Goal: Information Seeking & Learning: Learn about a topic

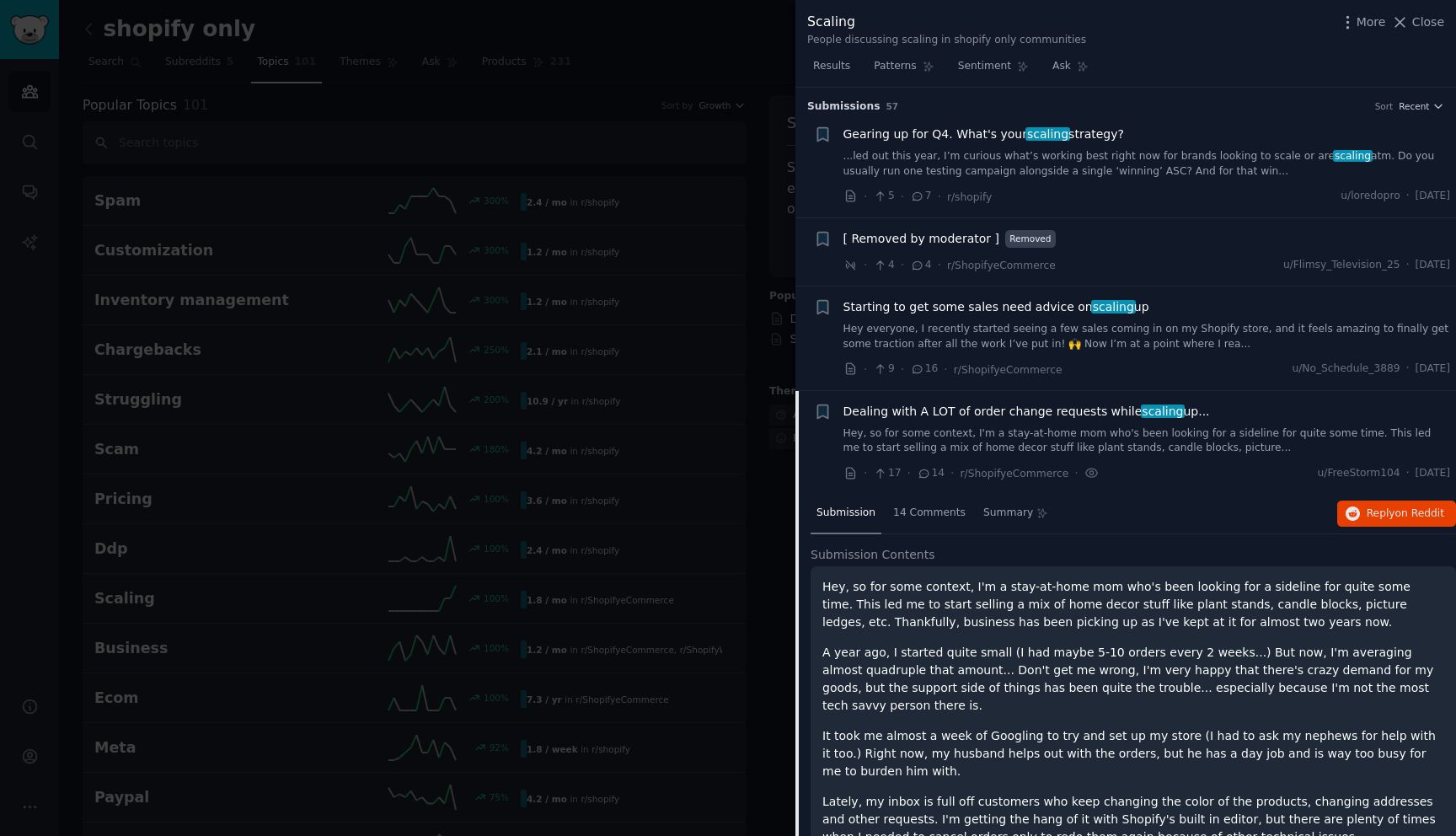
scroll to position [303, 0]
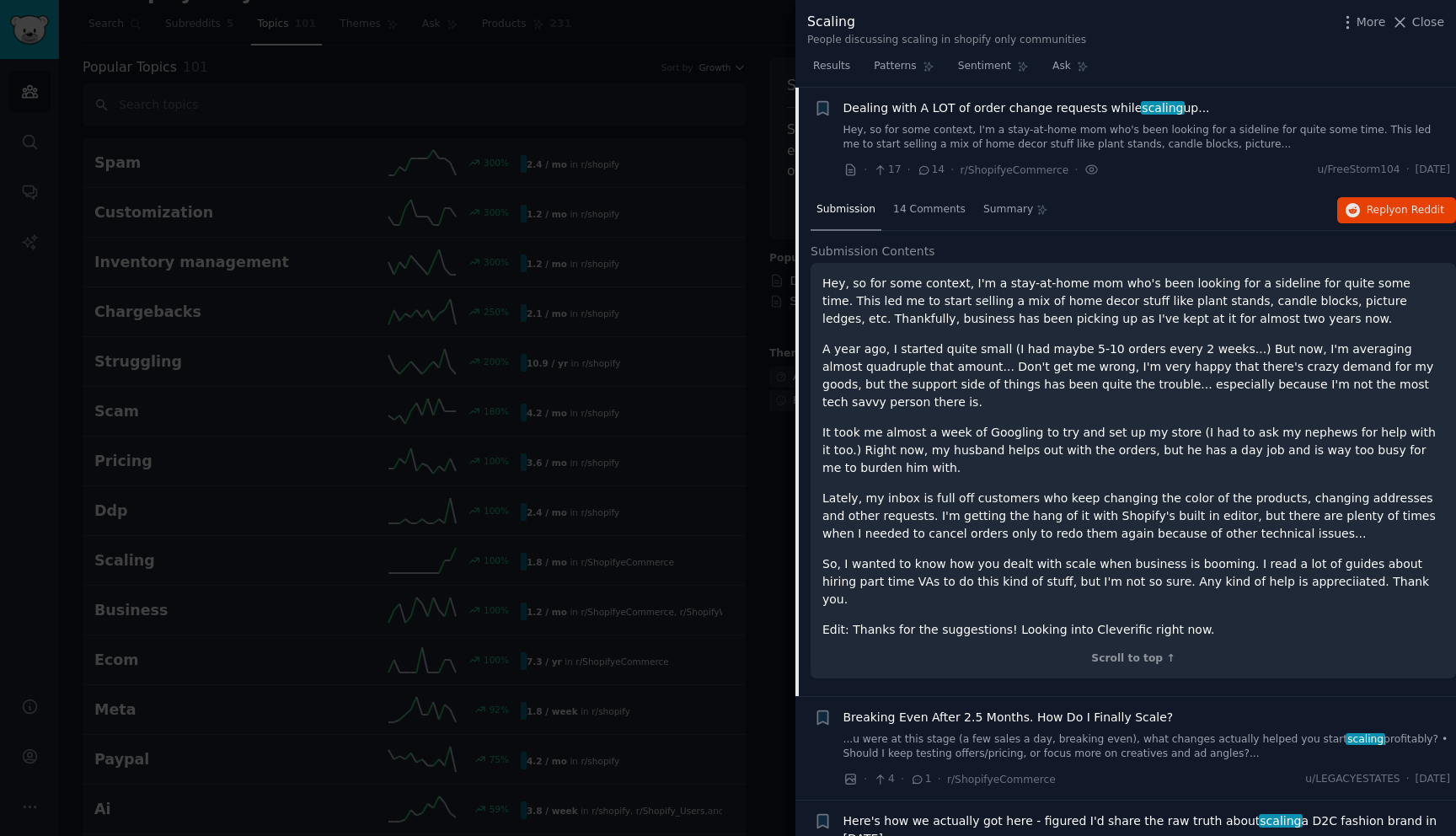
click at [1065, 141] on link "Hey, so for some context, I'm a stay-at-home mom who's been looking for a sidel…" at bounding box center [1147, 138] width 608 height 30
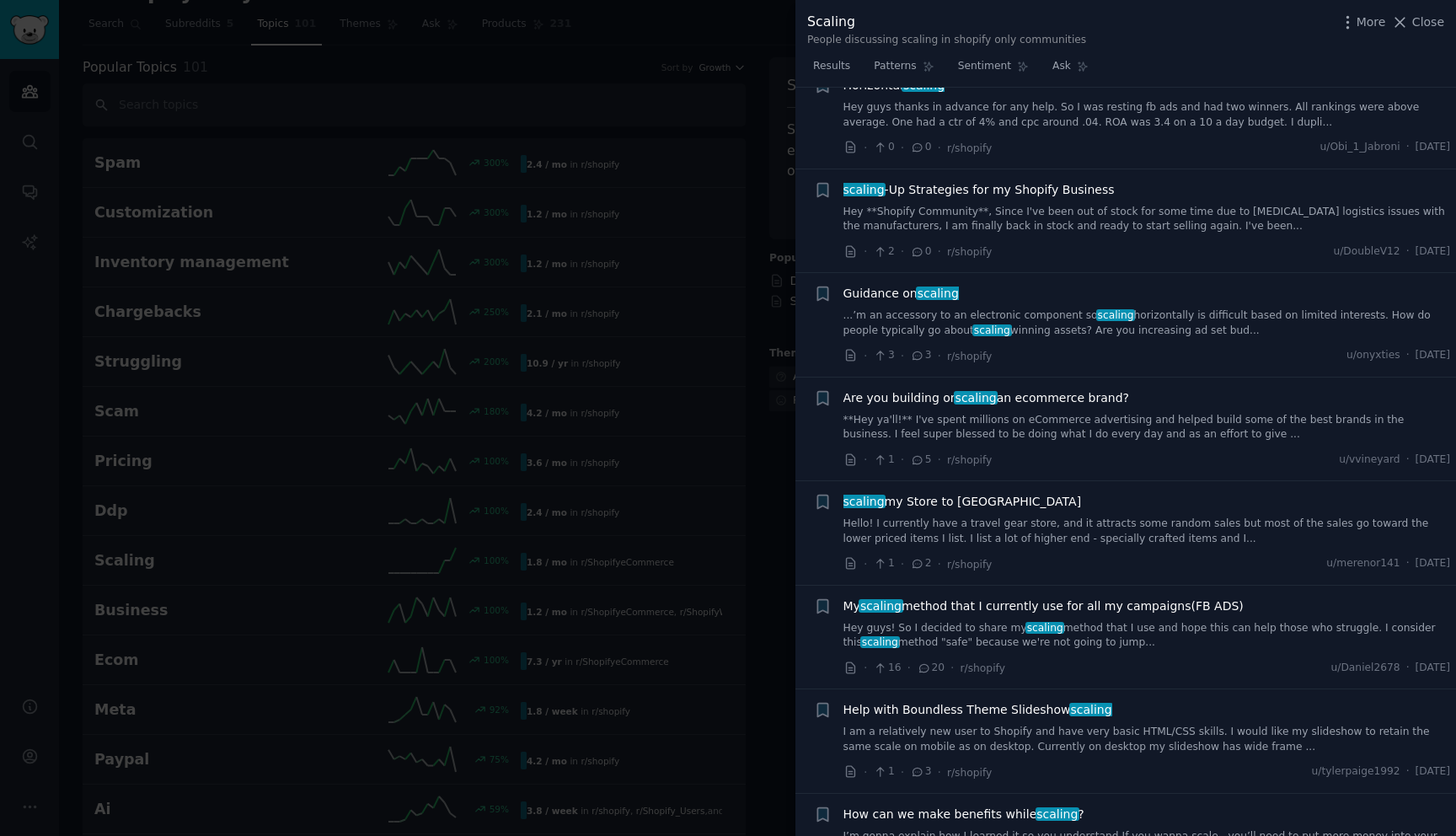
scroll to position [5117, 0]
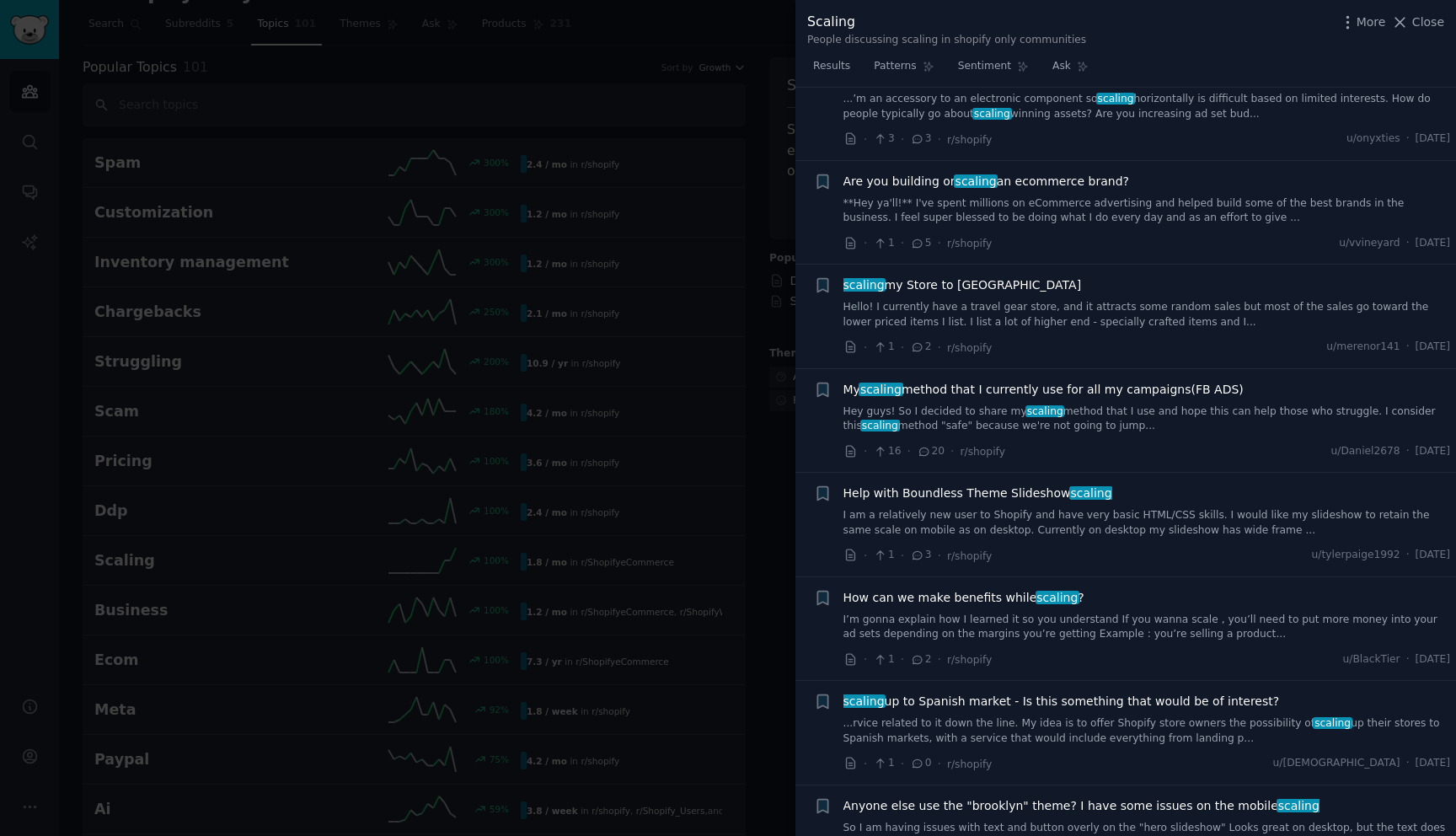
click at [696, 345] on div at bounding box center [728, 418] width 1456 height 836
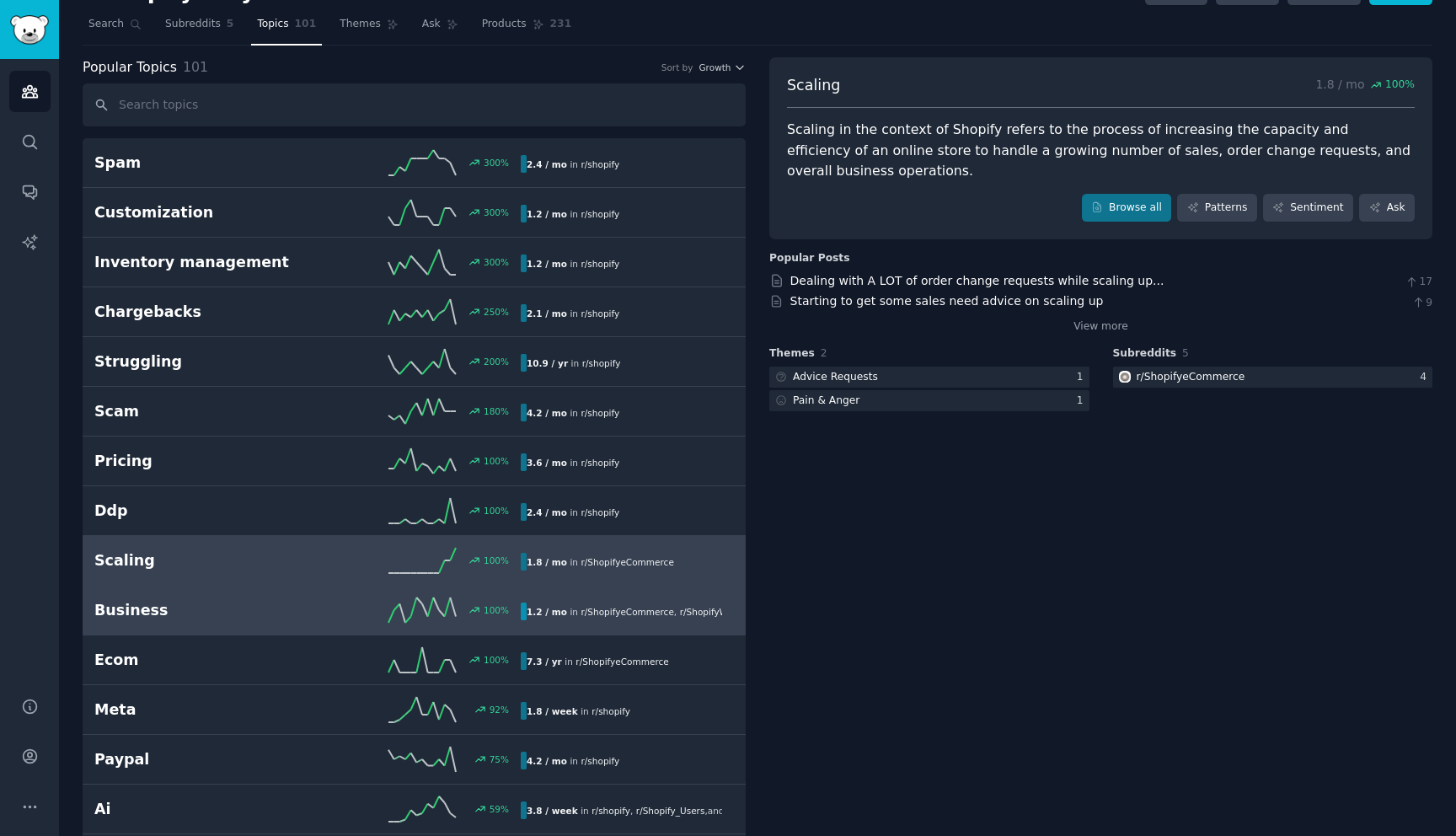
click at [288, 606] on h2 "Business" at bounding box center [201, 610] width 213 height 21
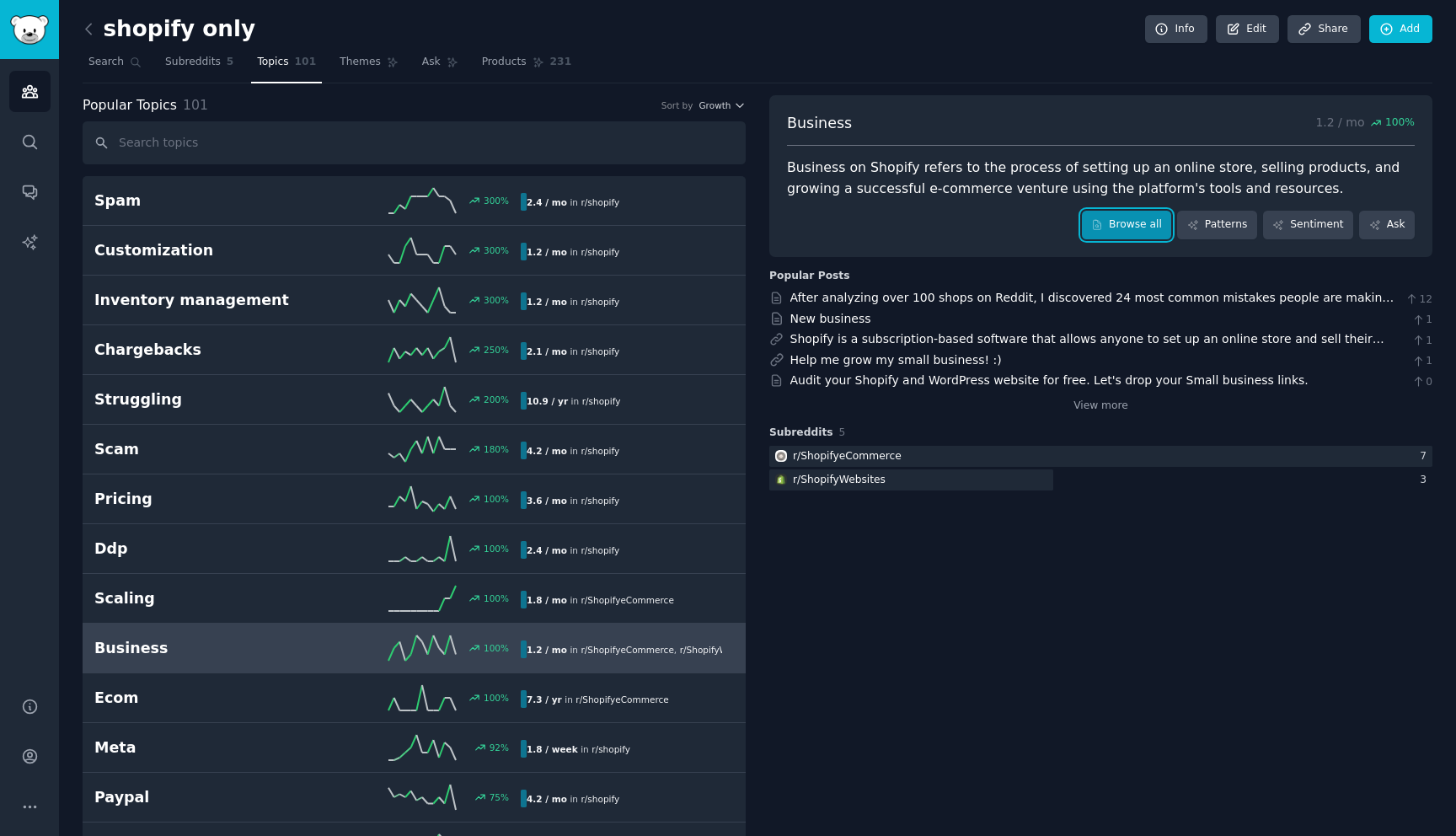
click at [1152, 230] on link "Browse all" at bounding box center [1127, 225] width 90 height 29
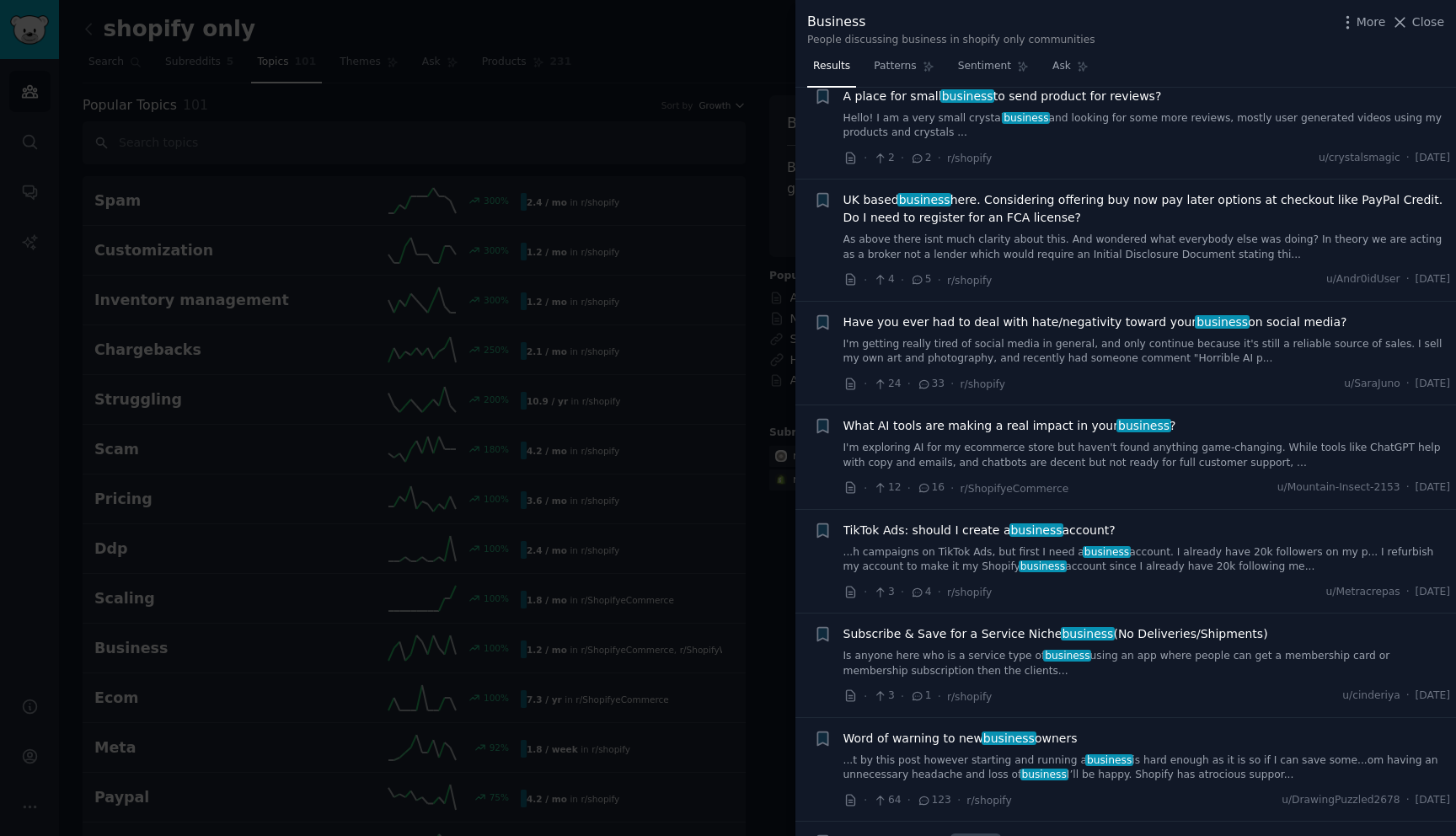
scroll to position [6799, 0]
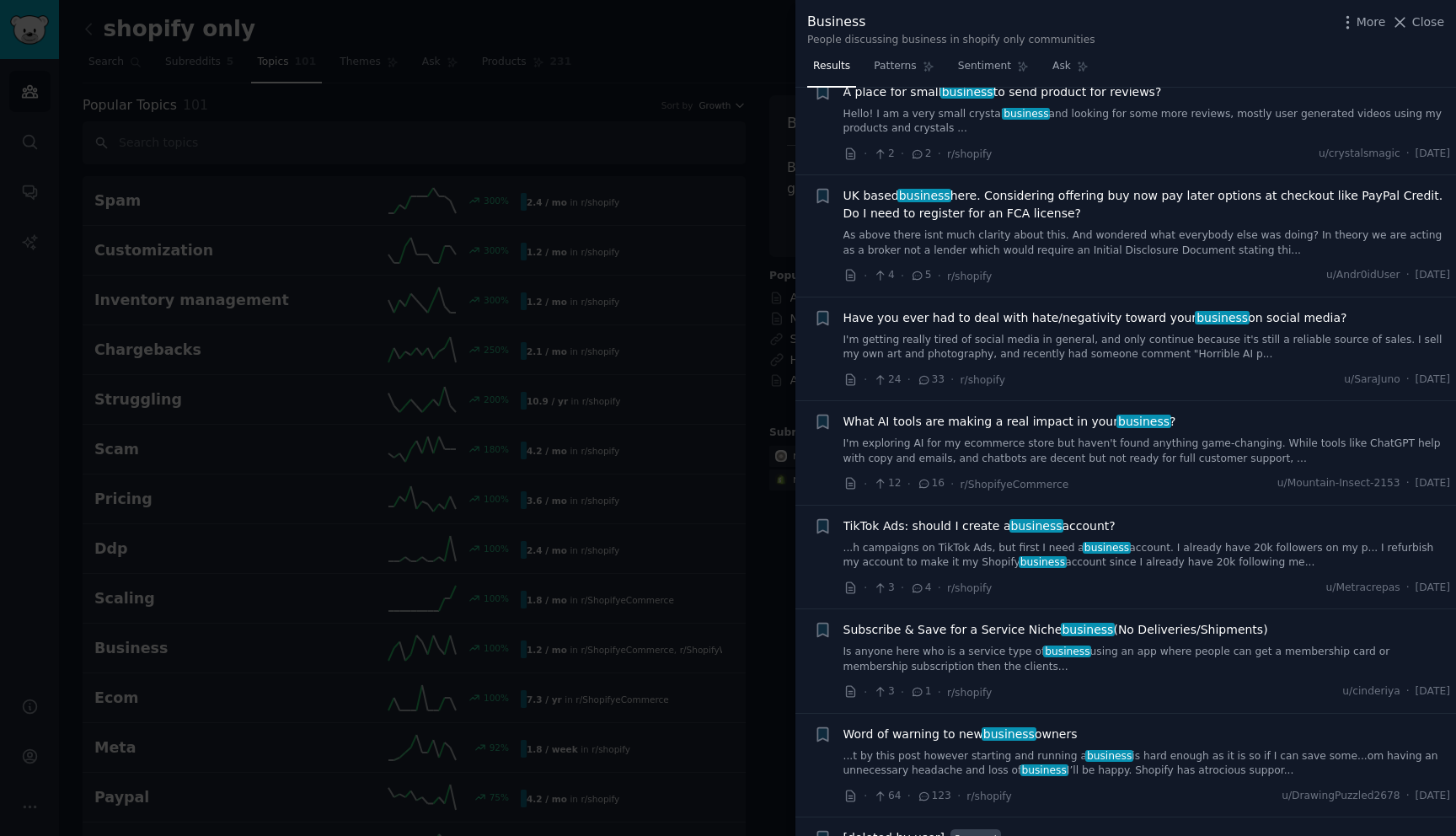
click at [1039, 412] on span "What AI tools are making a real impact in your business ?" at bounding box center [1010, 421] width 333 height 18
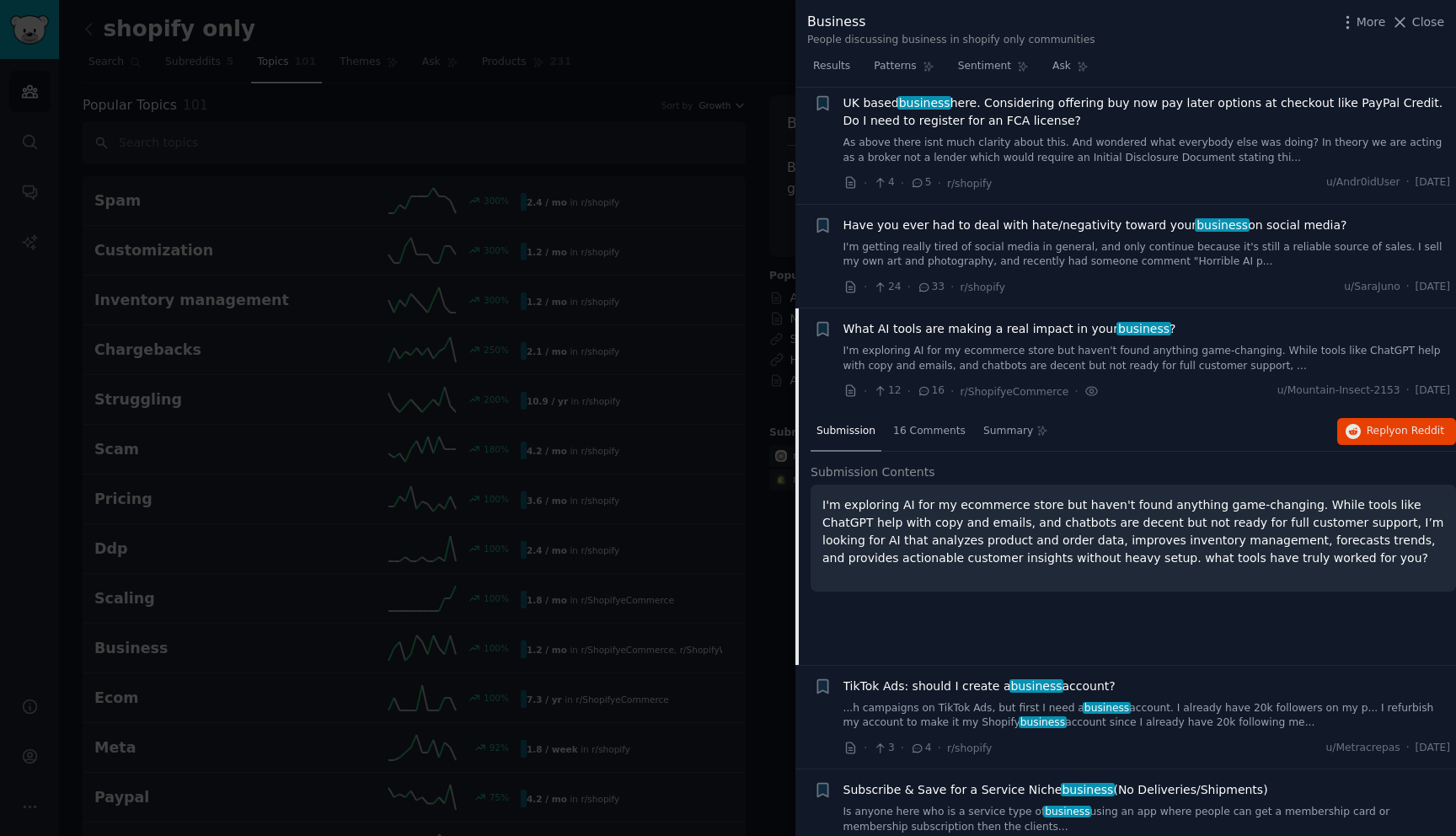
scroll to position [6983, 0]
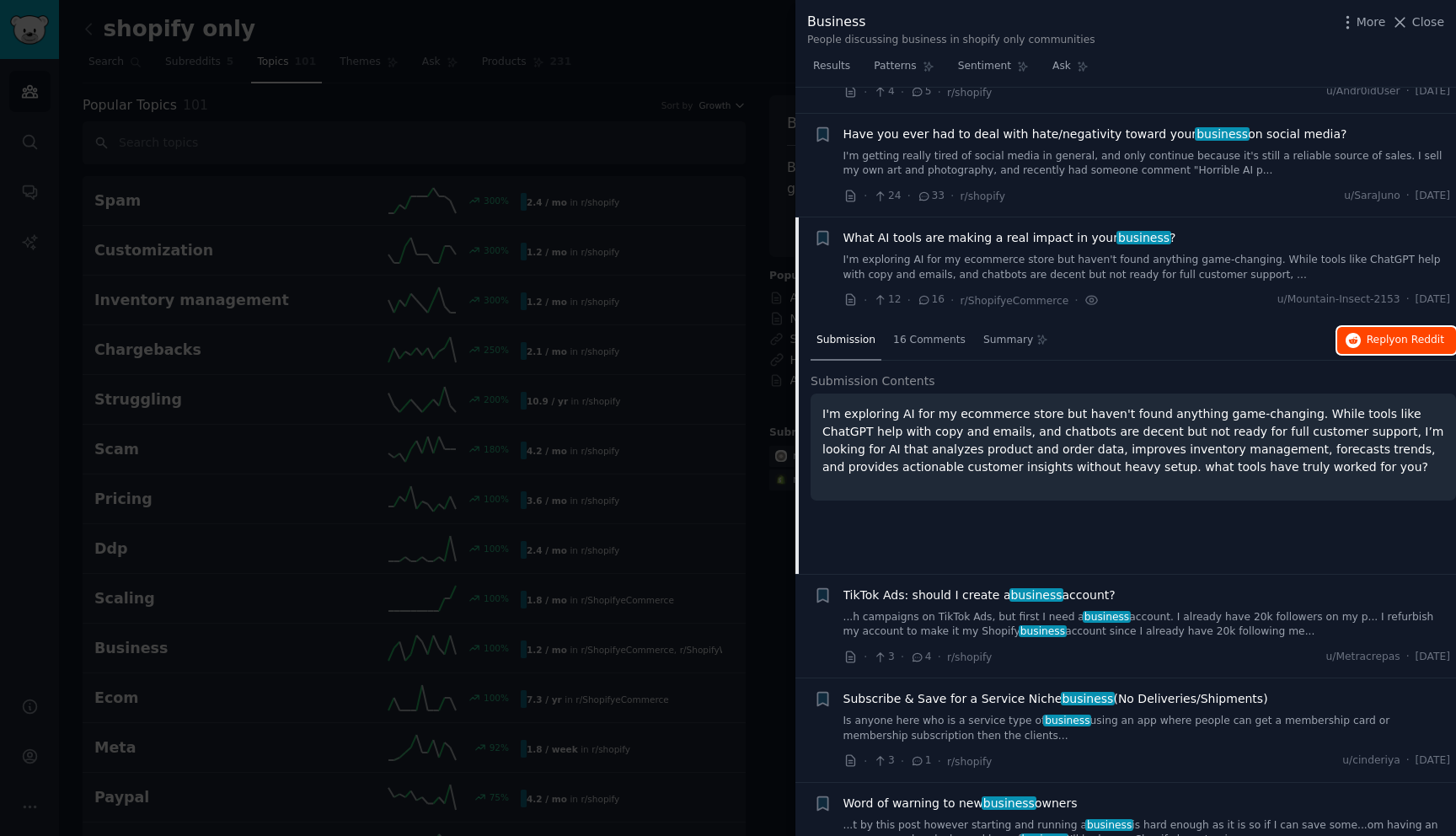
click at [1388, 333] on span "Reply on Reddit" at bounding box center [1406, 340] width 78 height 15
click at [1196, 217] on li "+ What AI tools are making a real impact in your business ? I'm exploring AI fo…" at bounding box center [1126, 269] width 660 height 104
click at [1021, 229] on div "What AI tools are making a real impact in your business ? I'm exploring AI for …" at bounding box center [1147, 255] width 608 height 53
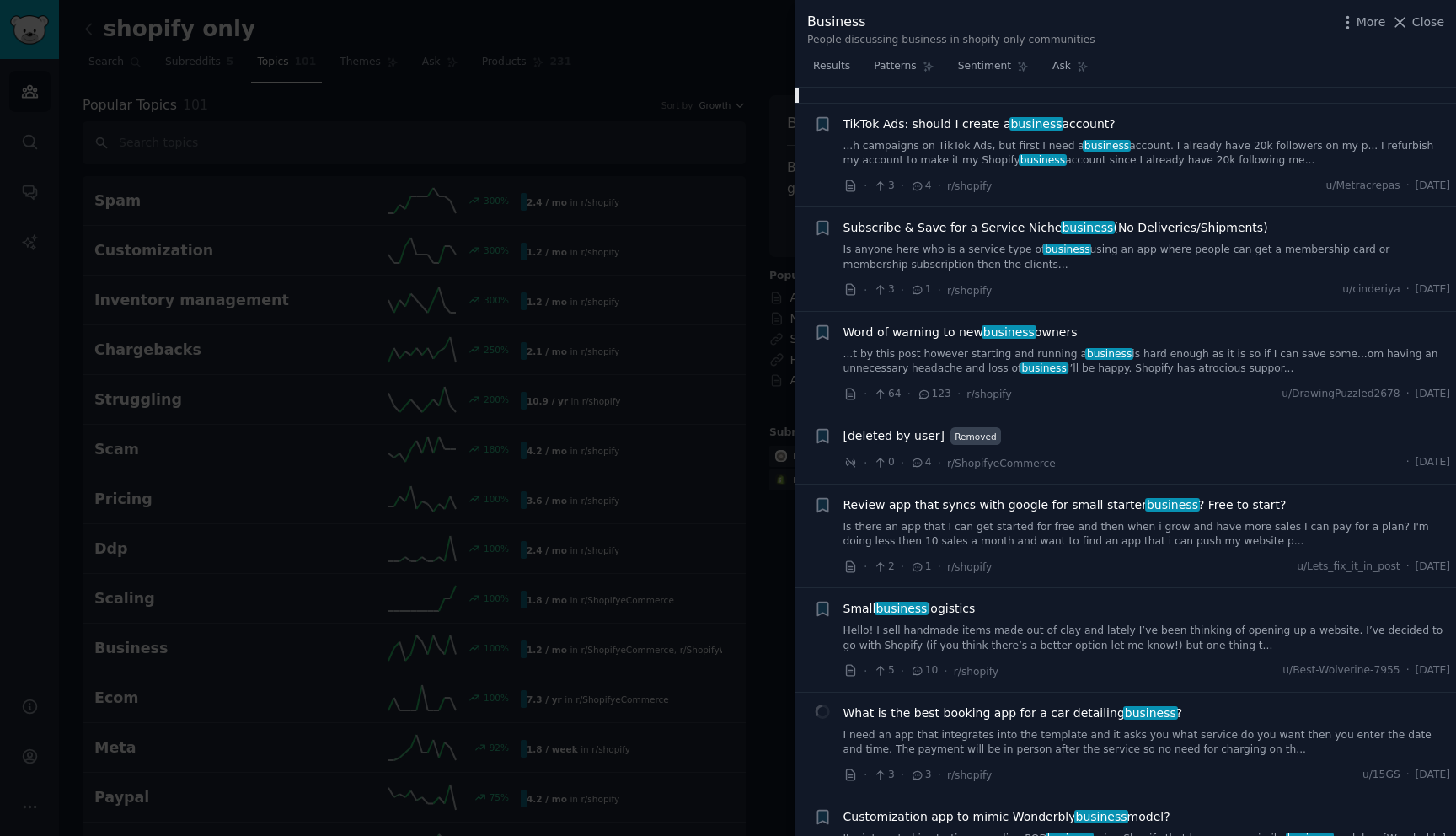
scroll to position [7460, 0]
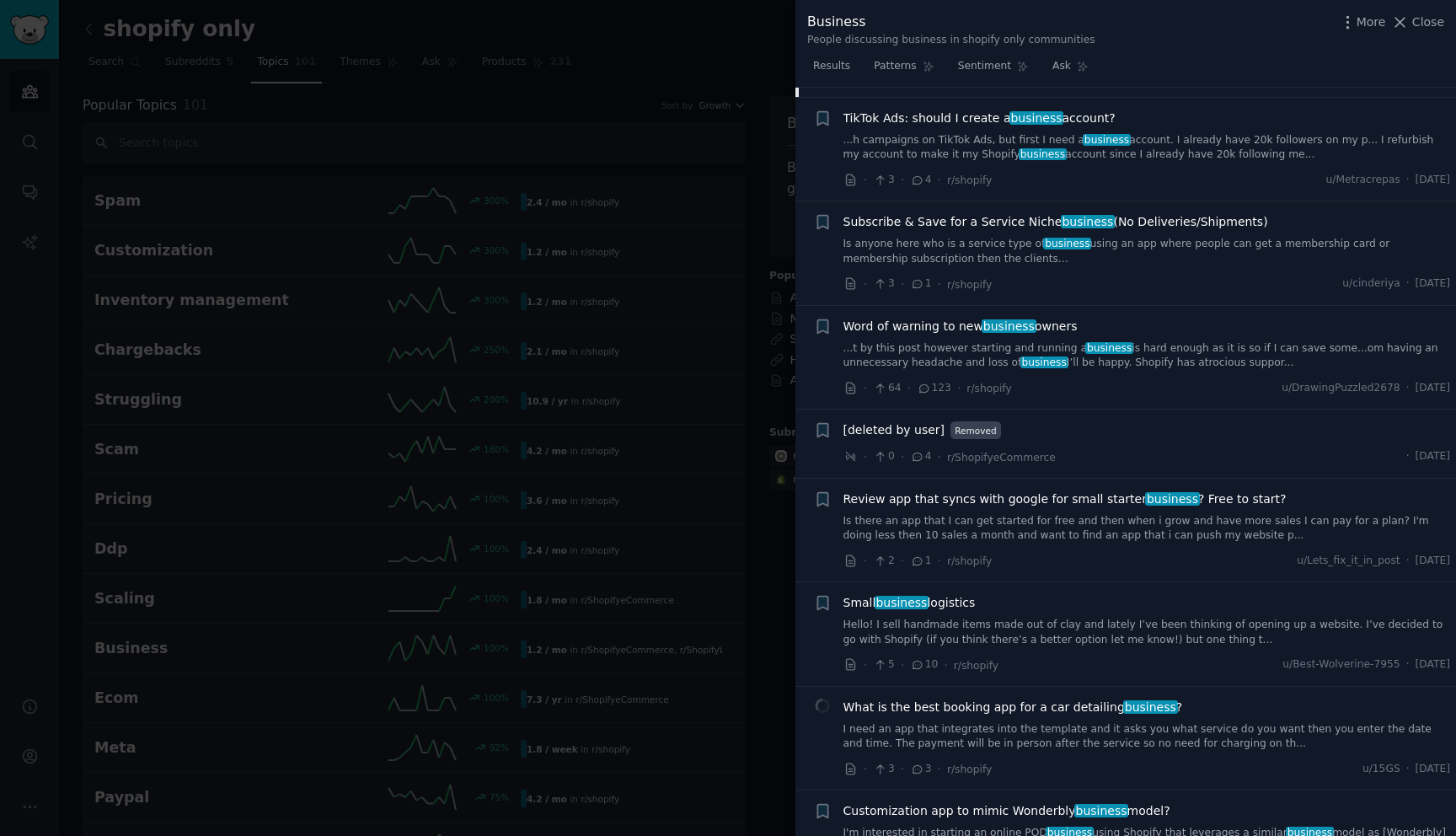
click at [933, 341] on link "...t by this post however starting and running a business is hard enough as it …" at bounding box center [1147, 356] width 608 height 30
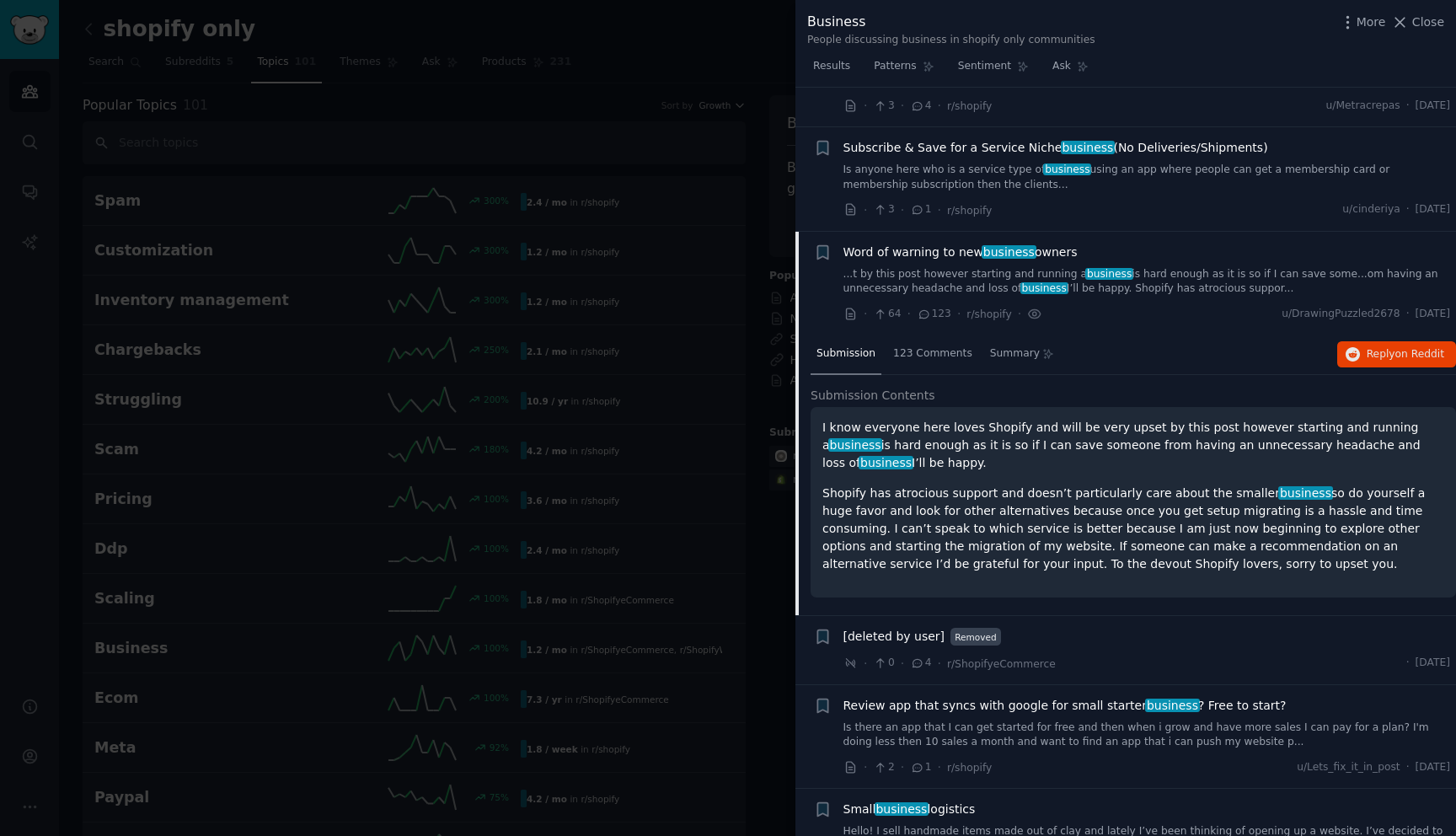
scroll to position [7296, 0]
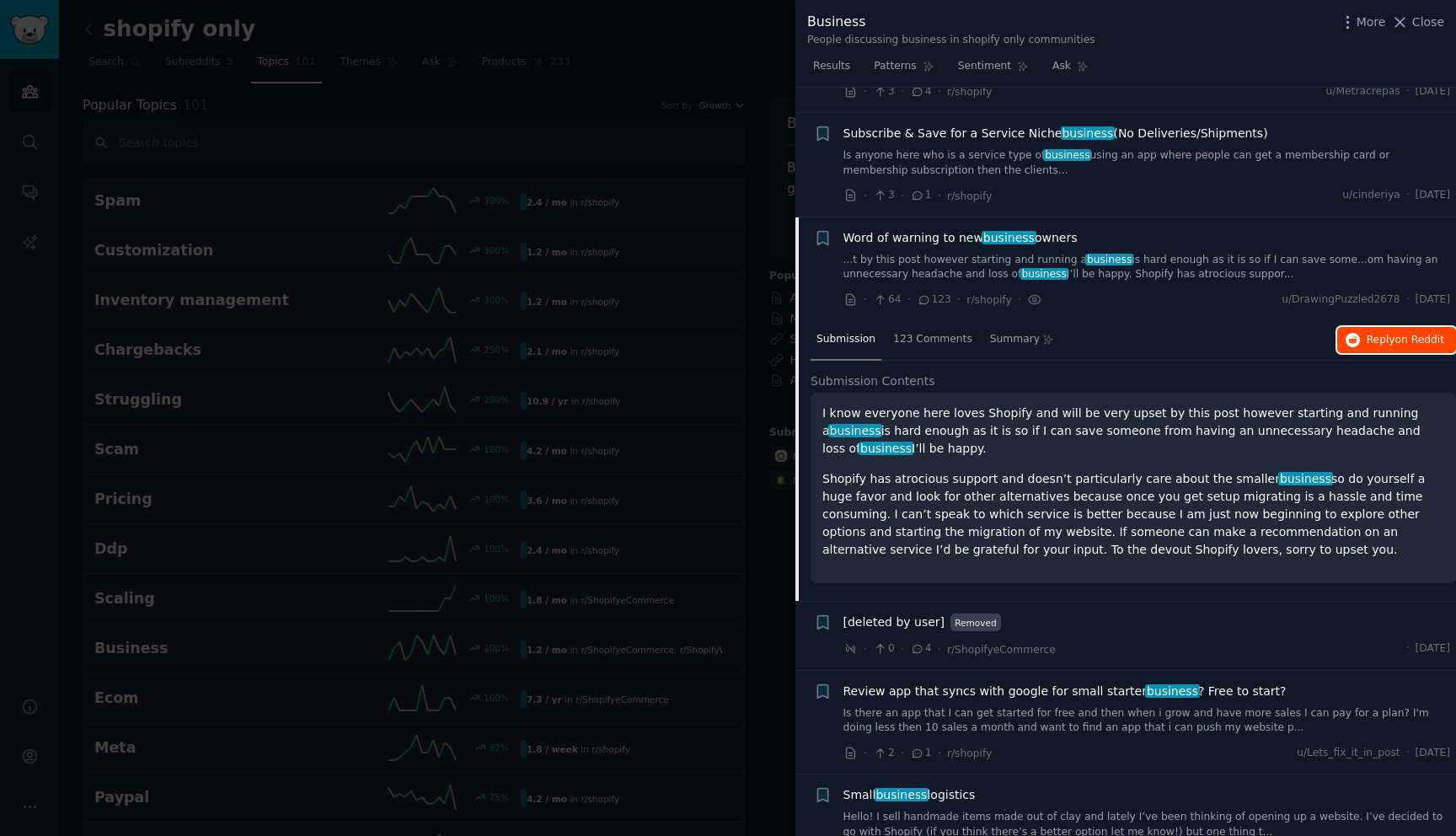
click at [1396, 334] on span "on Reddit" at bounding box center [1420, 339] width 49 height 12
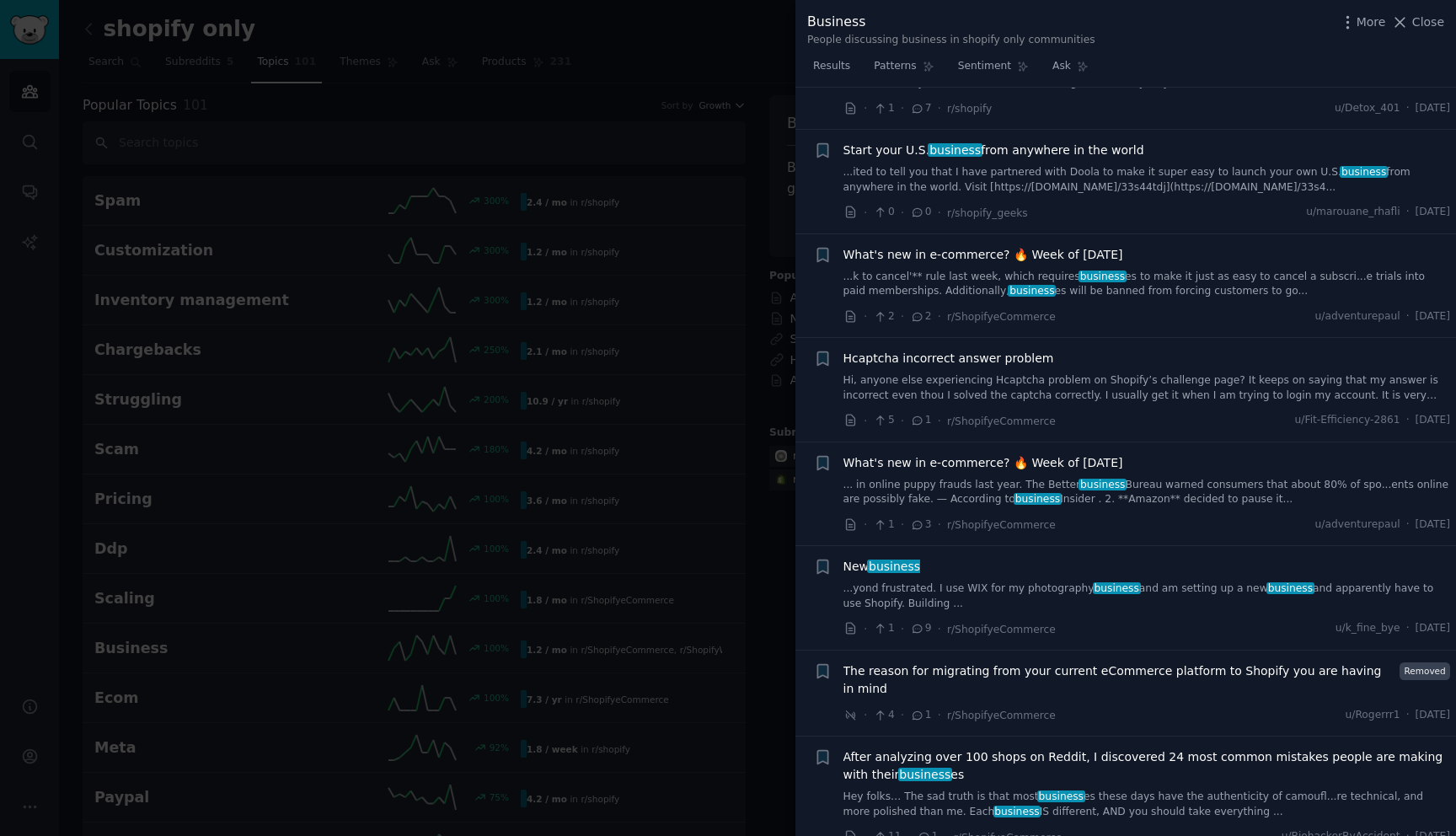
scroll to position [9770, 0]
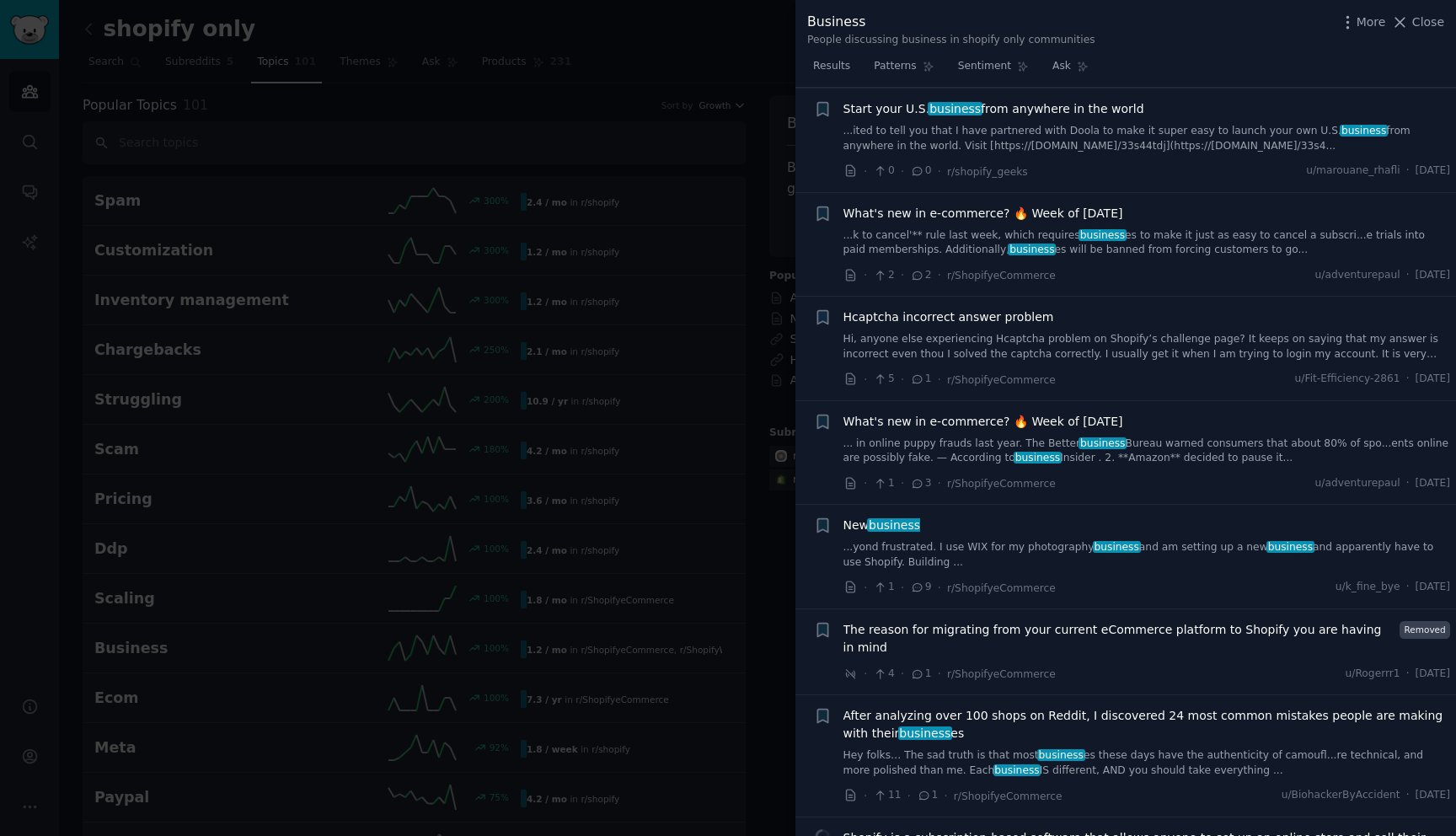
click at [734, 457] on div at bounding box center [728, 418] width 1456 height 836
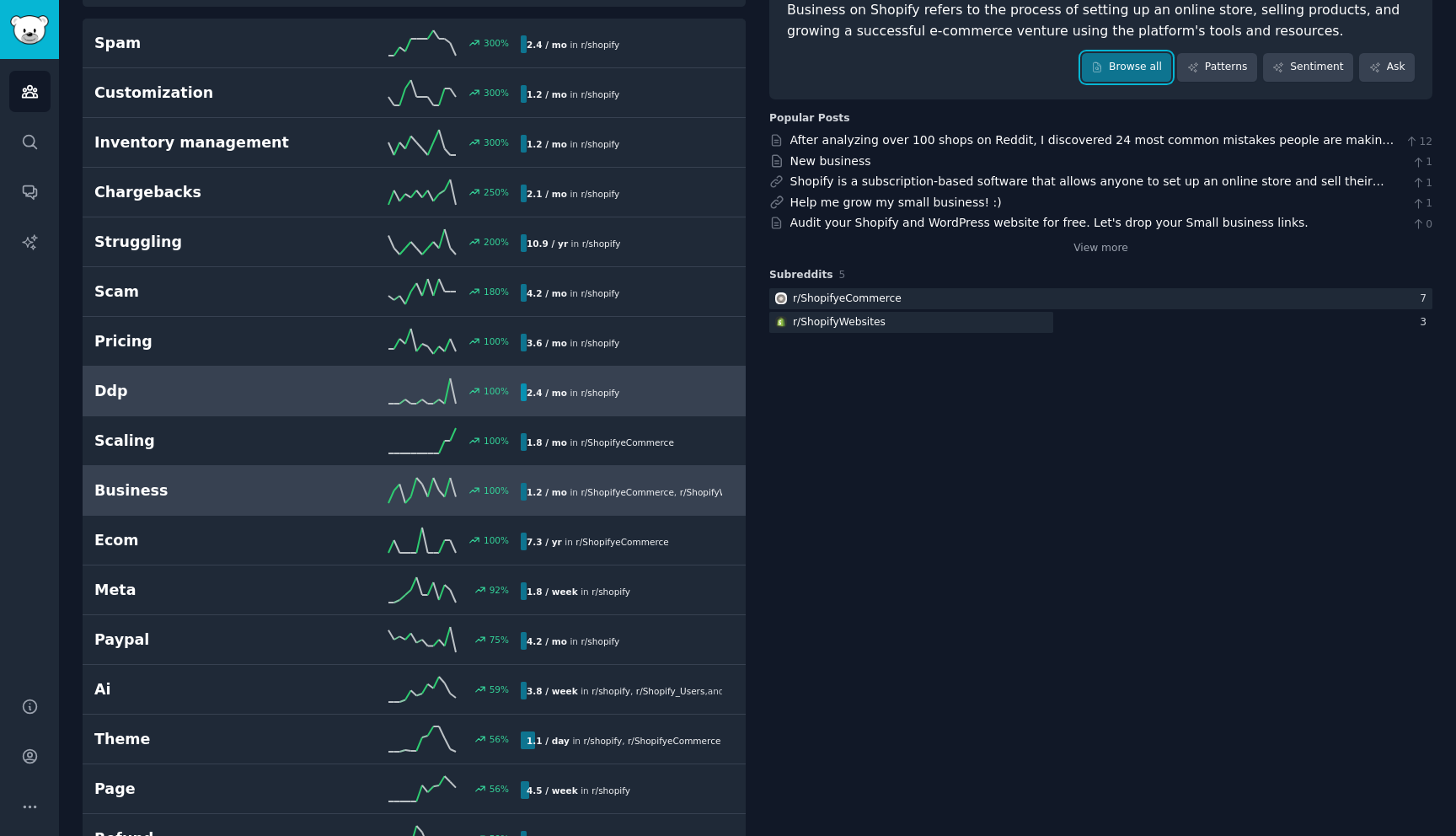
scroll to position [182, 0]
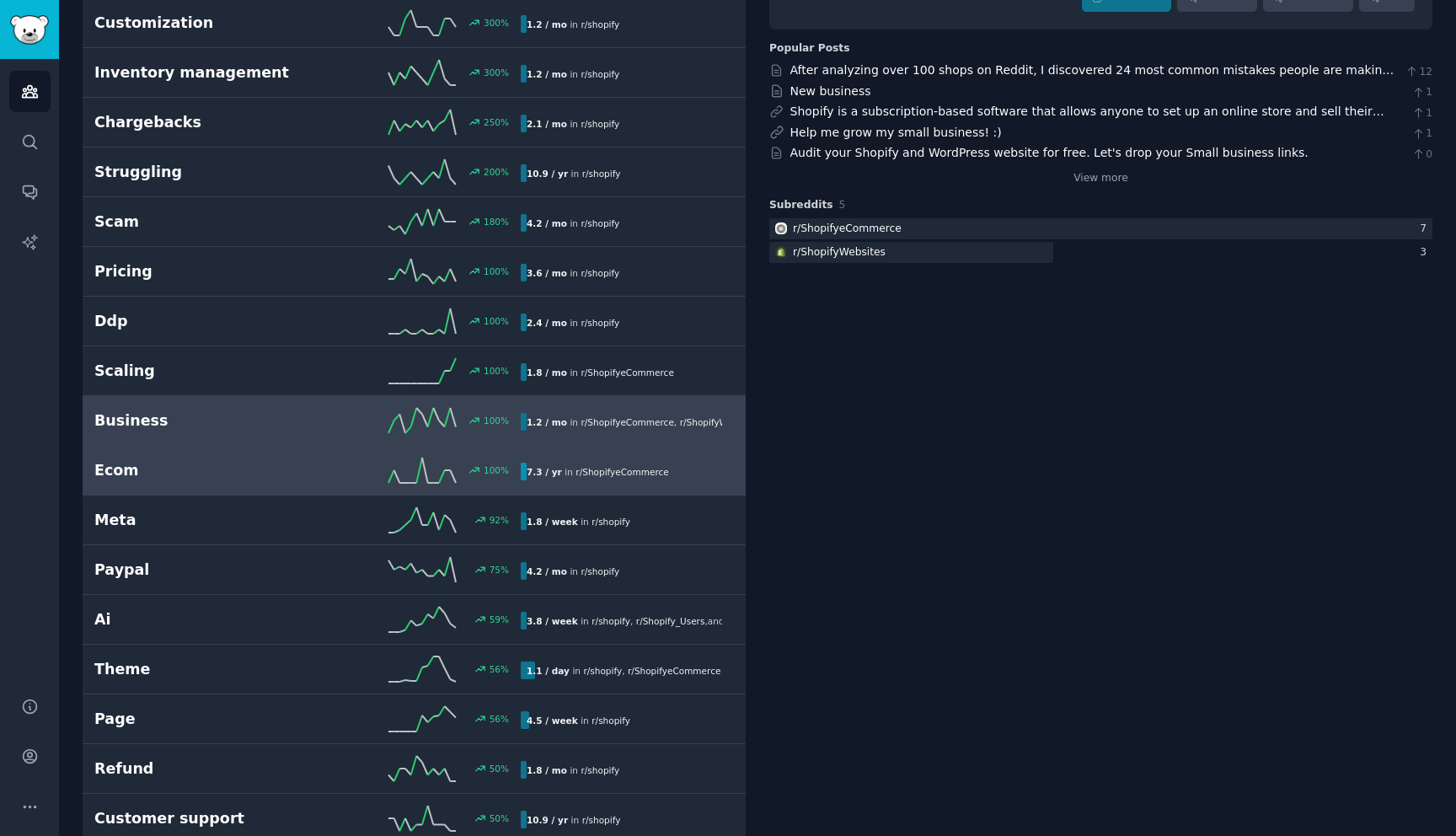
click at [320, 478] on div "100 %" at bounding box center [414, 470] width 213 height 25
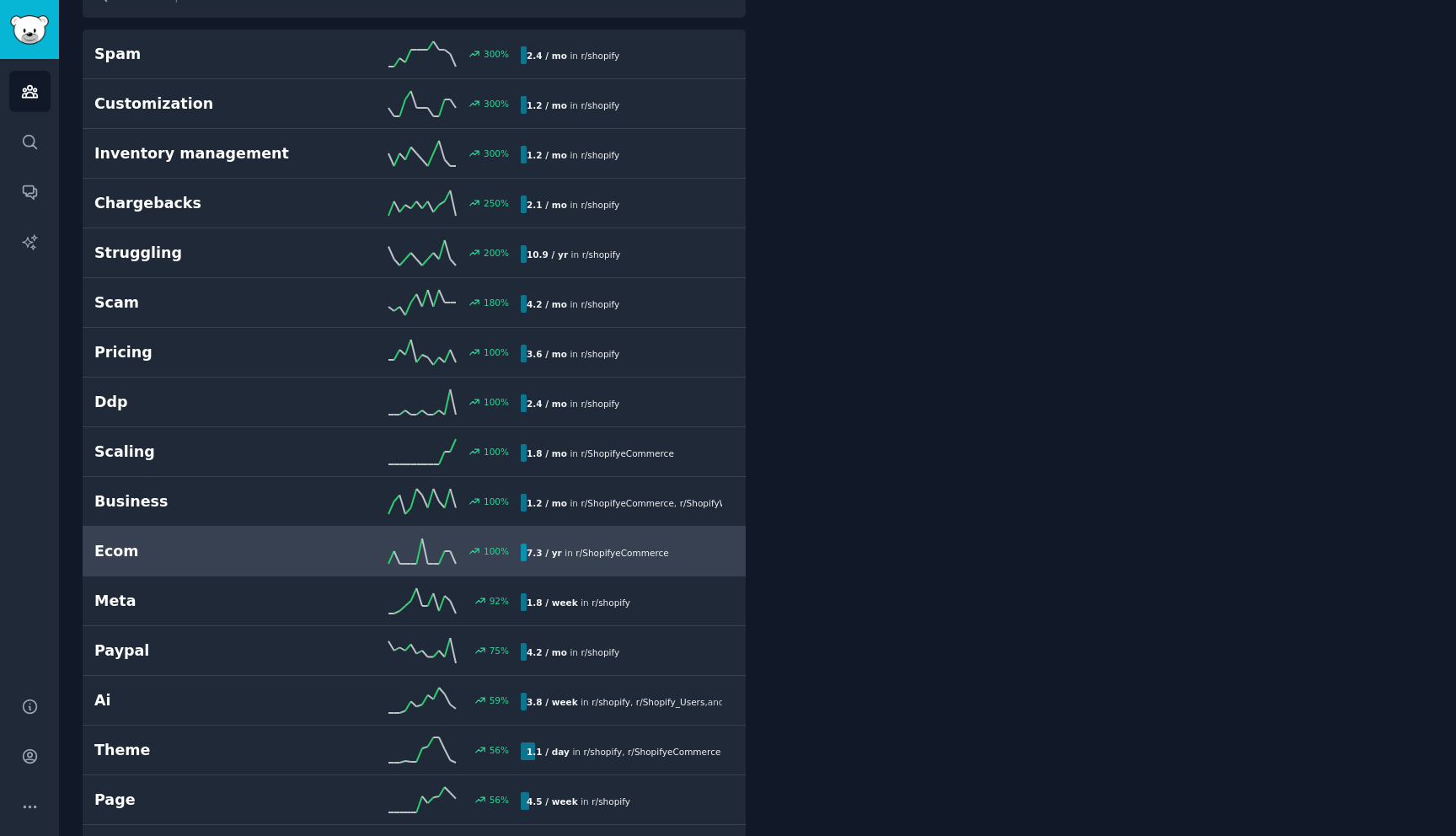
scroll to position [94, 0]
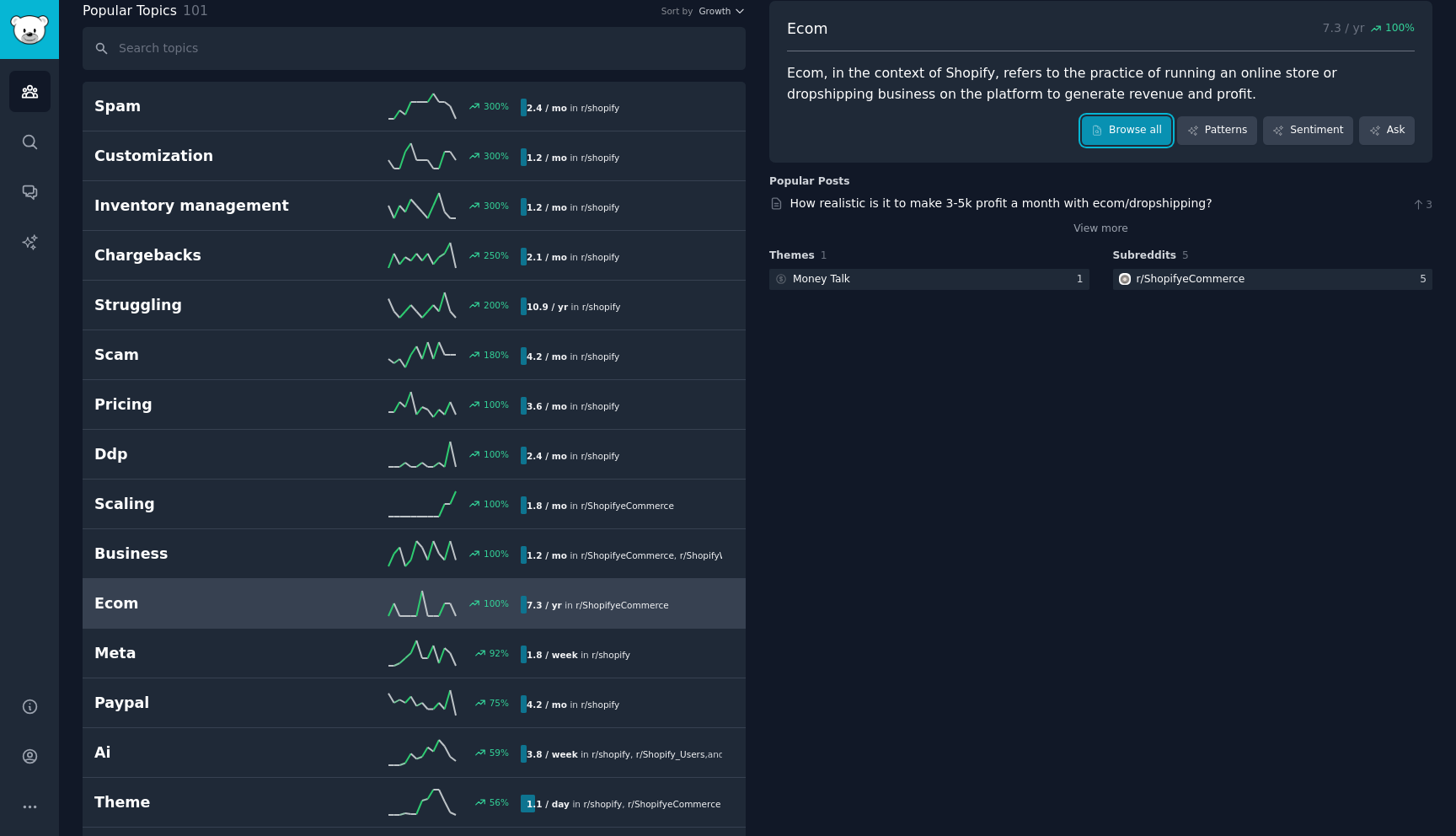
click at [1112, 135] on link "Browse all" at bounding box center [1127, 130] width 90 height 29
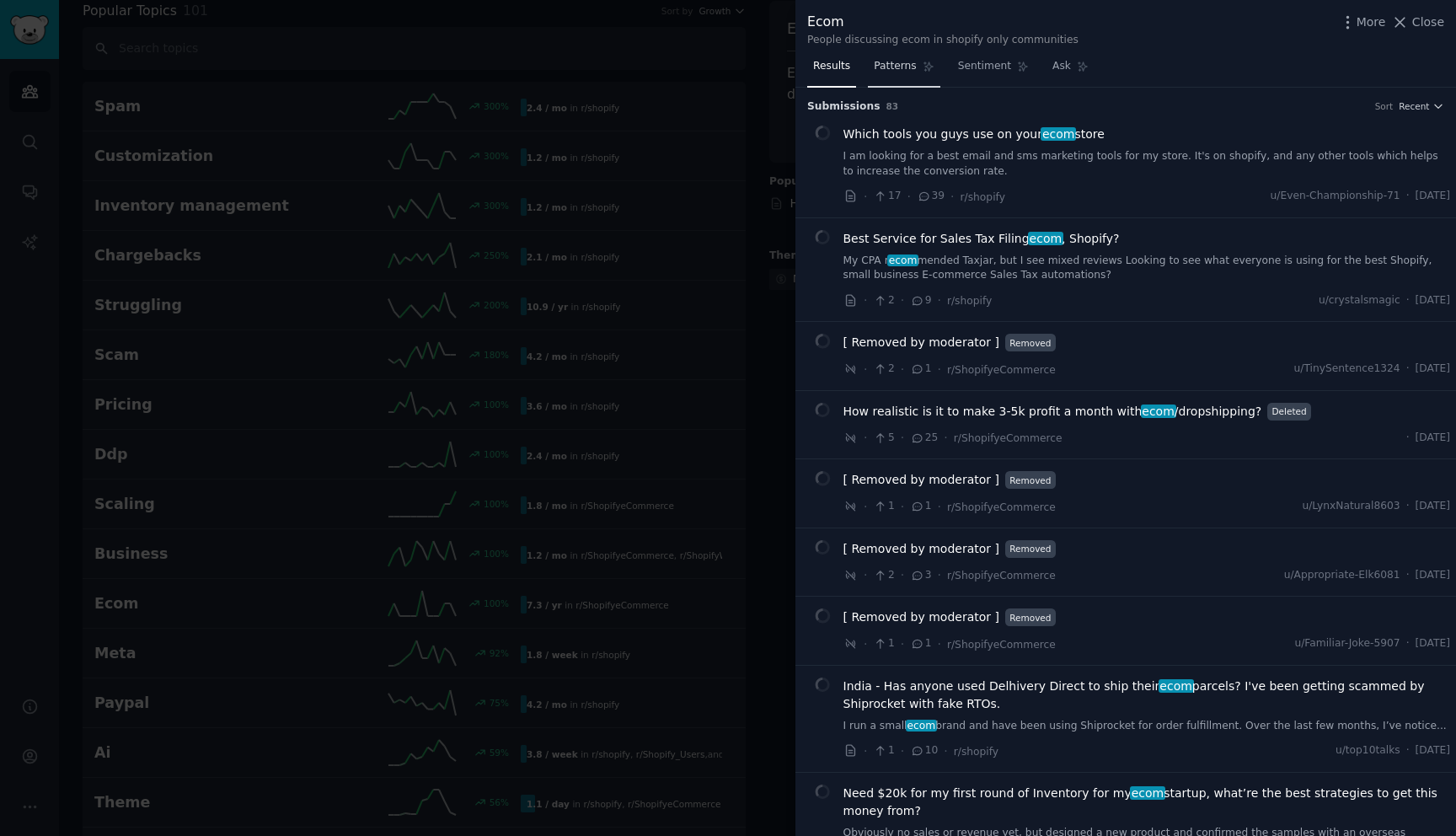
click at [871, 66] on link "Patterns" at bounding box center [903, 69] width 71 height 34
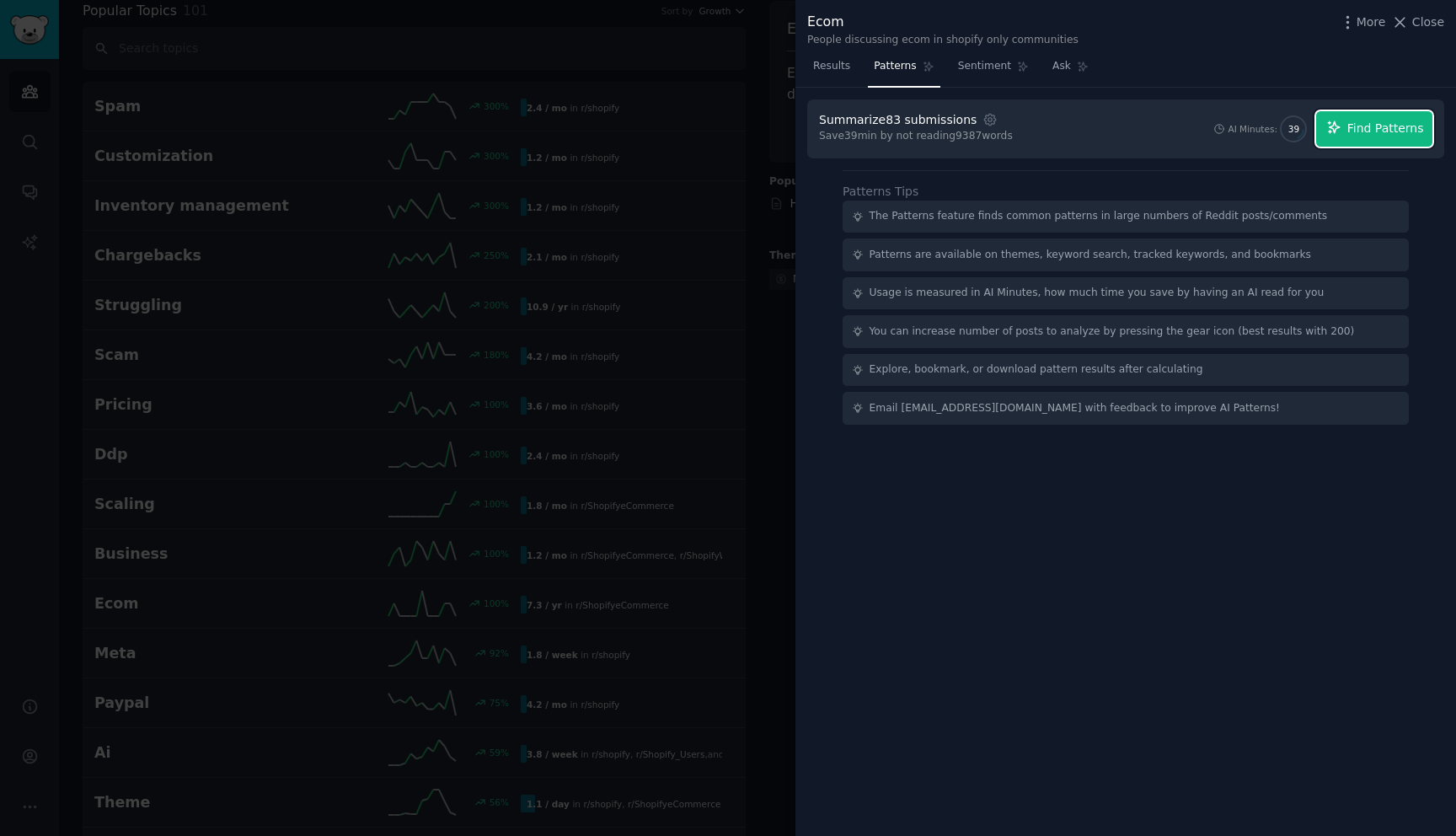
click at [1388, 132] on span "Find Patterns" at bounding box center [1386, 128] width 77 height 18
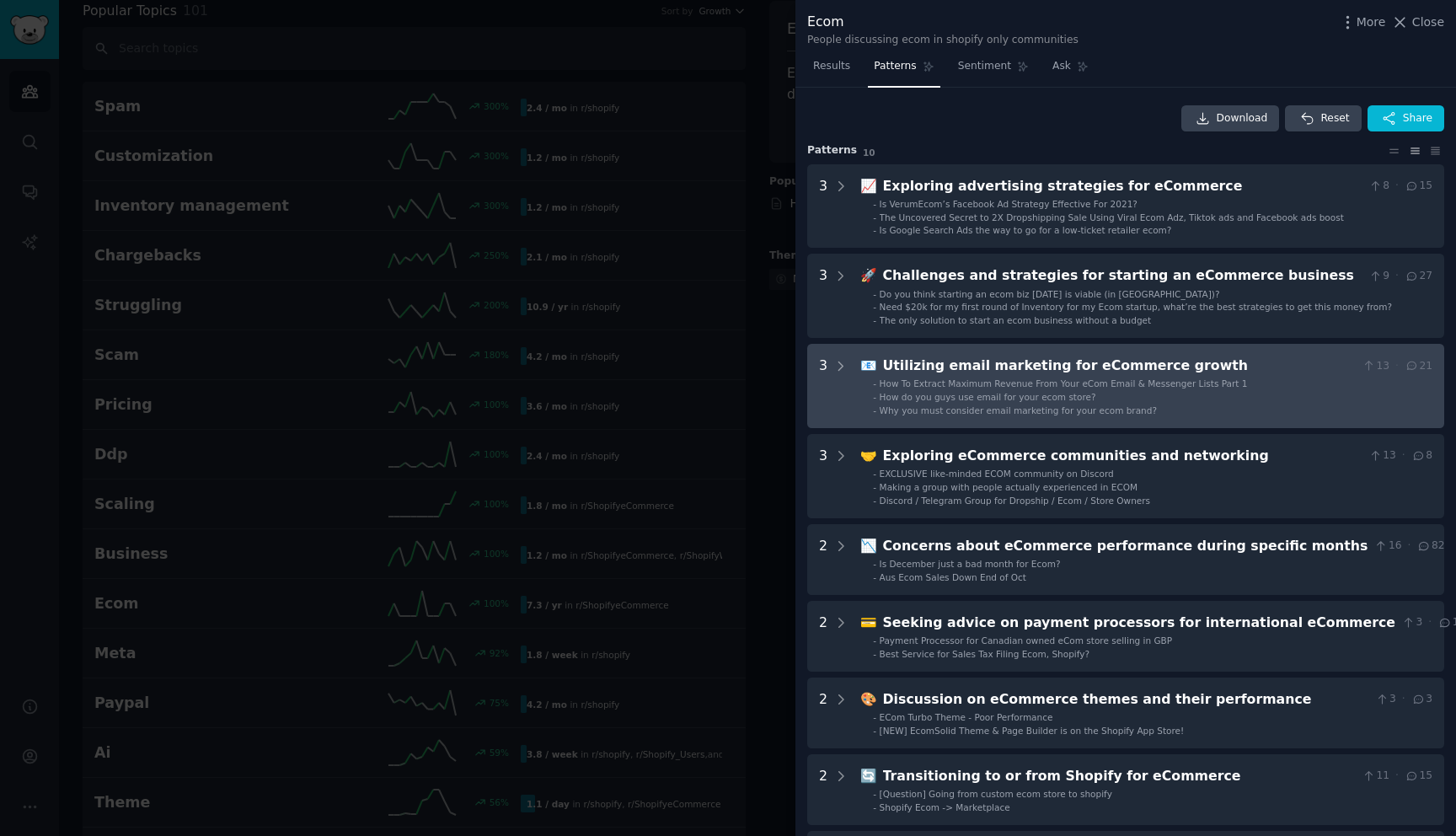
click at [1144, 401] on li "- How do you guys use email for your ecom store?" at bounding box center [1153, 397] width 560 height 12
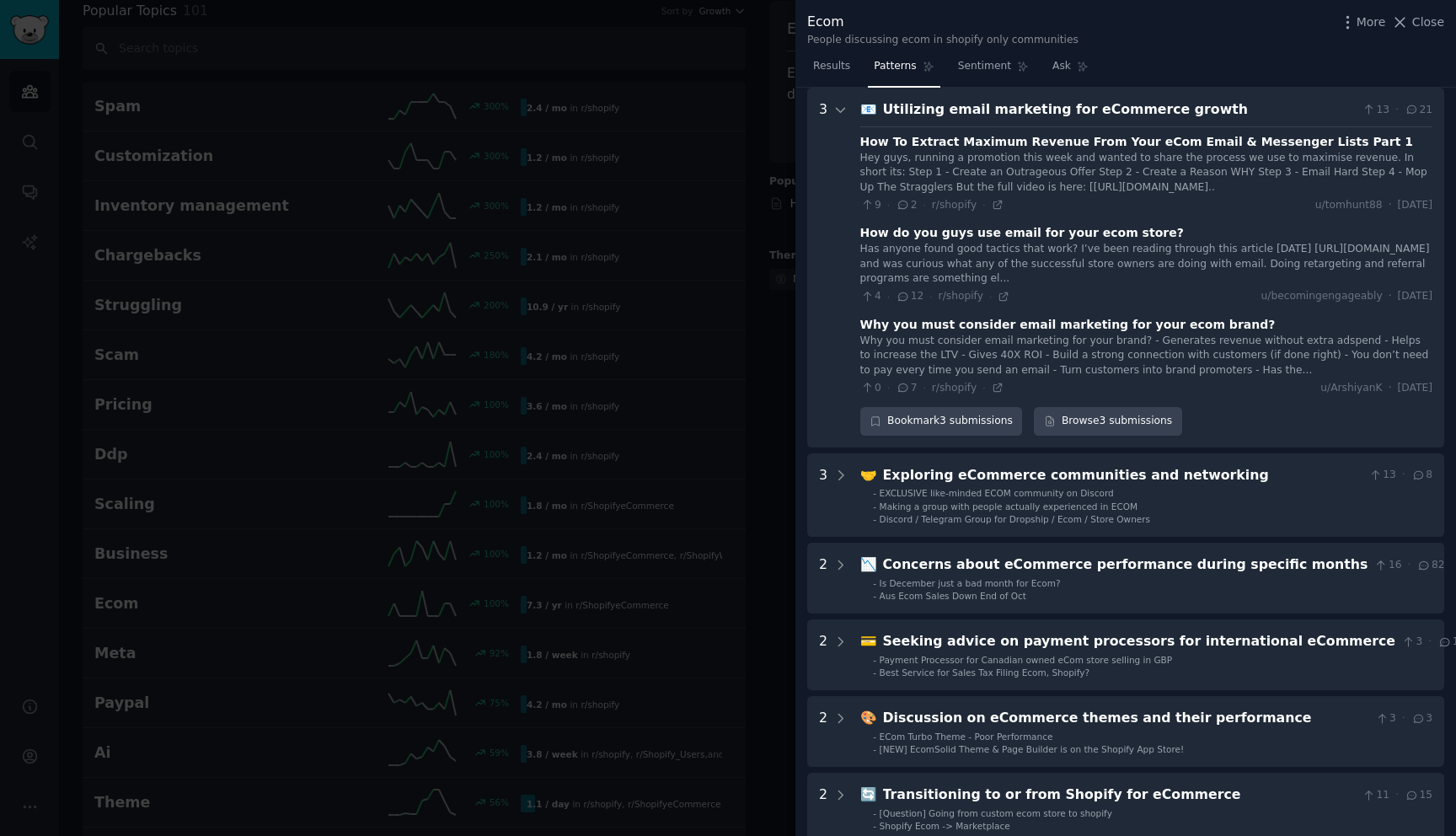
scroll to position [199, 0]
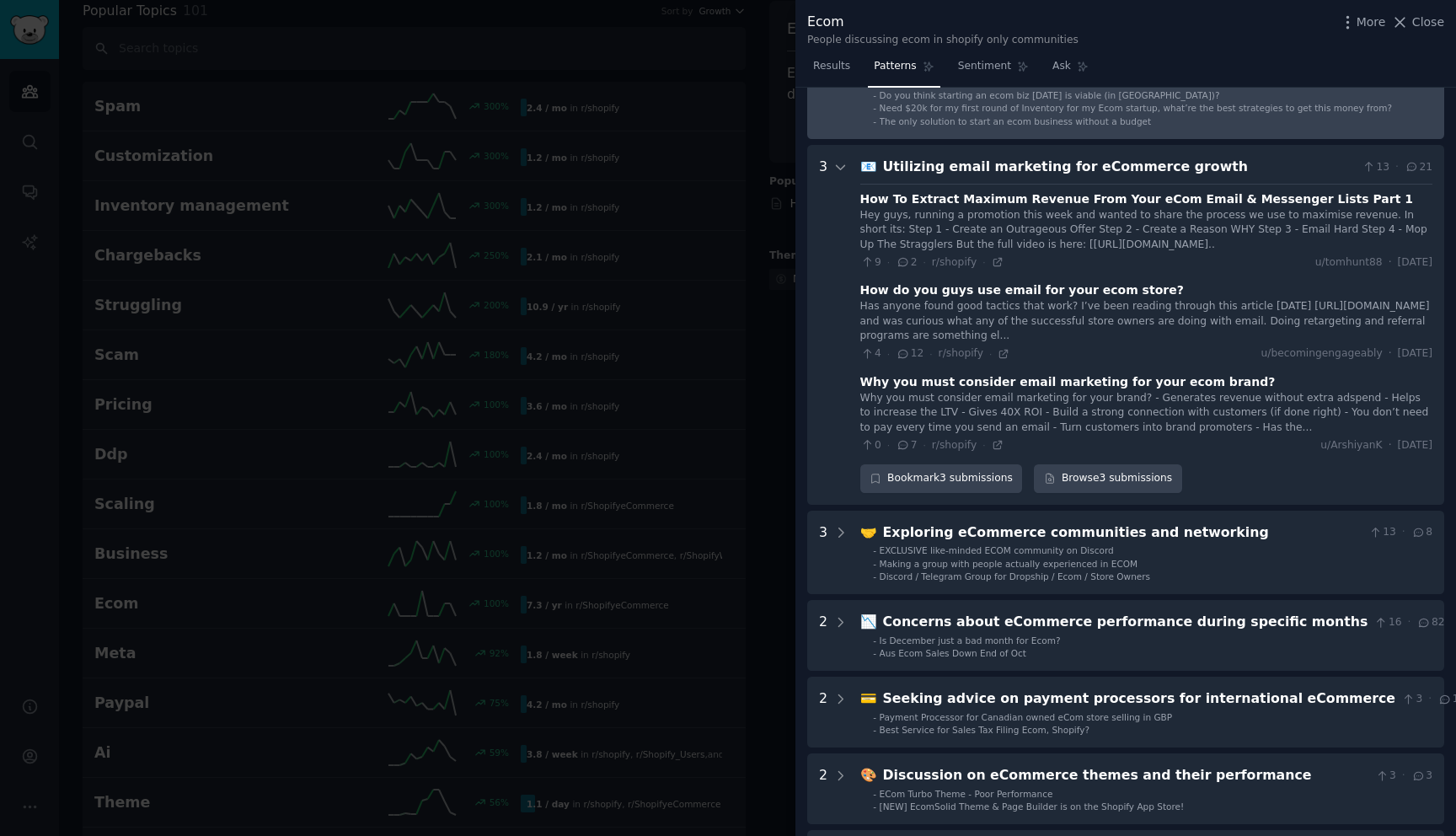
click at [1080, 109] on span "Need $20k for my first round of Inventory for my Ecom startup, what’re the best…" at bounding box center [1136, 107] width 513 height 10
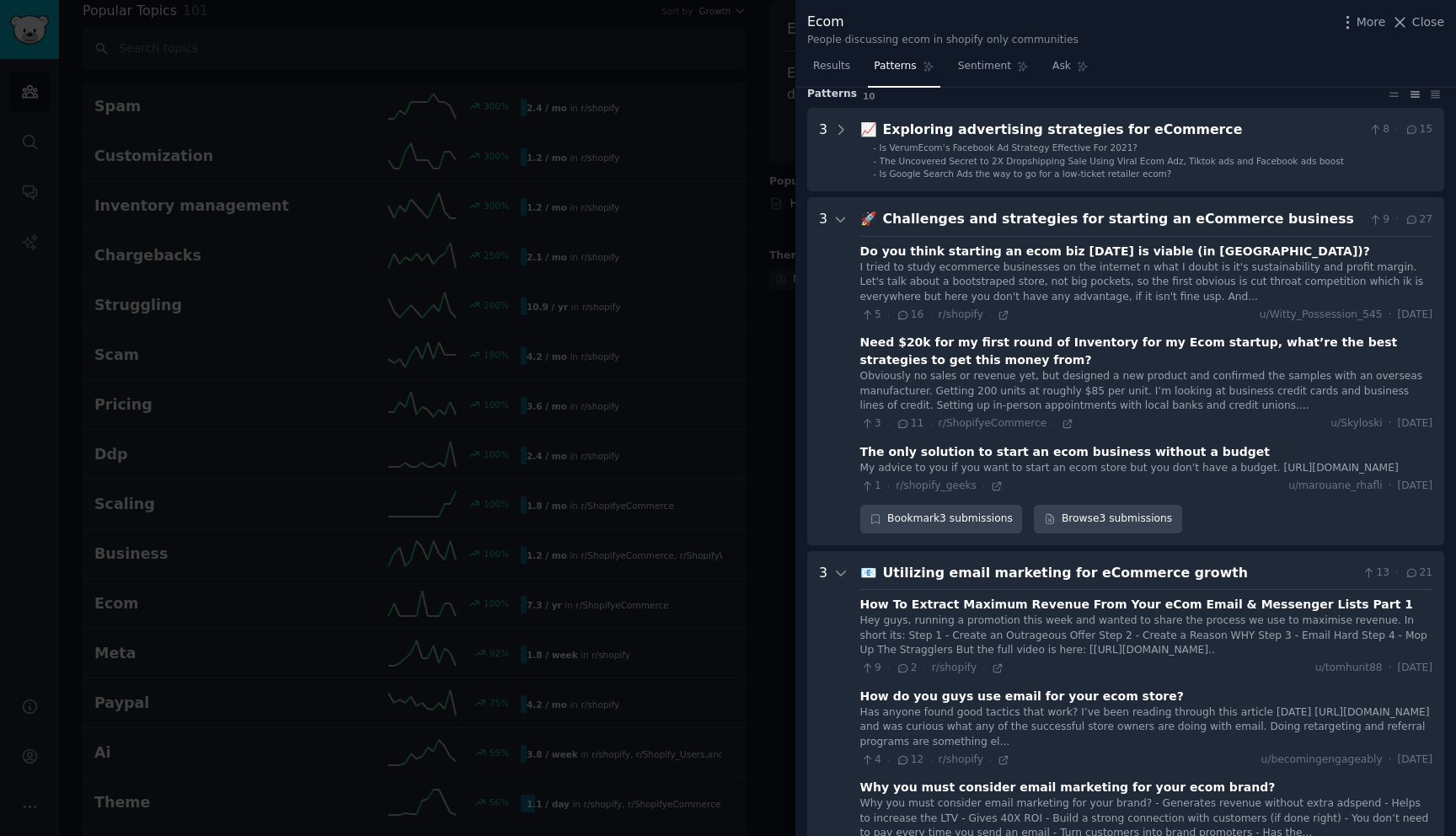
scroll to position [10, 0]
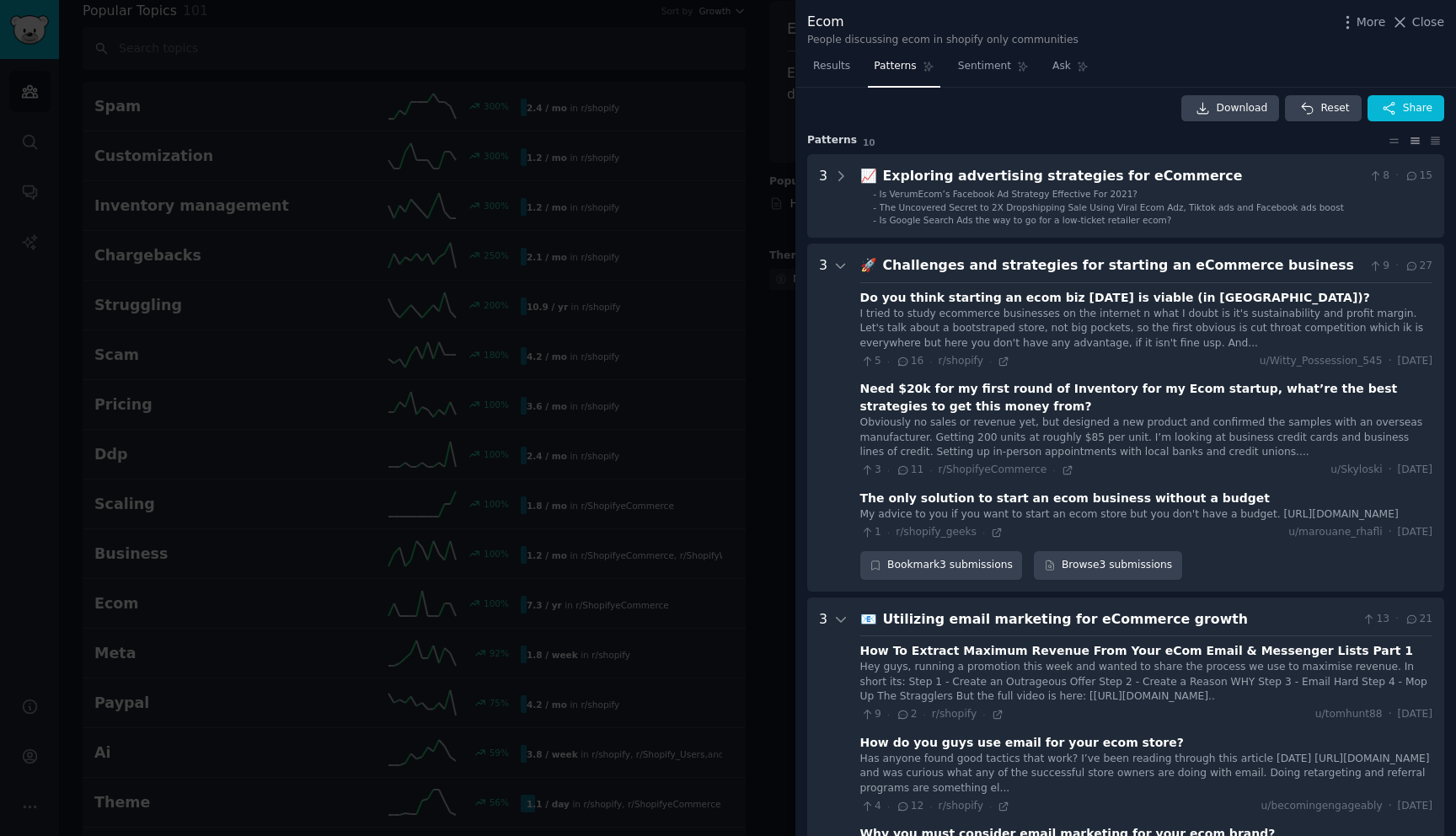
click at [1089, 253] on business "3 🚀 Challenges and strategies for starting an eCommerce business 9 · 27 Do you …" at bounding box center [1126, 417] width 637 height 348
click at [1084, 264] on div "Challenges and strategies for starting an eCommerce business" at bounding box center [1123, 265] width 479 height 21
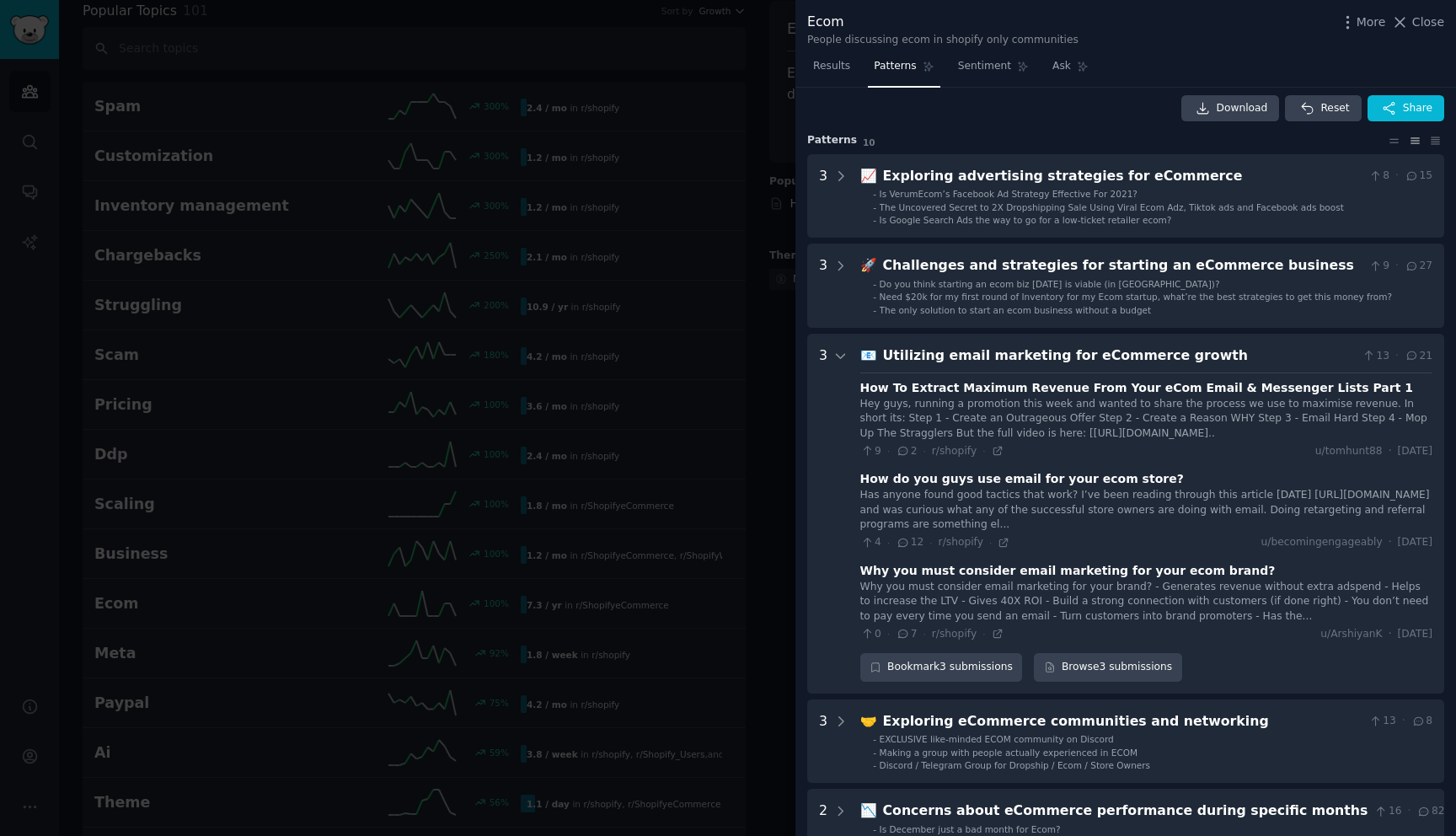
click at [1079, 353] on div "Utilizing email marketing for eCommerce growth" at bounding box center [1119, 355] width 473 height 21
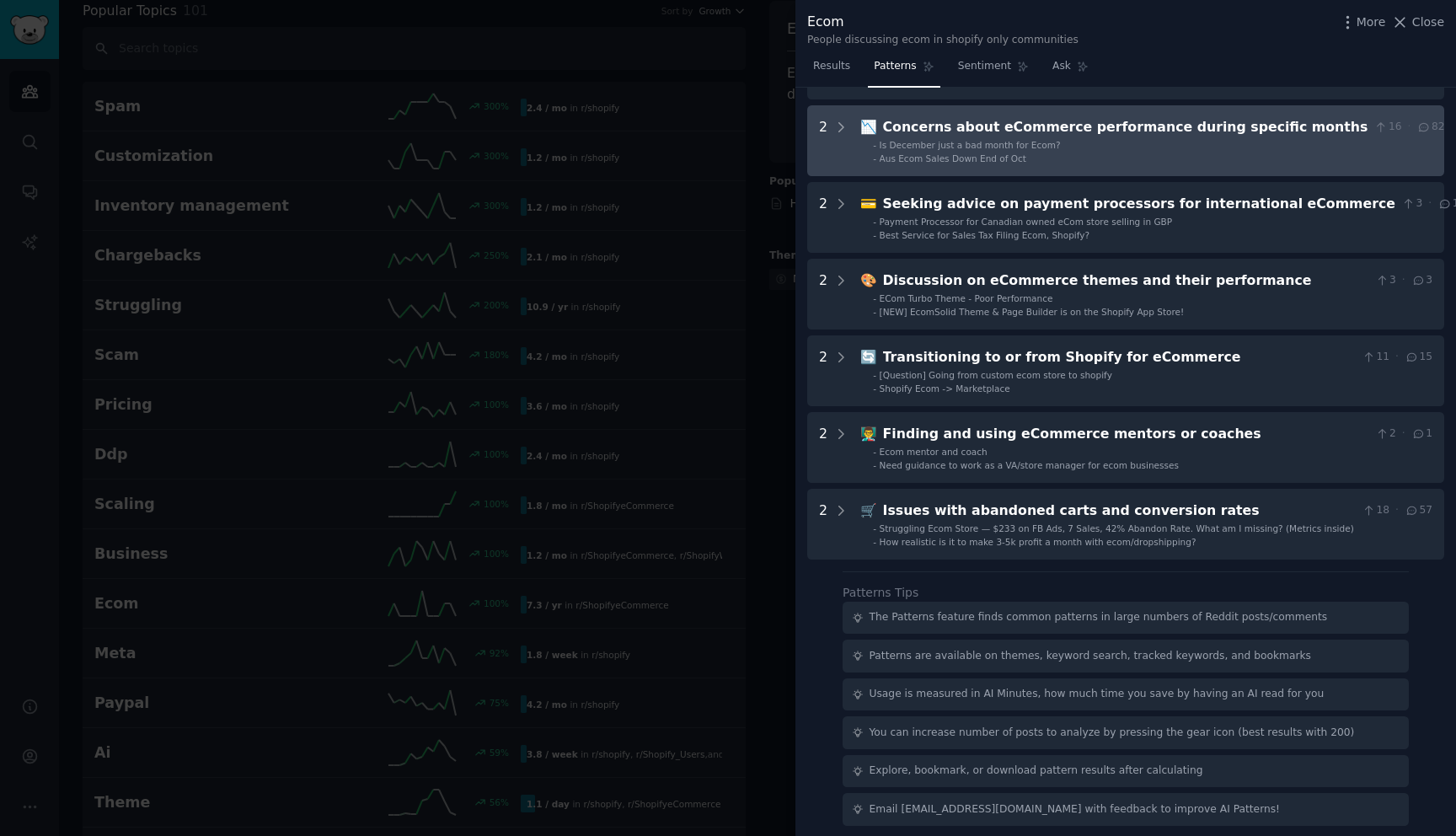
scroll to position [425, 0]
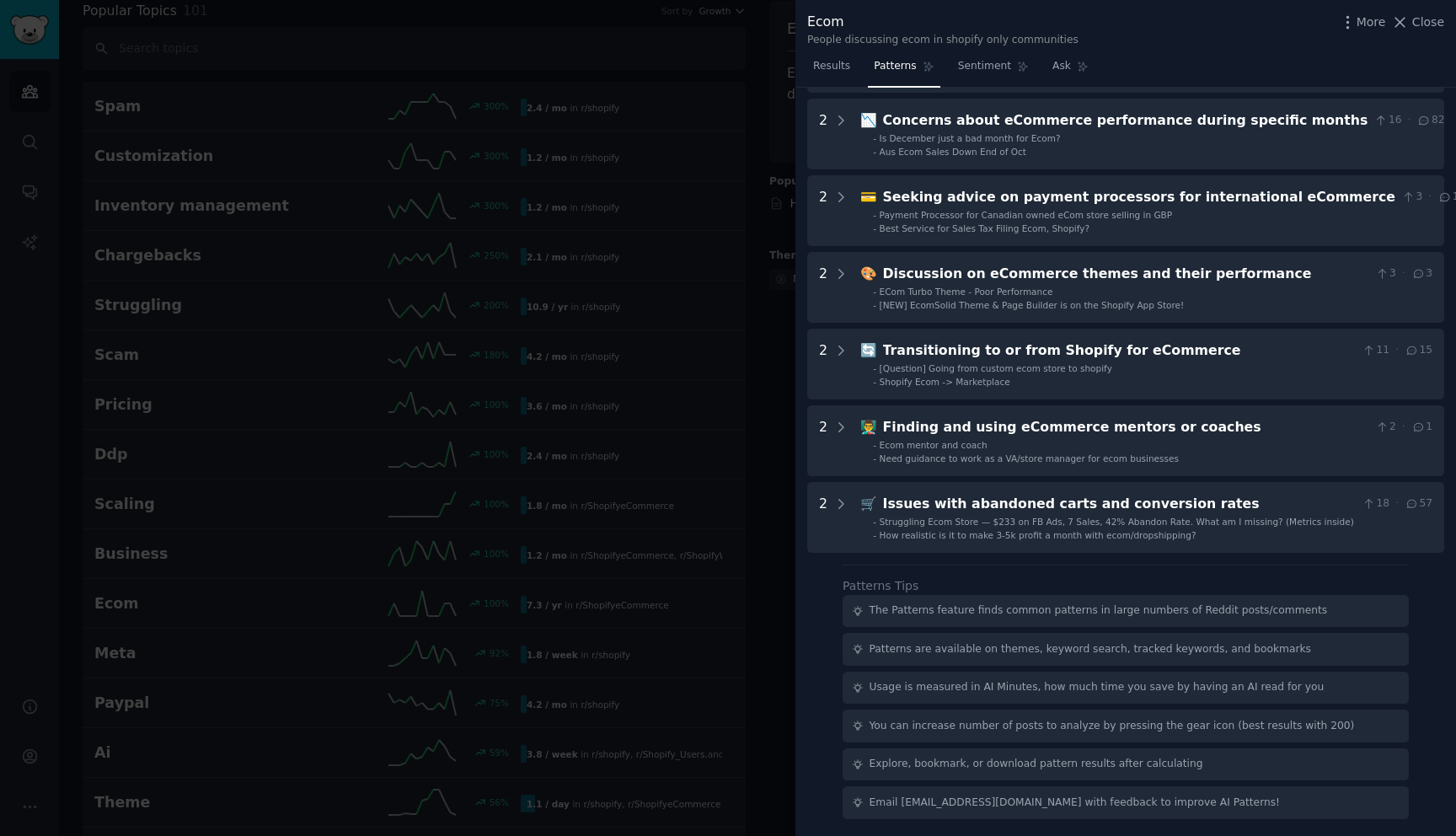
click at [735, 399] on div at bounding box center [728, 418] width 1456 height 836
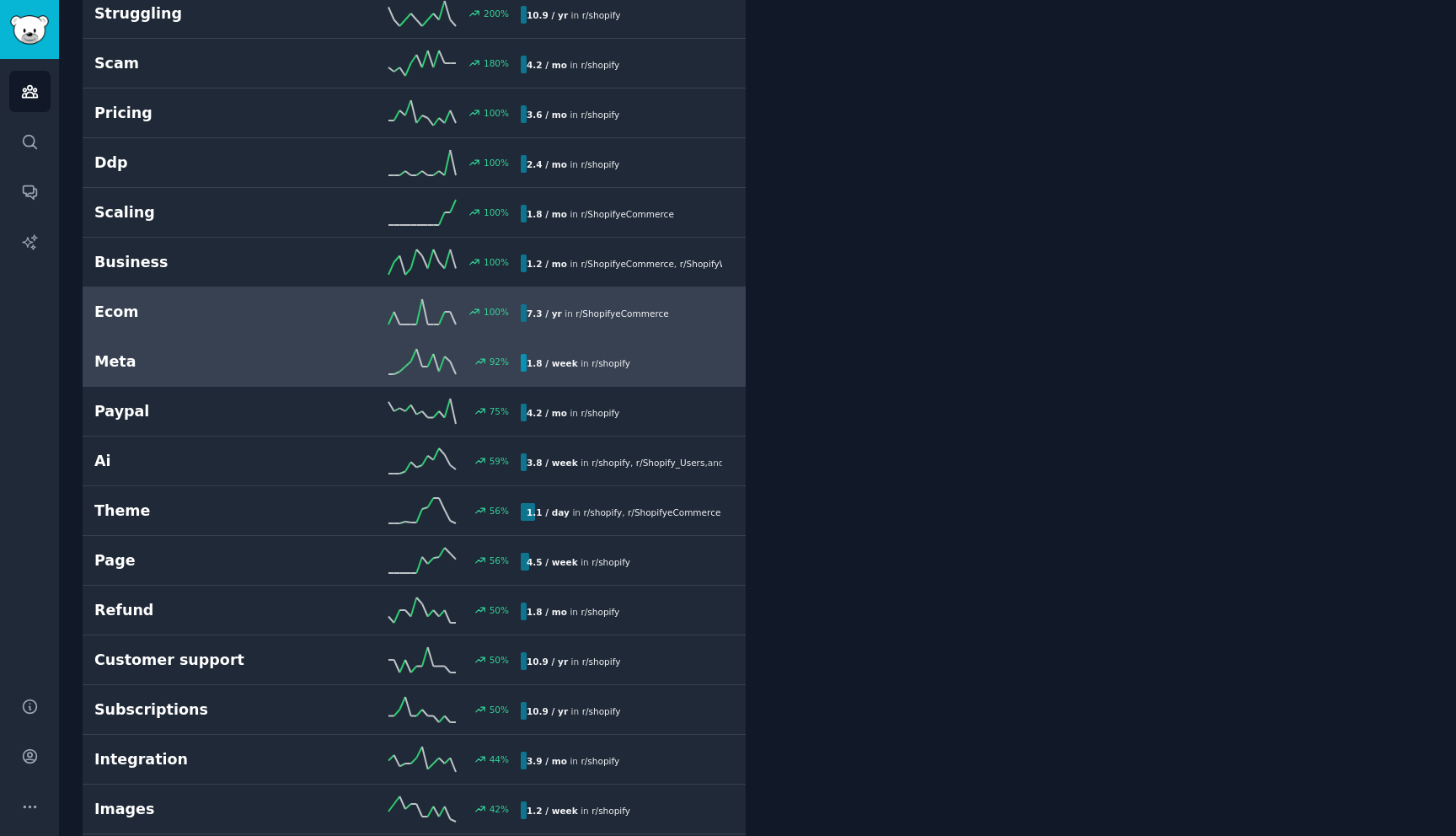
scroll to position [393, 0]
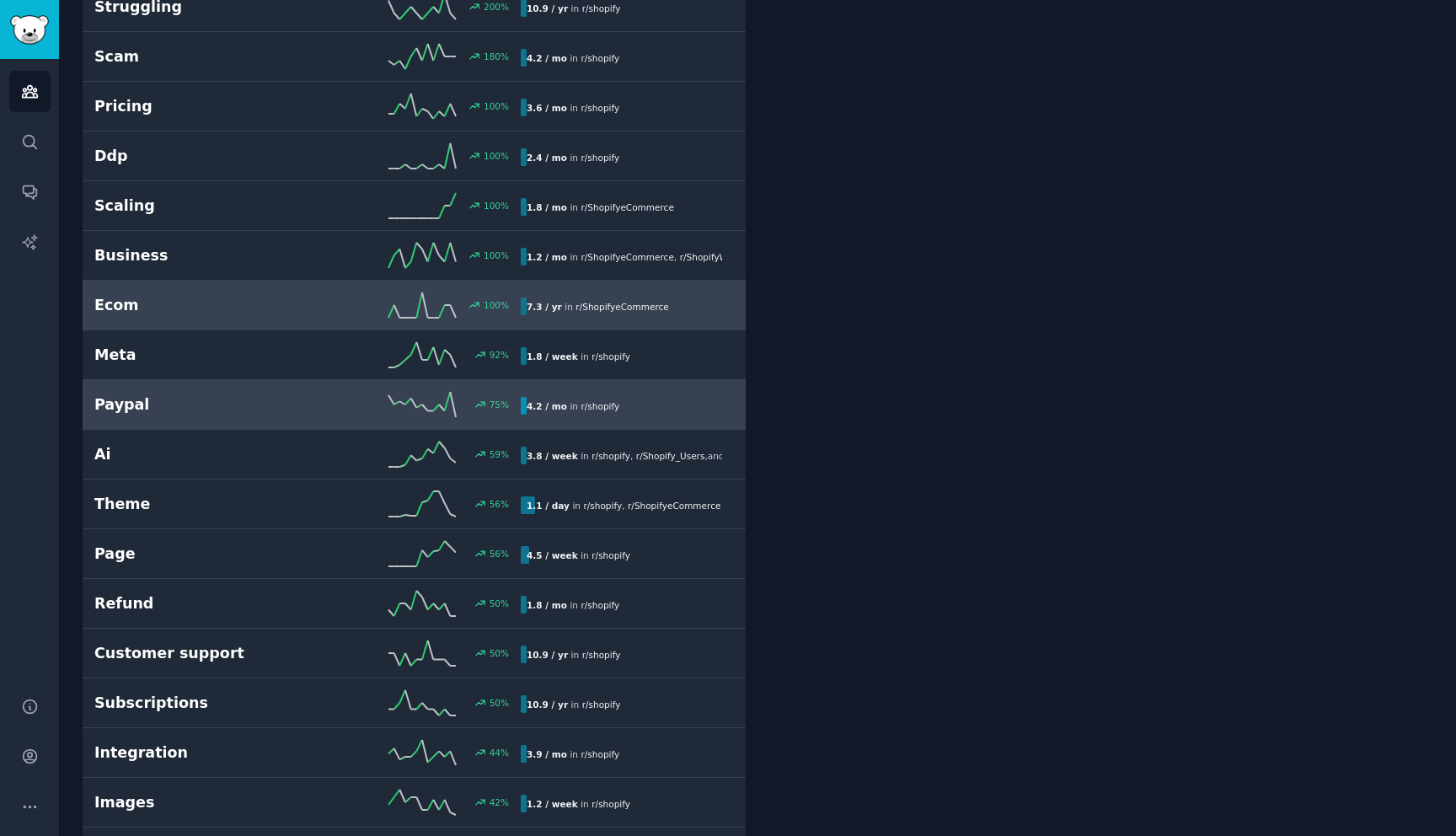
click at [310, 416] on div "75 %" at bounding box center [414, 404] width 213 height 25
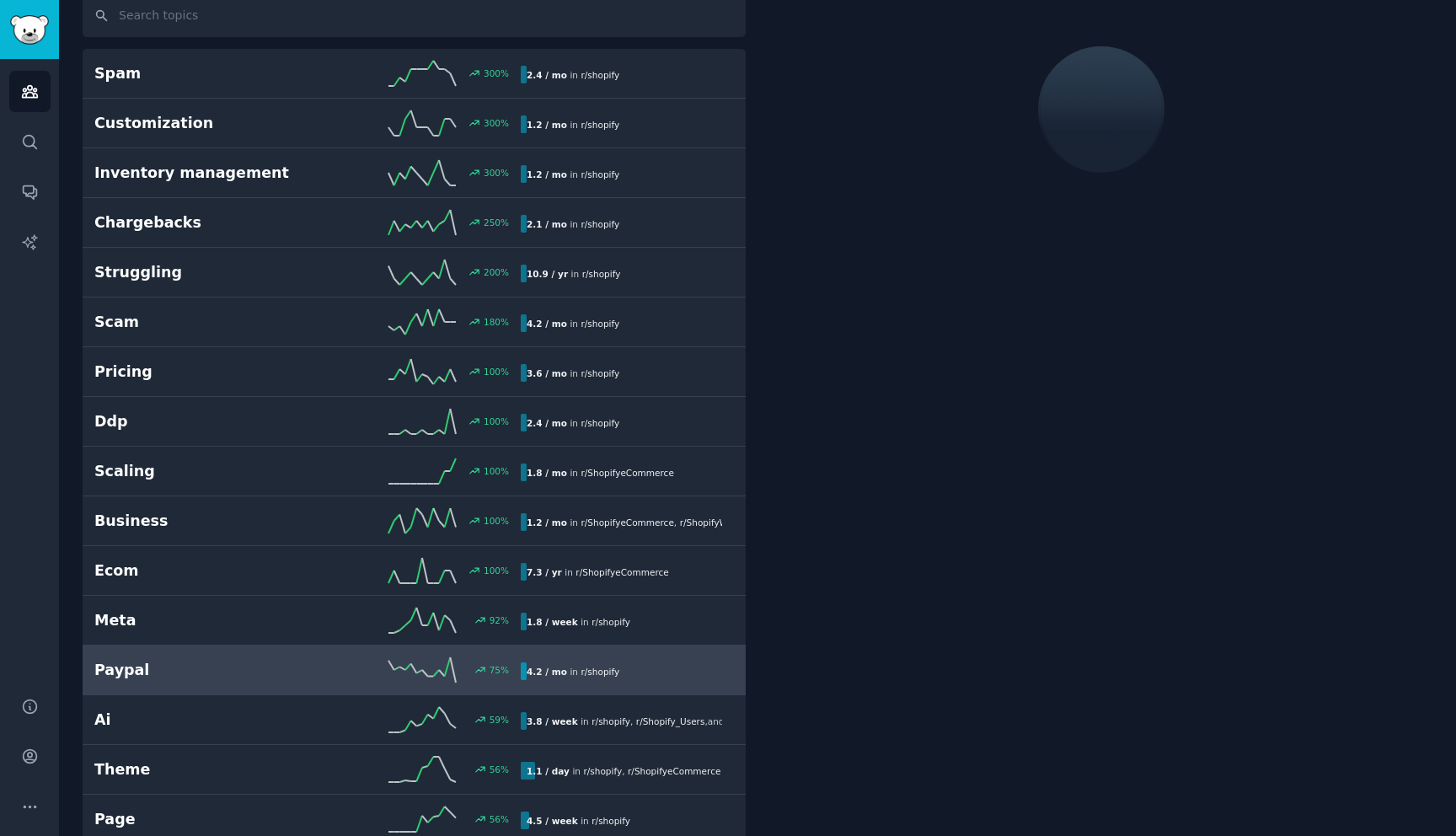
scroll to position [94, 0]
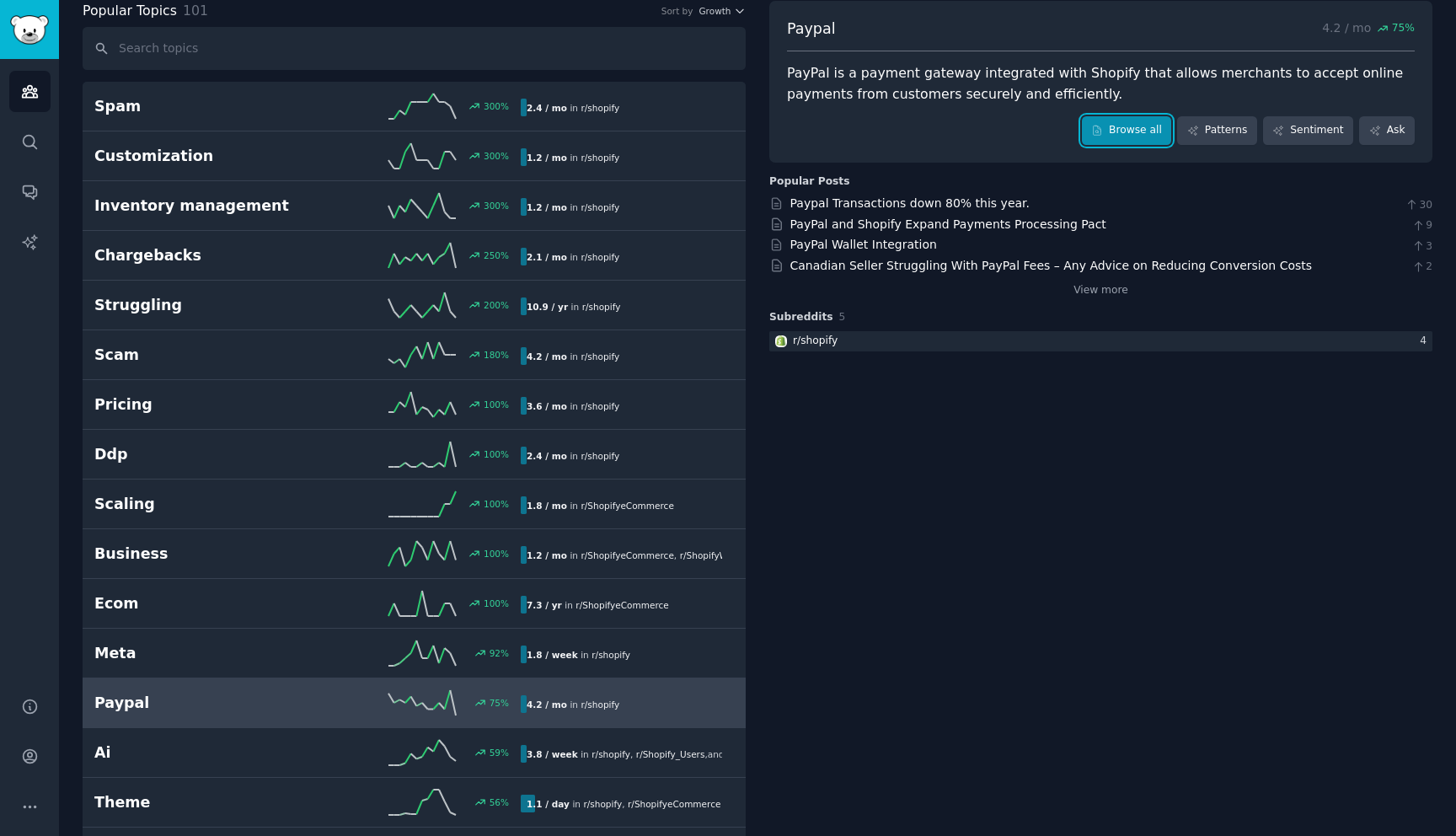
click at [1144, 137] on link "Browse all" at bounding box center [1127, 130] width 90 height 29
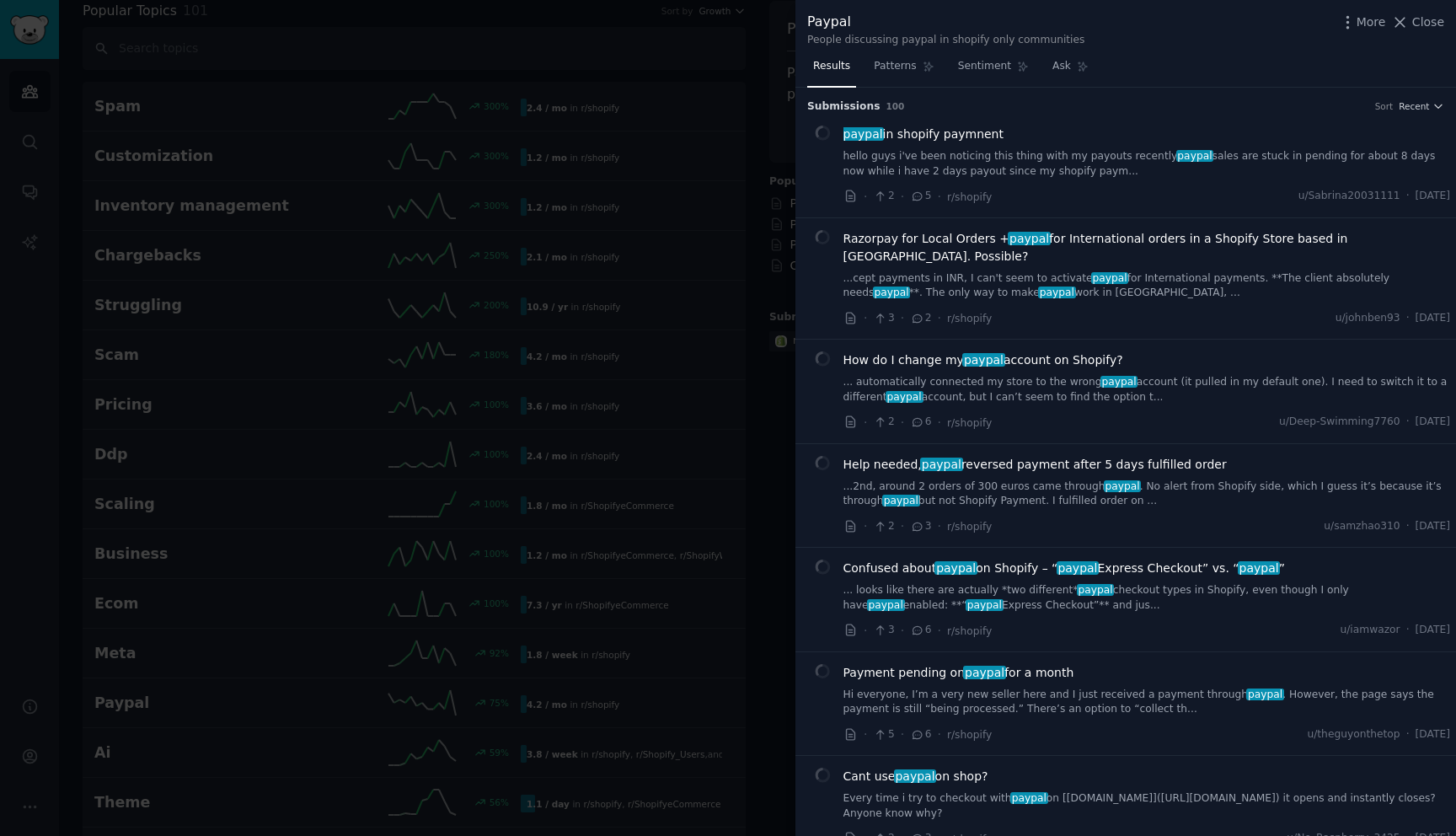
click at [627, 310] on div at bounding box center [728, 418] width 1456 height 836
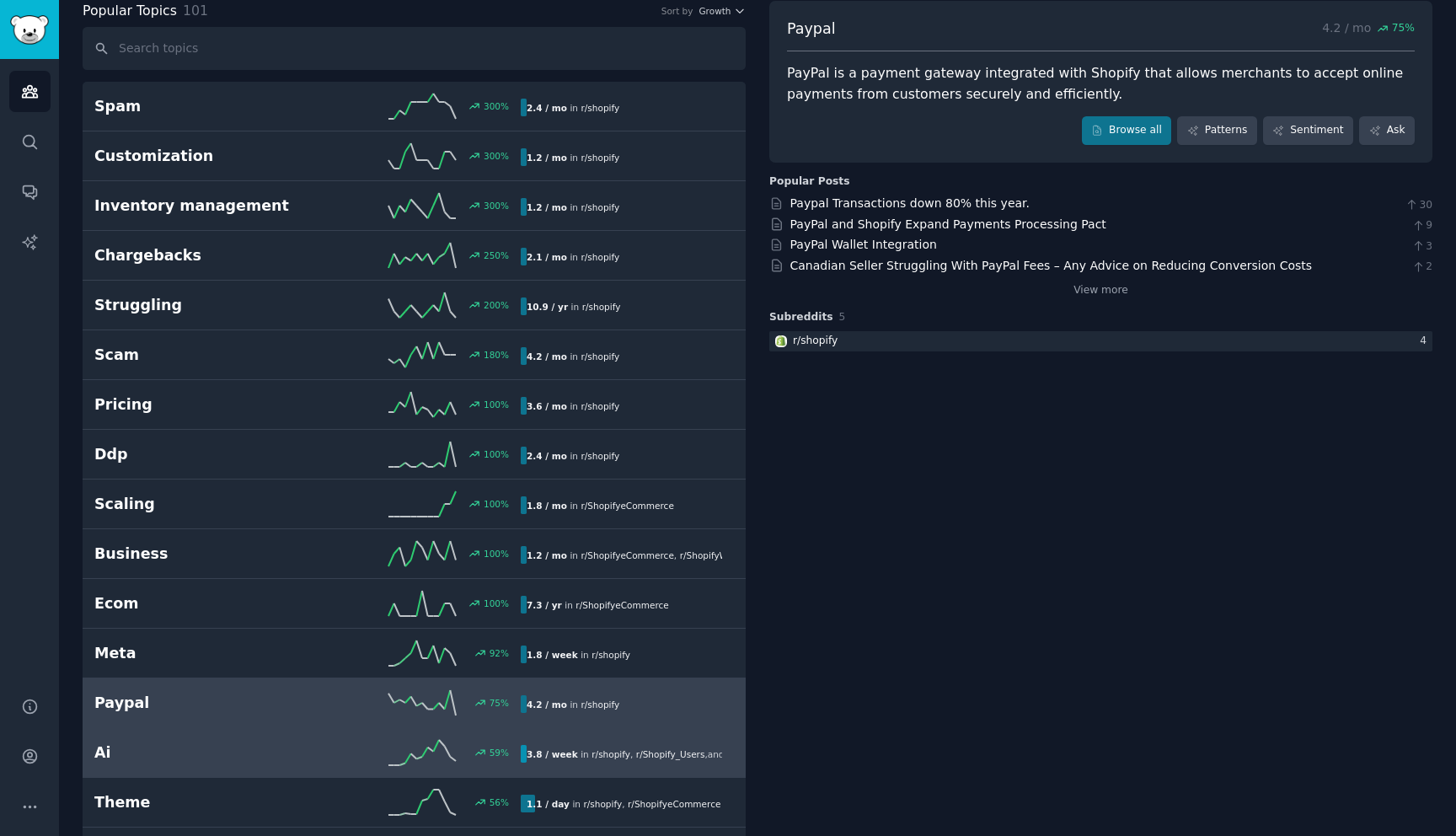
click at [261, 762] on div "Ai 59 % 3.8 / week in r/ shopify , r/ Shopify_Users , and 2 other s" at bounding box center [413, 752] width 639 height 25
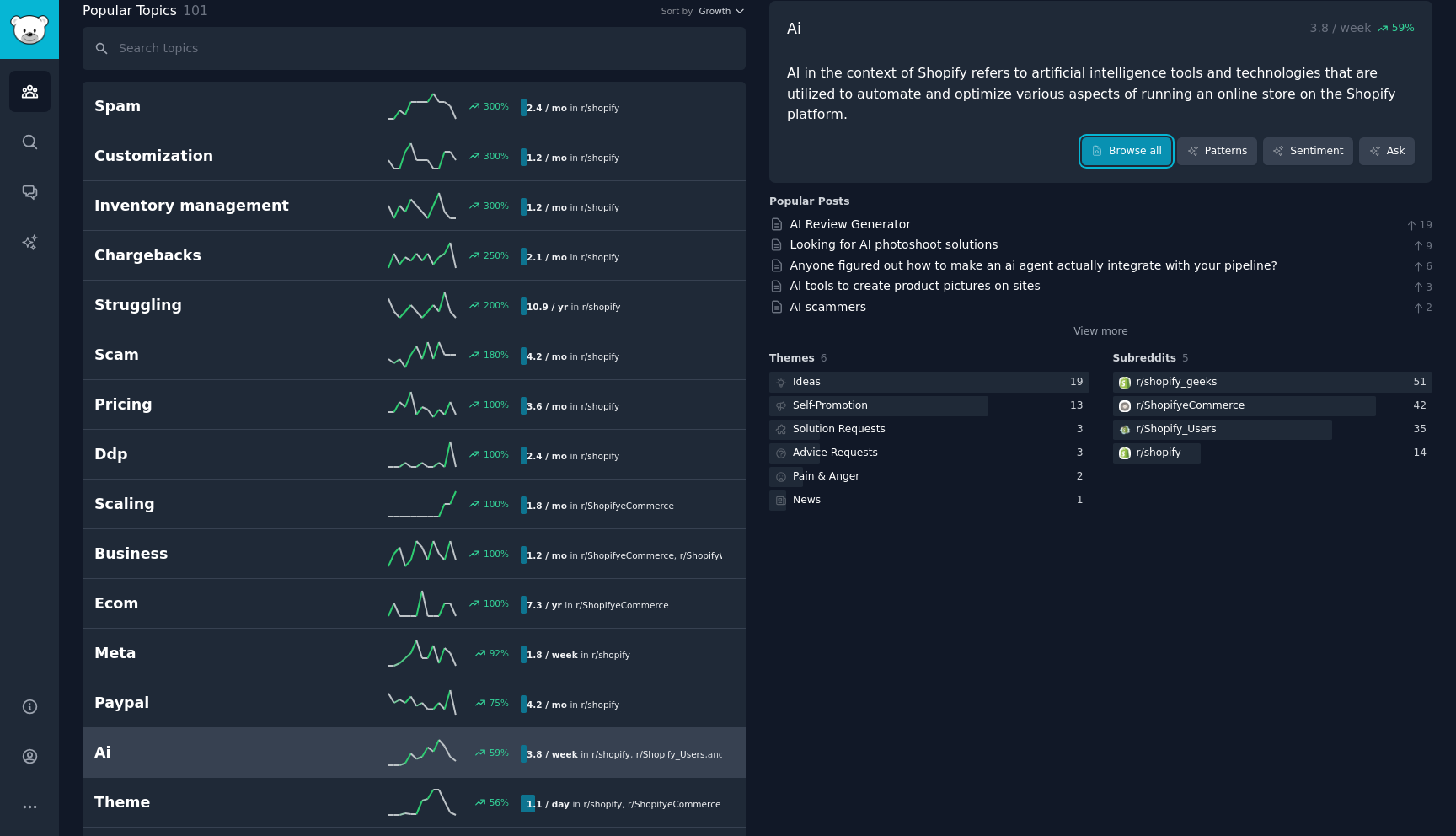
click at [1115, 137] on link "Browse all" at bounding box center [1127, 151] width 90 height 29
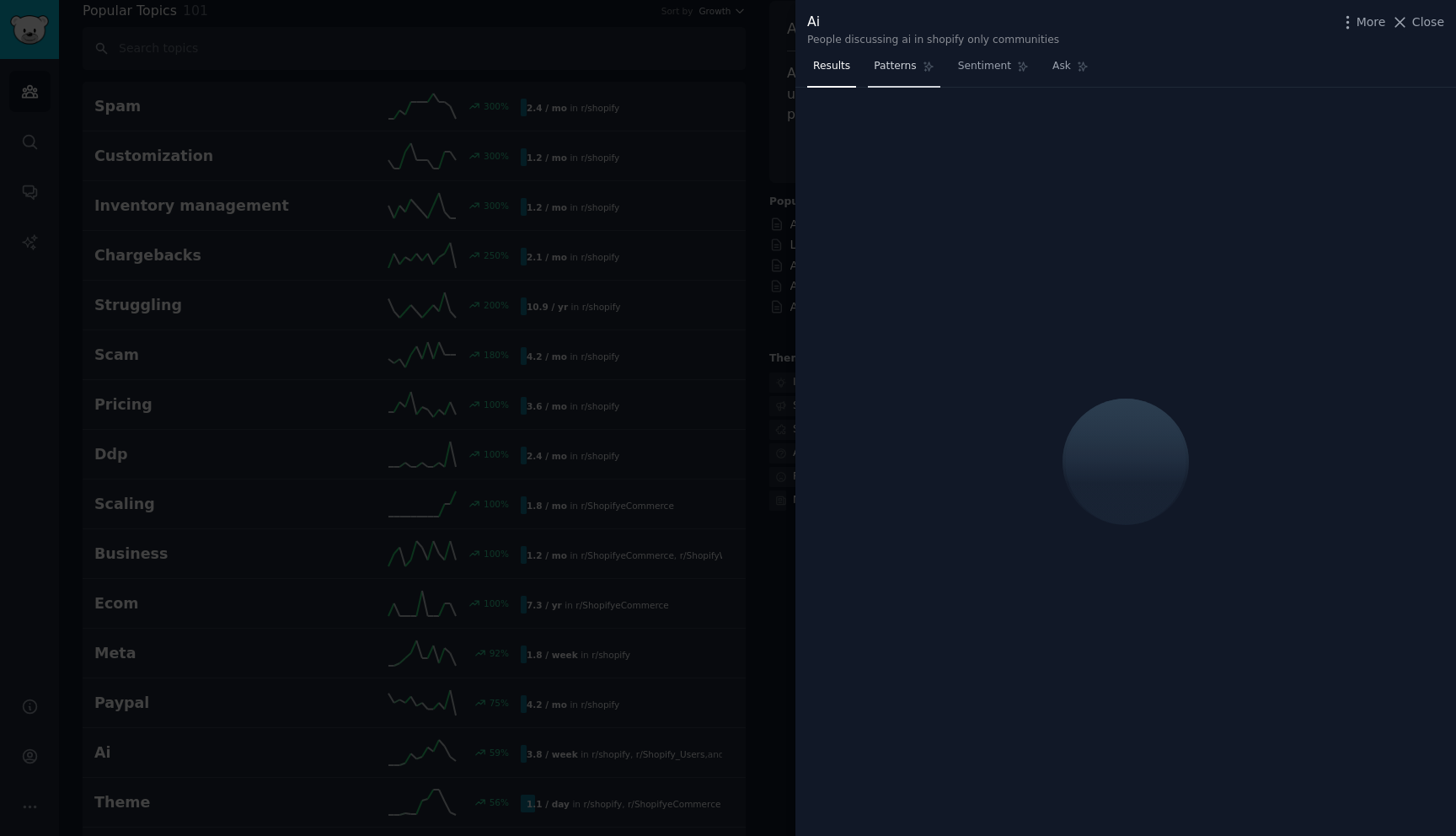
click at [904, 71] on span "Patterns" at bounding box center [895, 67] width 43 height 15
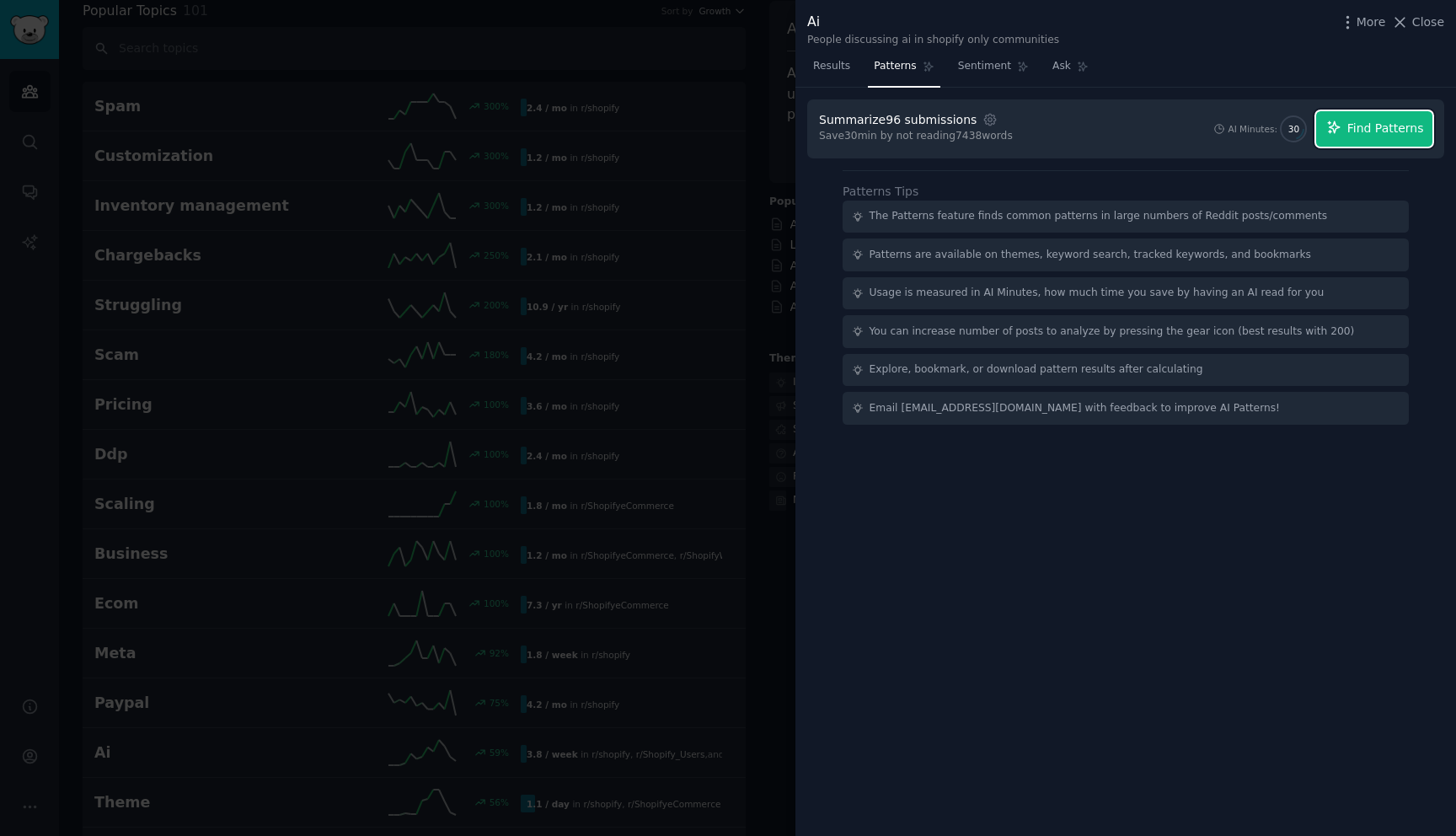
click at [1383, 130] on span "Find Patterns" at bounding box center [1386, 128] width 77 height 18
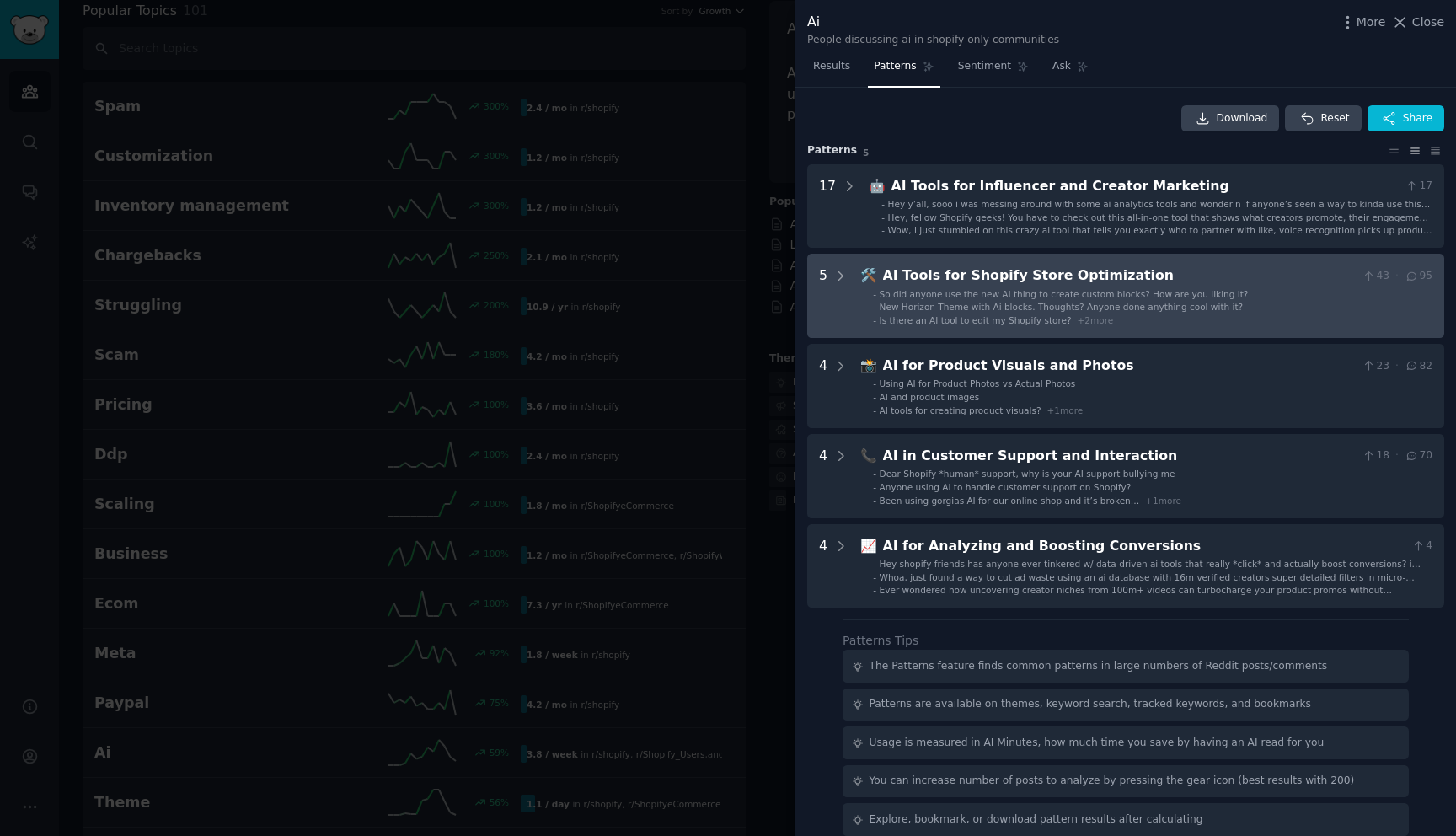
click at [1133, 282] on div "AI Tools for Shopify Store Optimization" at bounding box center [1119, 276] width 473 height 21
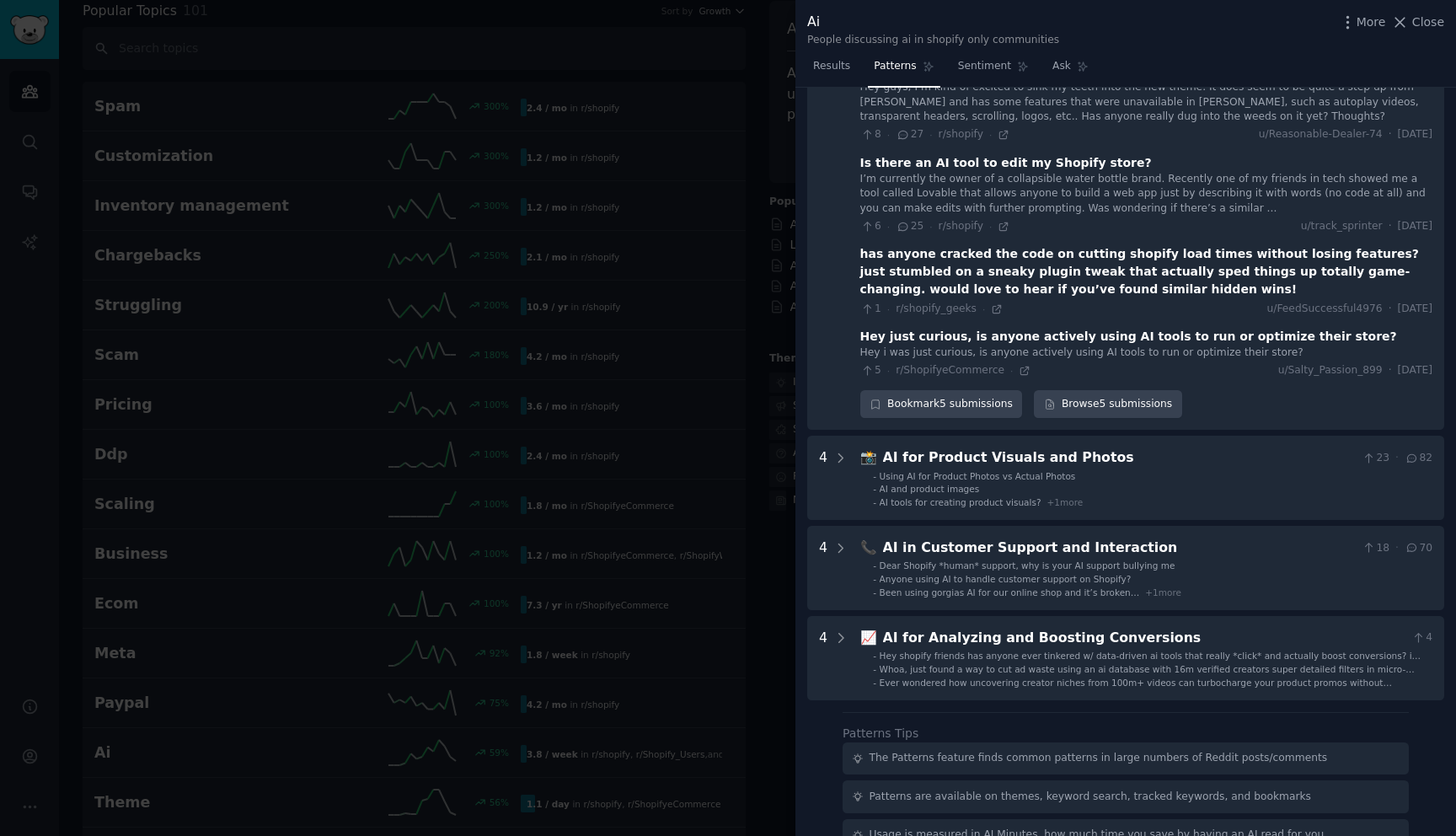
scroll to position [345, 0]
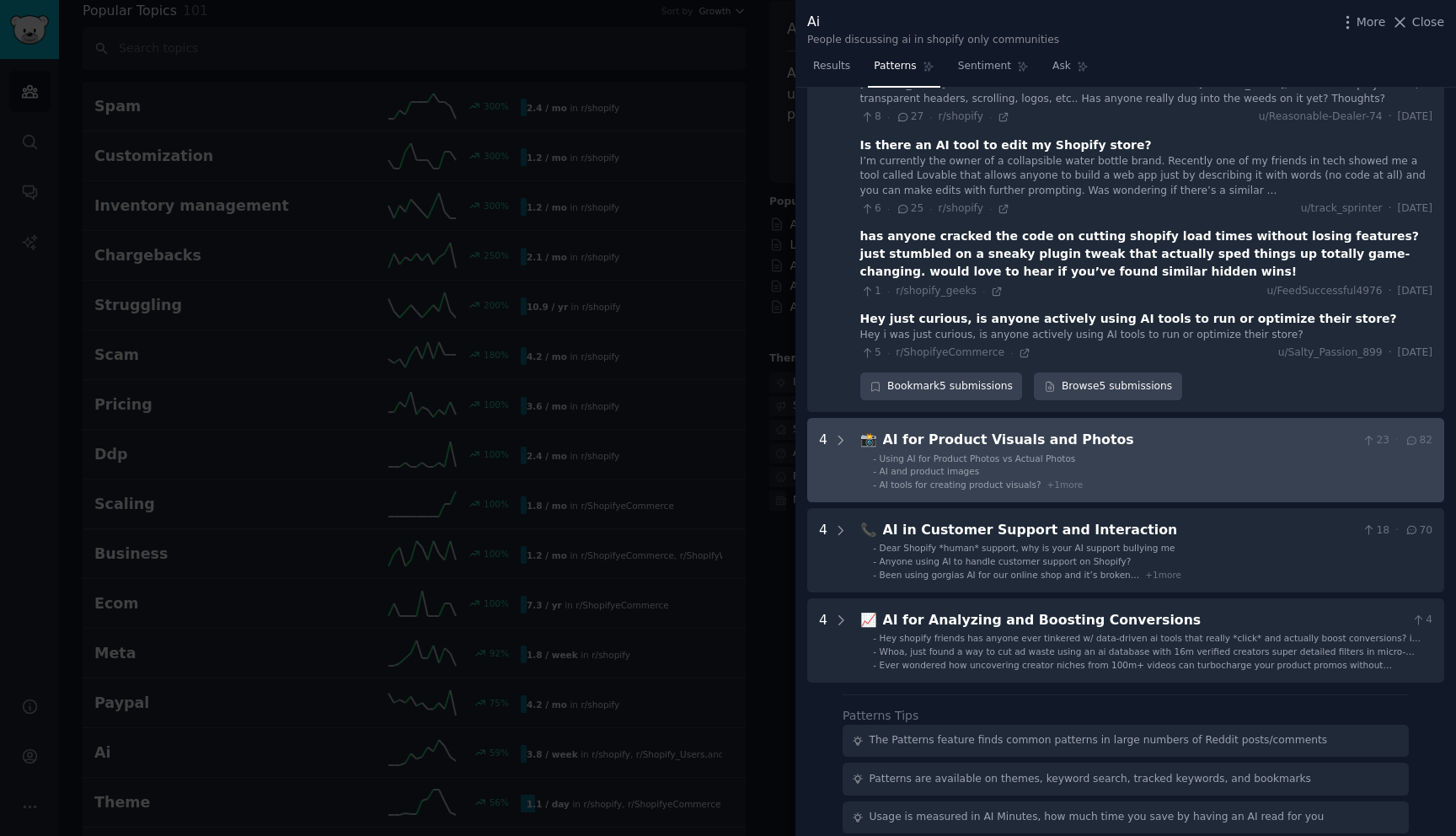
click at [1144, 457] on li "- Using AI for Product Photos vs Actual Photos" at bounding box center [1153, 458] width 560 height 12
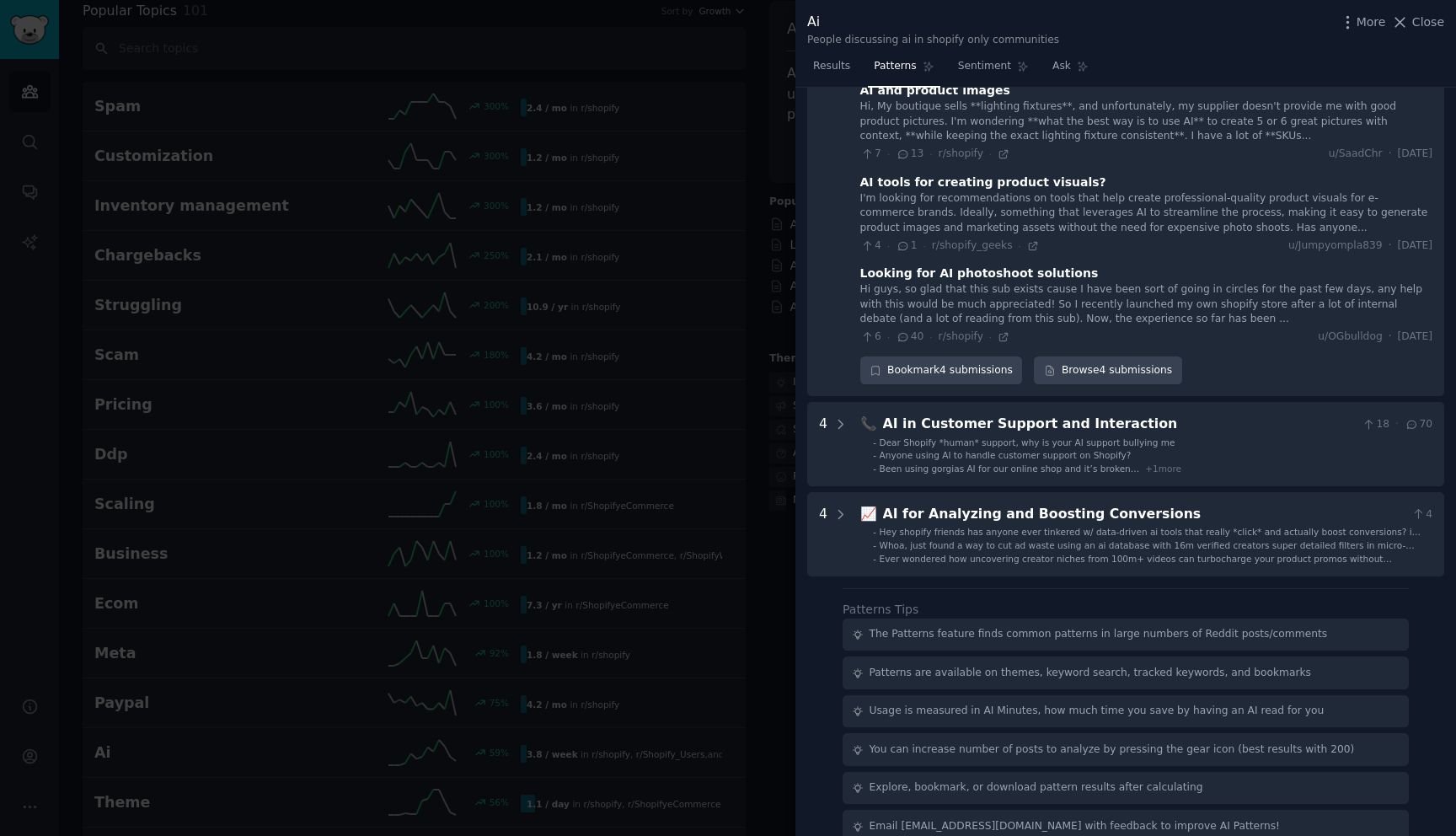
scroll to position [842, 0]
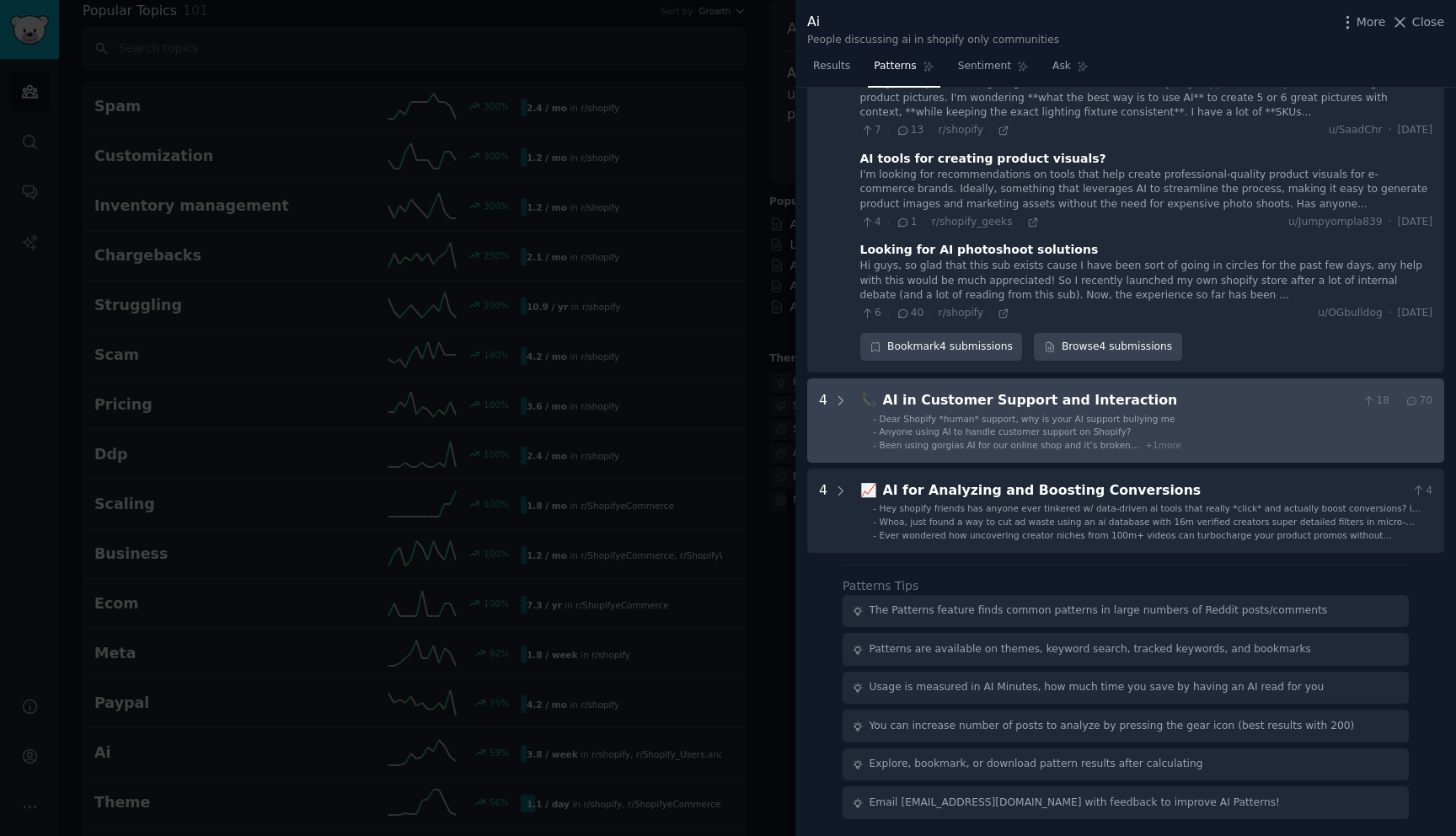
click at [1169, 412] on li "- Dear Shopify *human* support, why is your AI support bullying me" at bounding box center [1153, 418] width 560 height 12
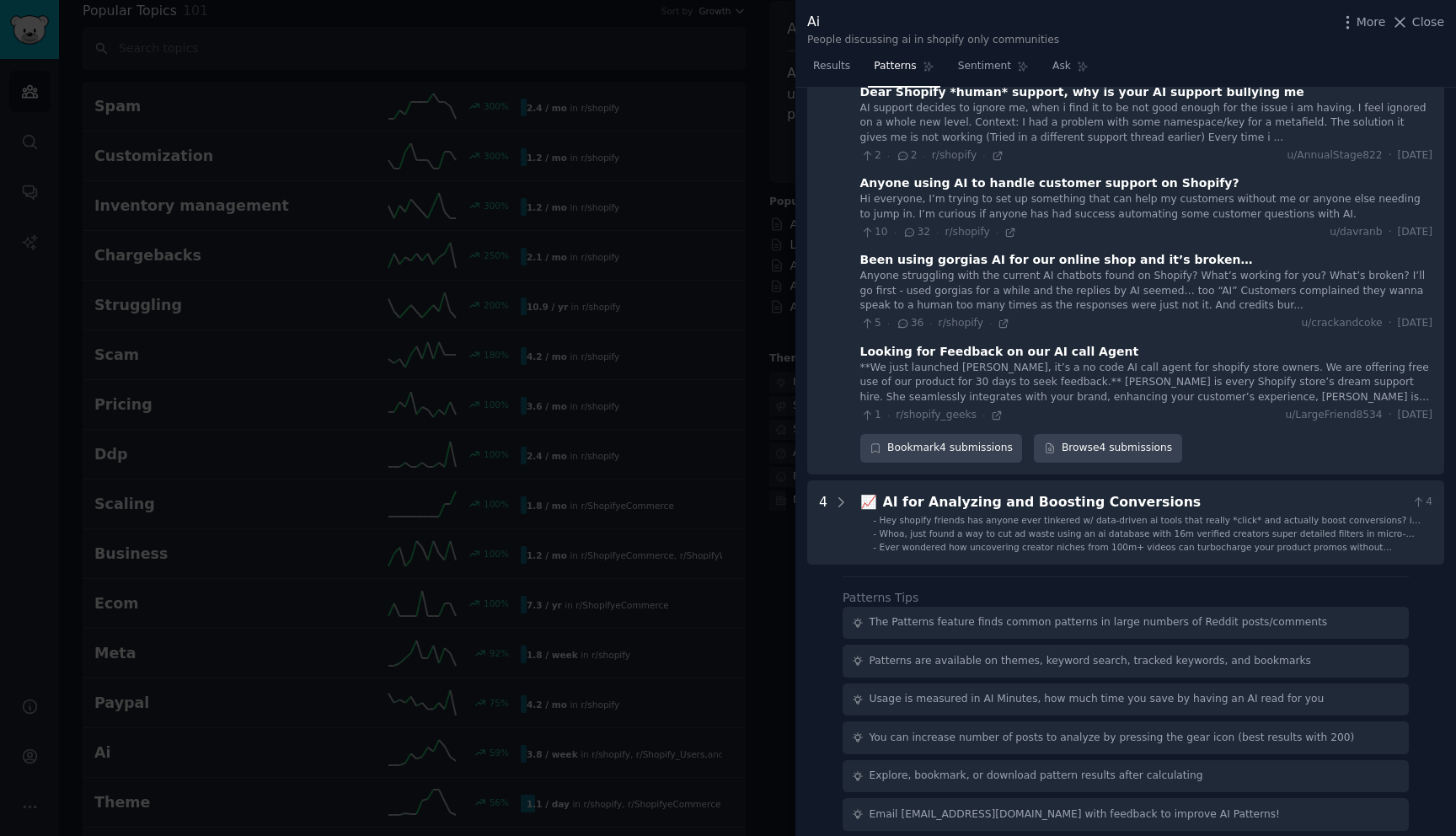
scroll to position [1194, 0]
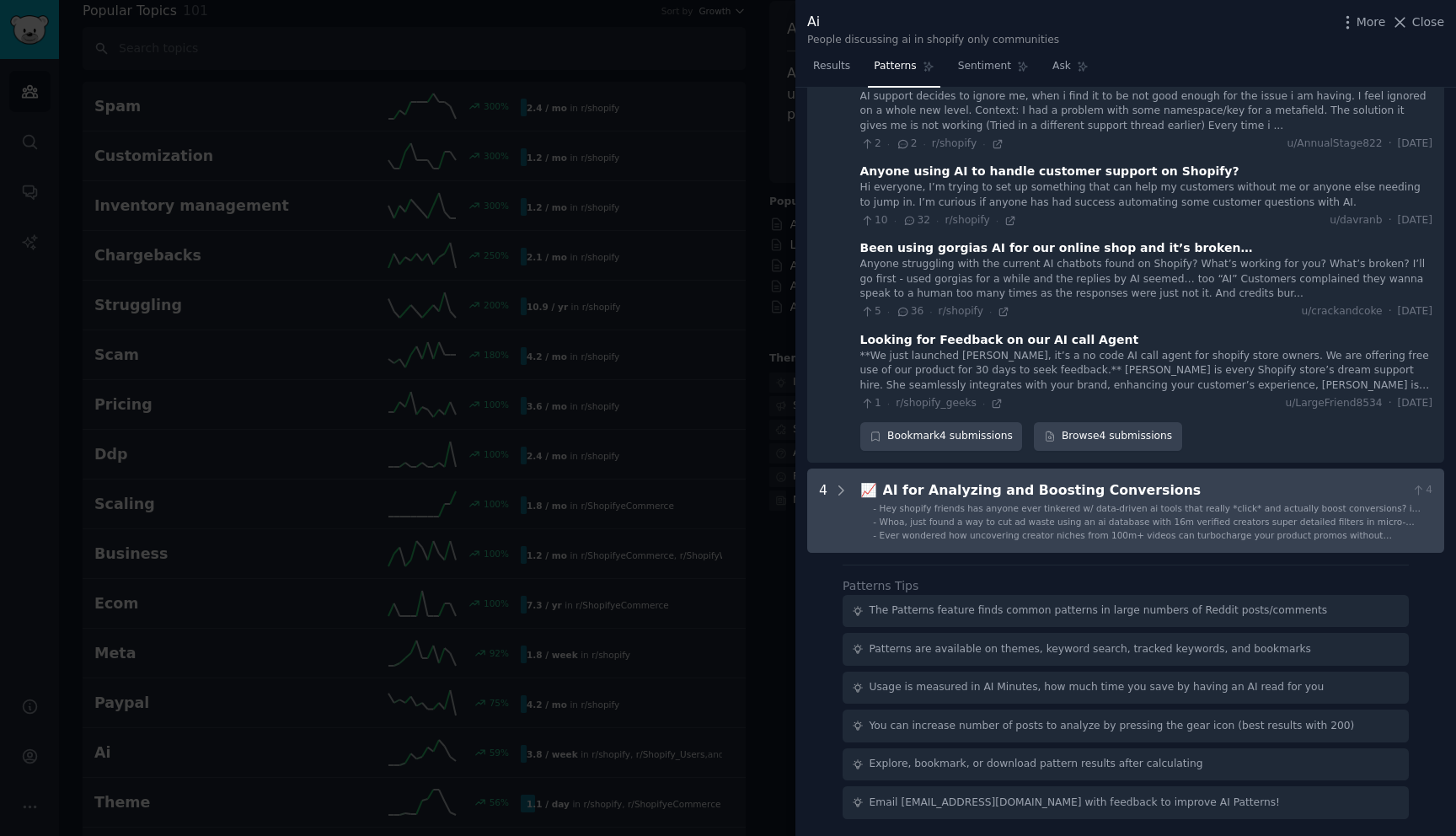
click at [1198, 498] on div "AI for Analyzing and Boosting Conversions" at bounding box center [1144, 490] width 523 height 21
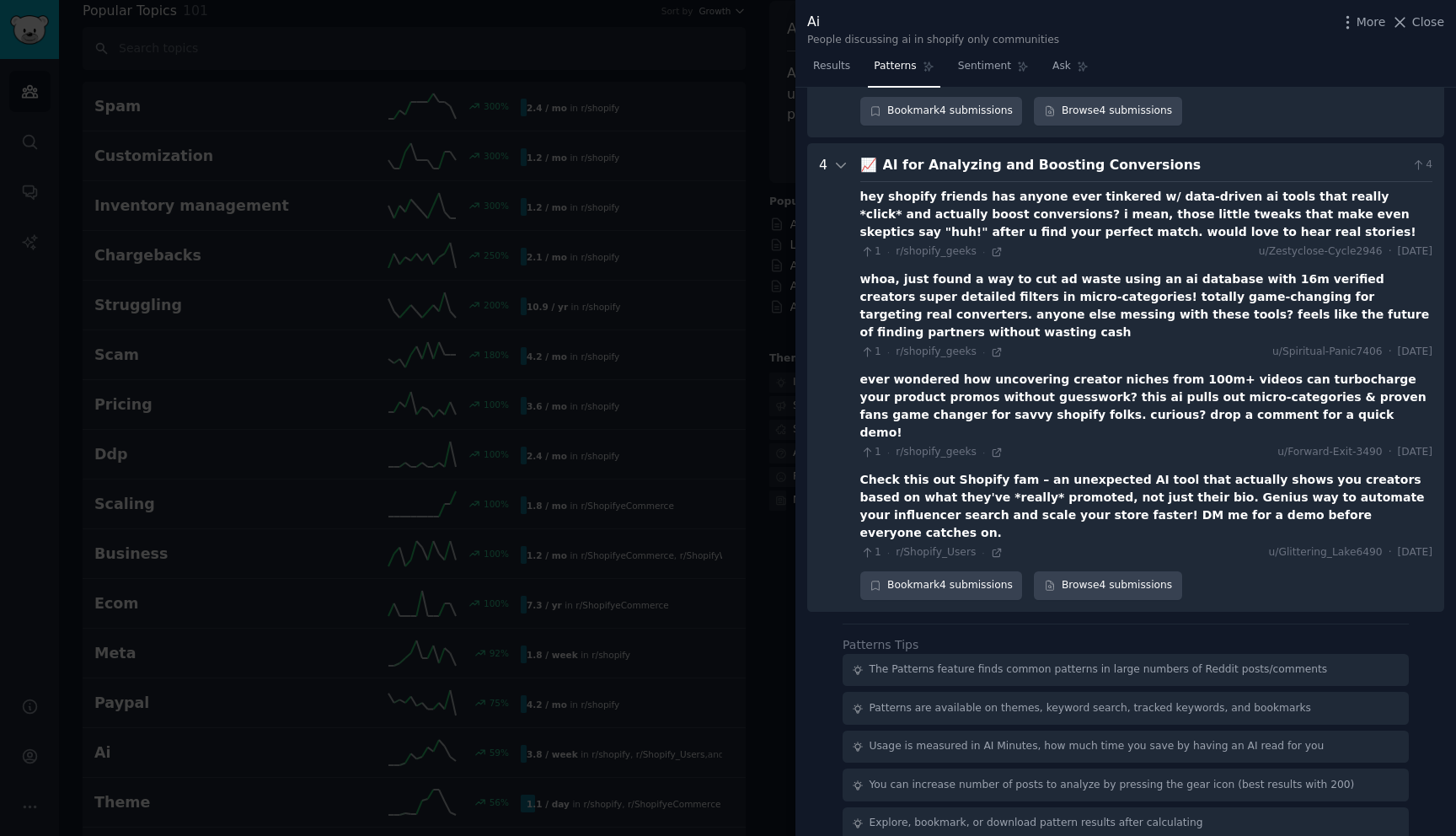
scroll to position [1526, 0]
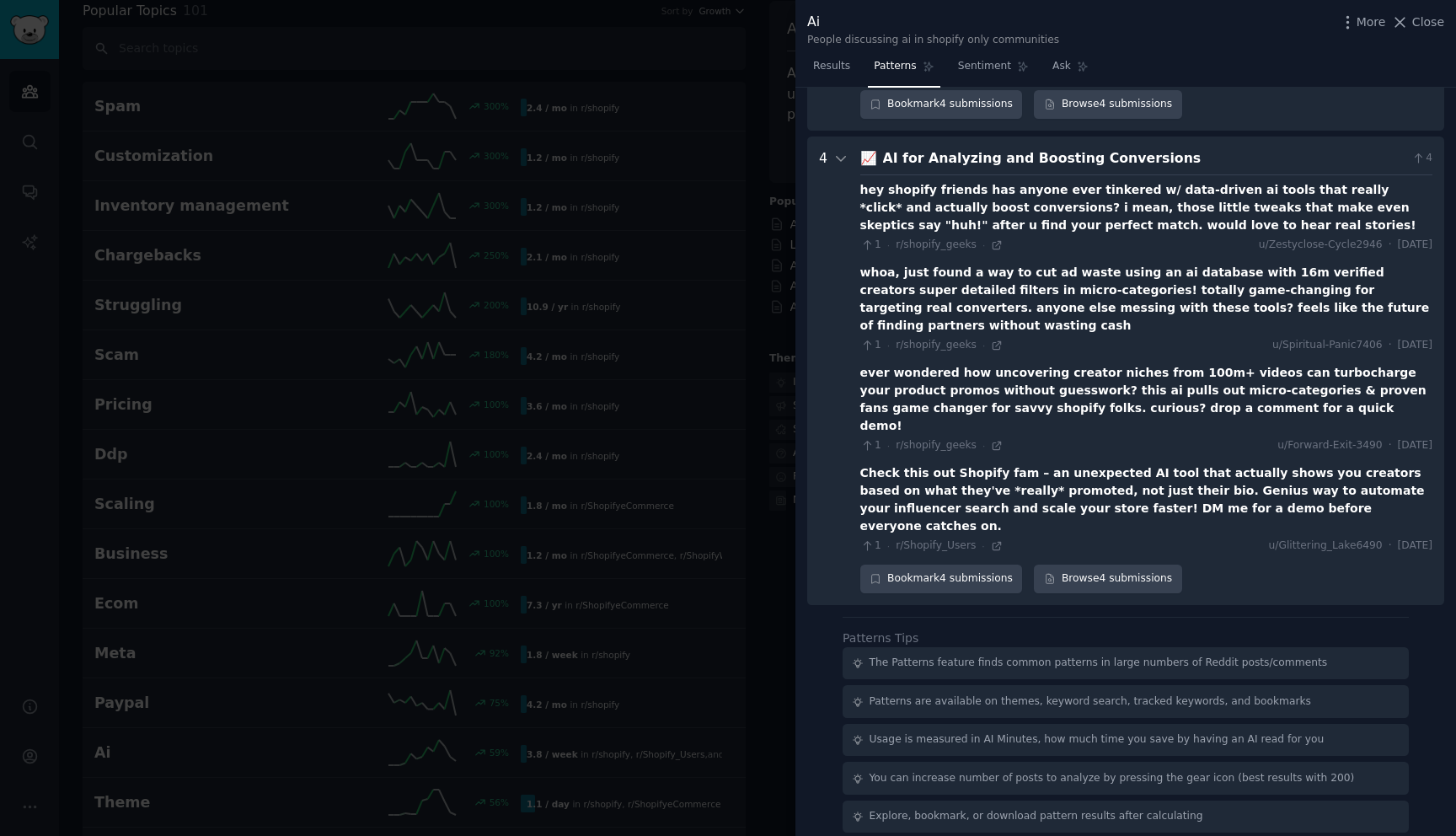
click at [684, 290] on div at bounding box center [728, 418] width 1456 height 836
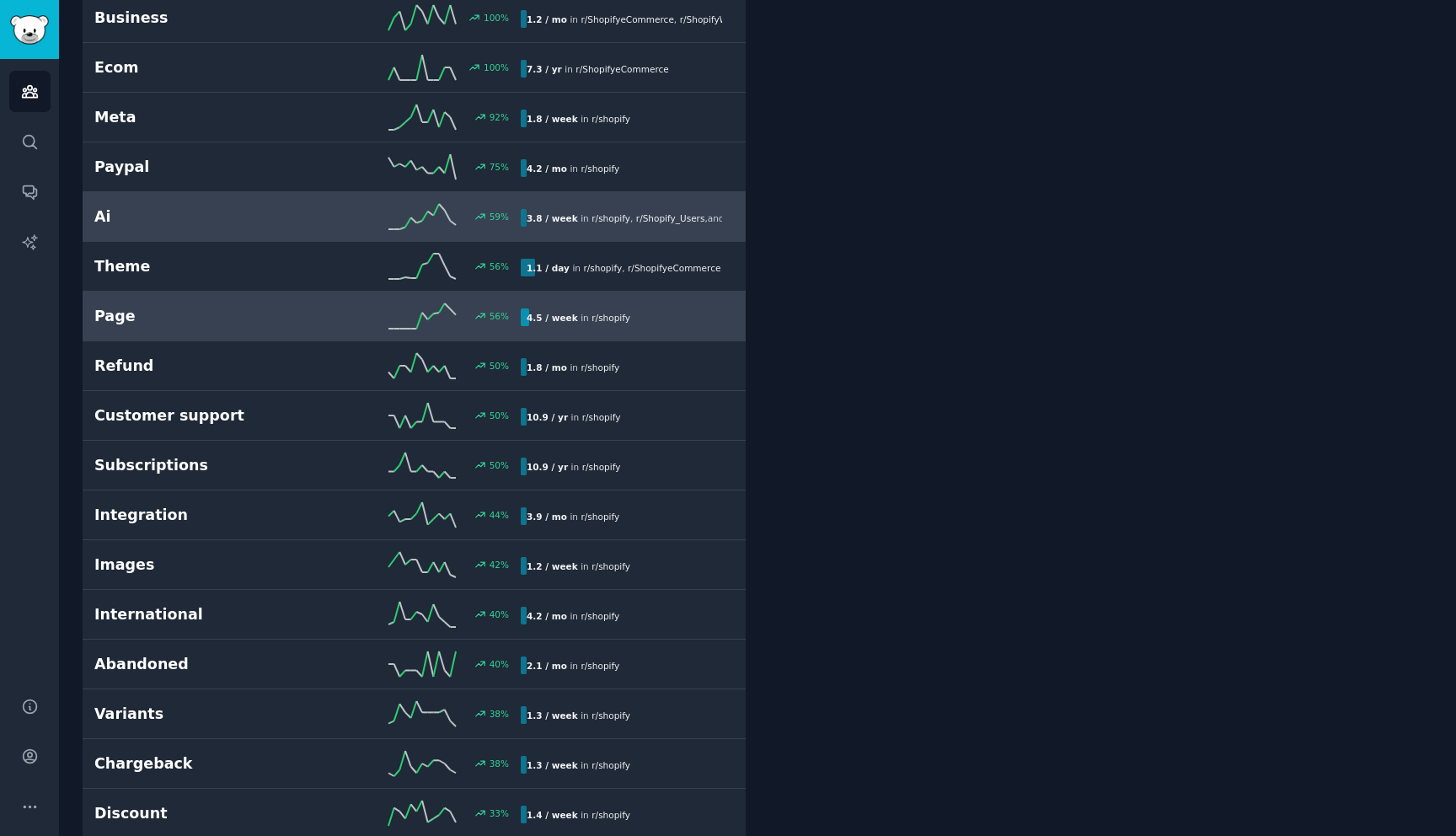
scroll to position [634, 0]
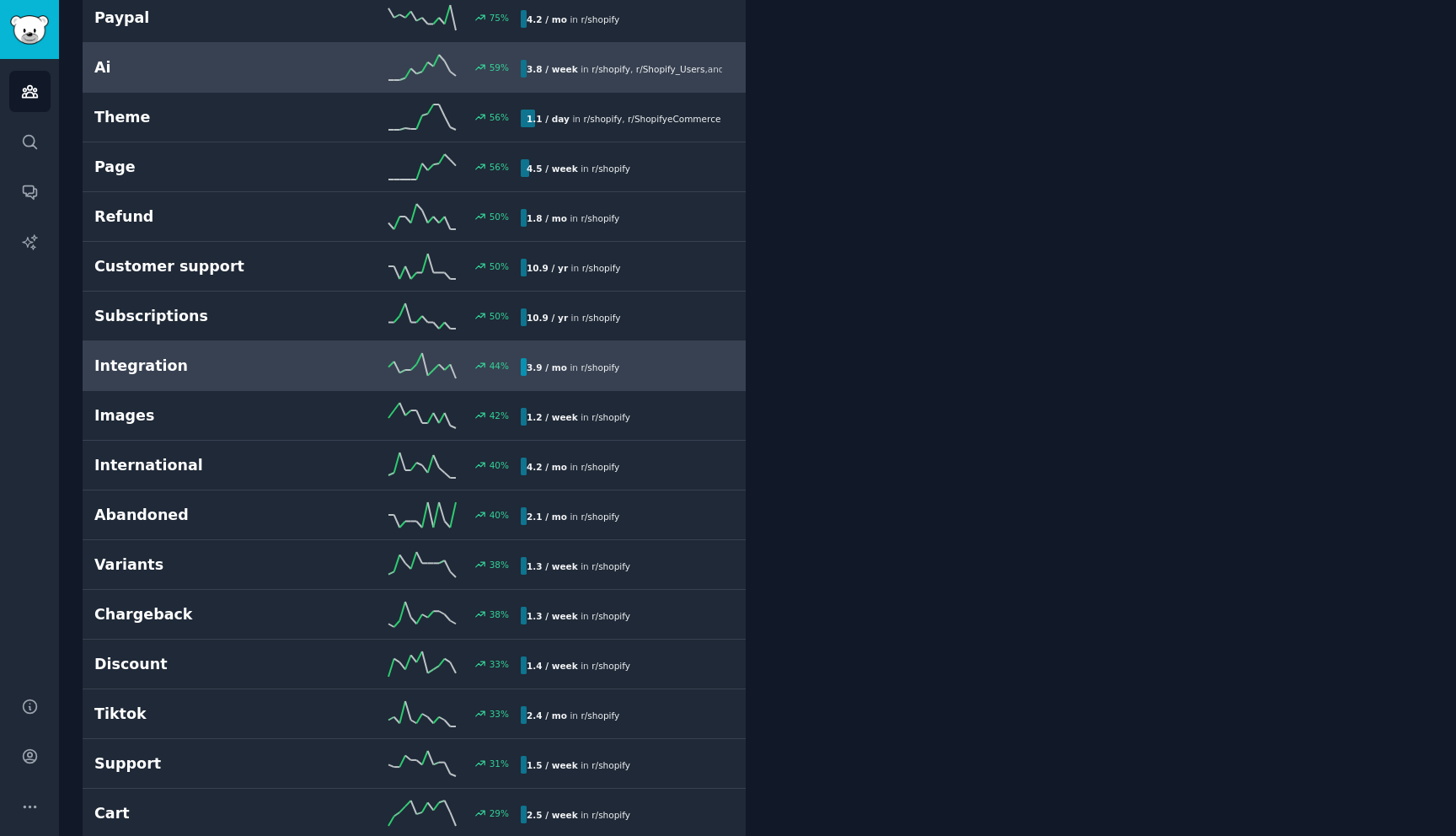
click at [302, 377] on div "Integration 44 % 3.9 / mo in r/ shopify" at bounding box center [413, 365] width 639 height 25
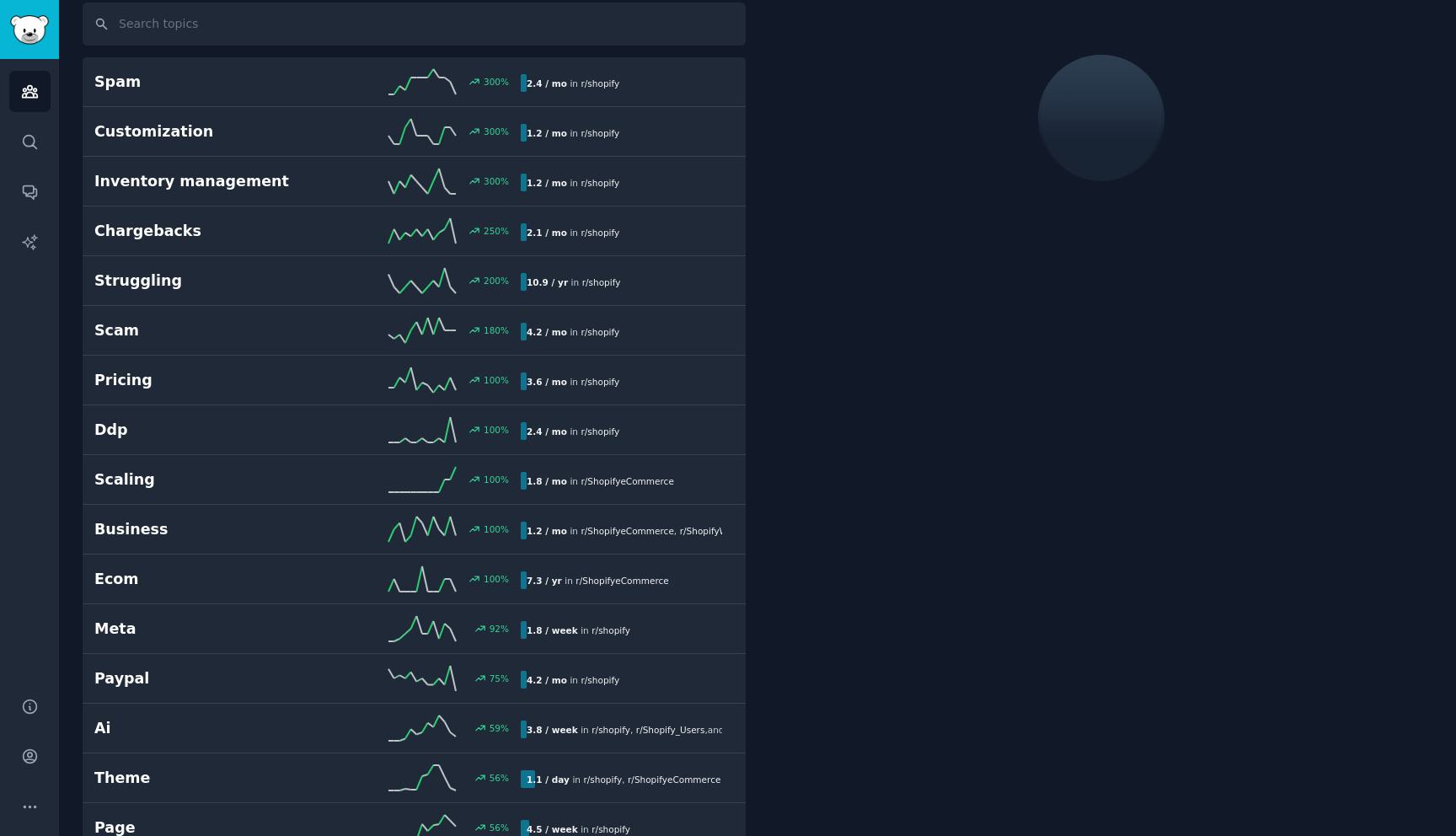
scroll to position [94, 0]
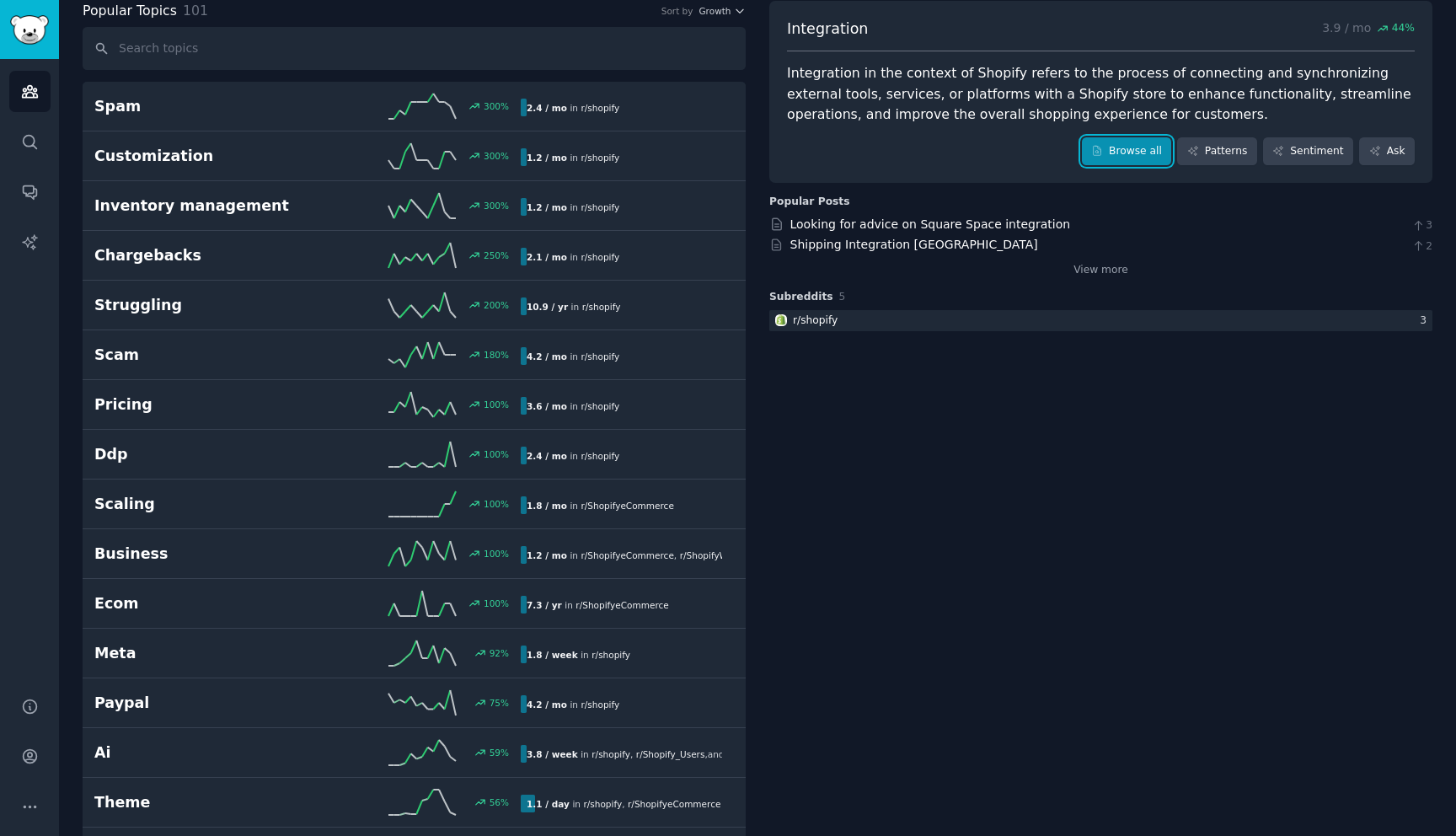
click at [1131, 157] on link "Browse all" at bounding box center [1127, 151] width 90 height 29
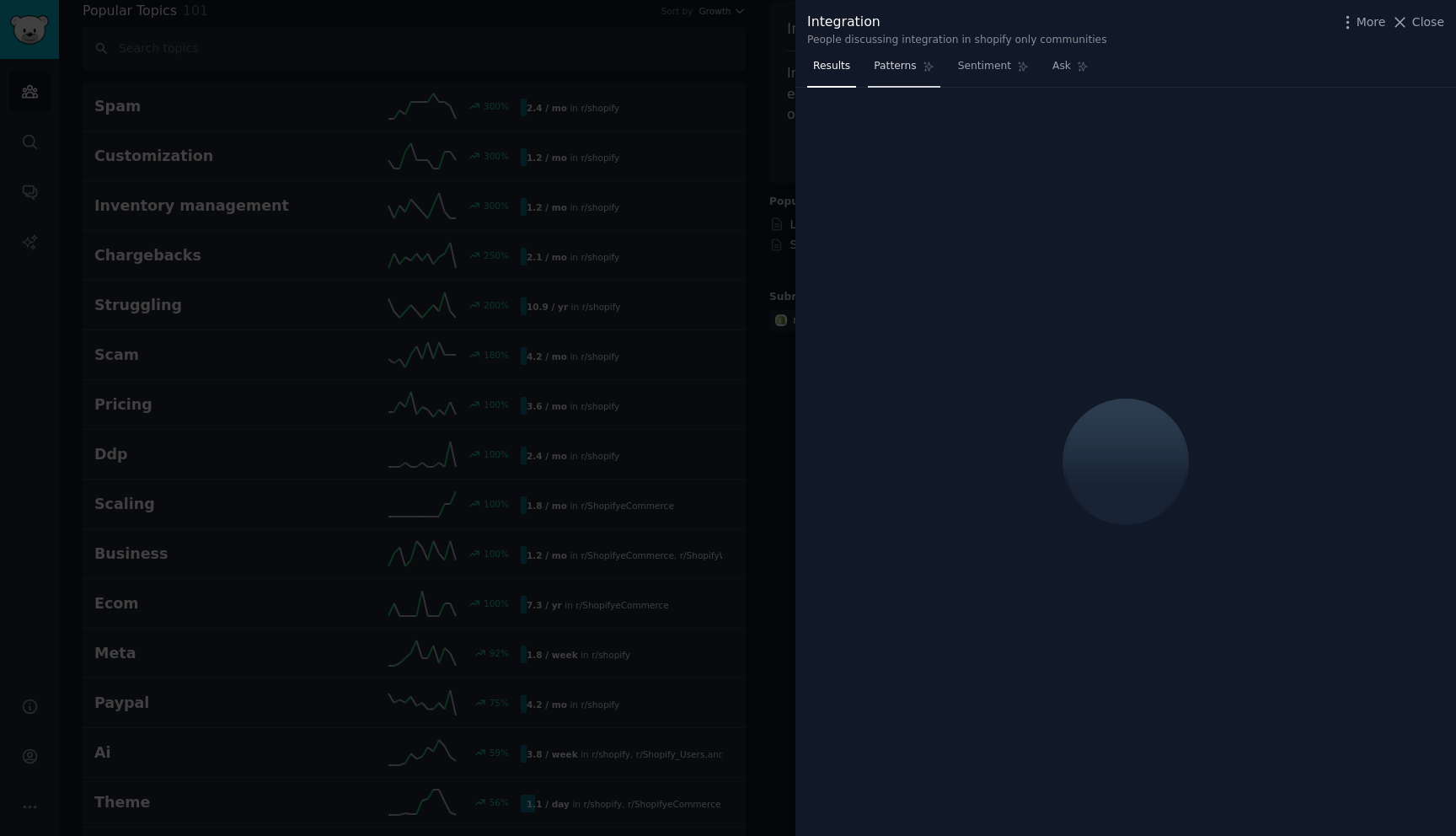
click at [909, 69] on span "Patterns" at bounding box center [895, 67] width 43 height 15
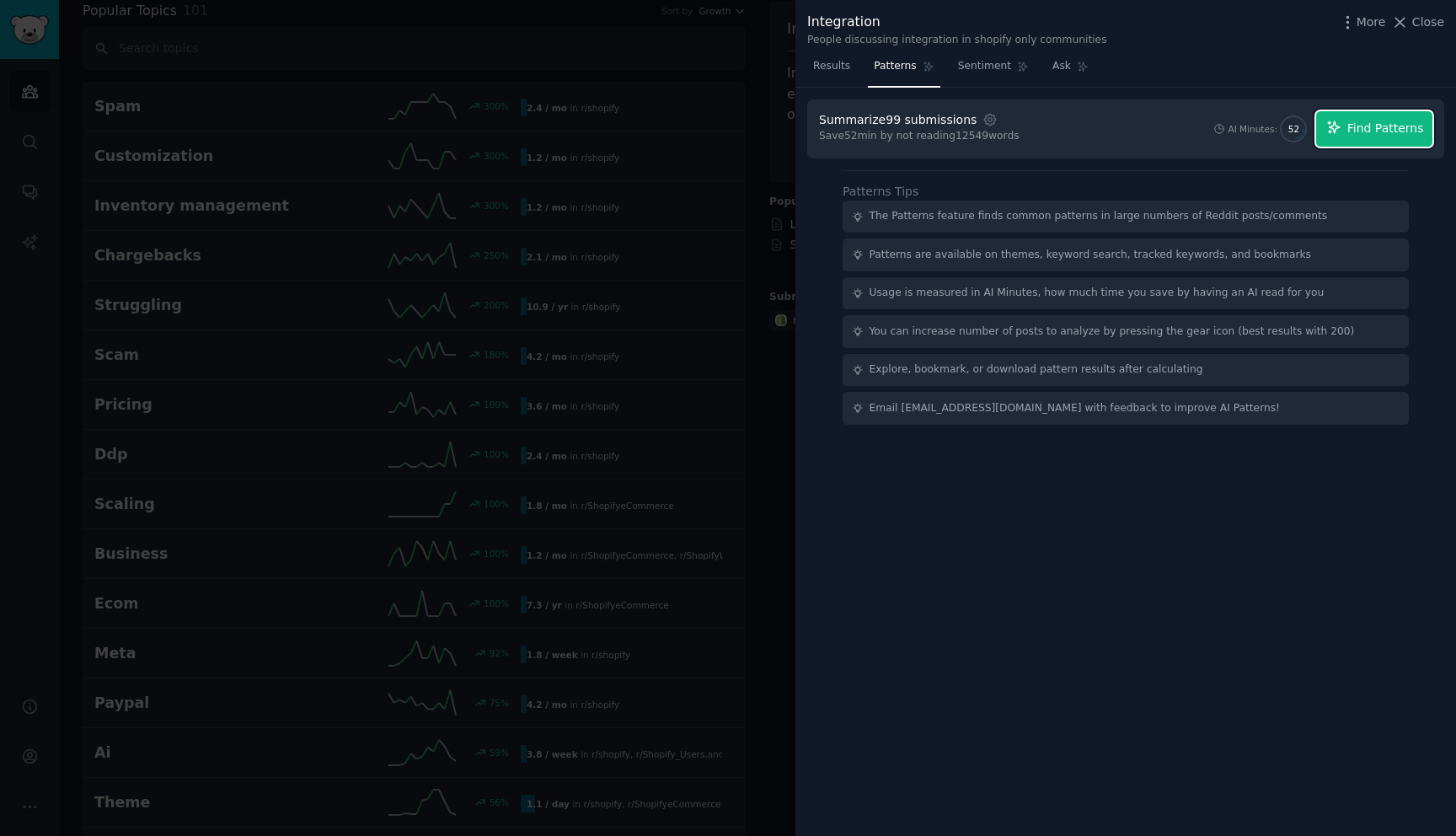
click at [1363, 133] on span "Find Patterns" at bounding box center [1386, 128] width 77 height 18
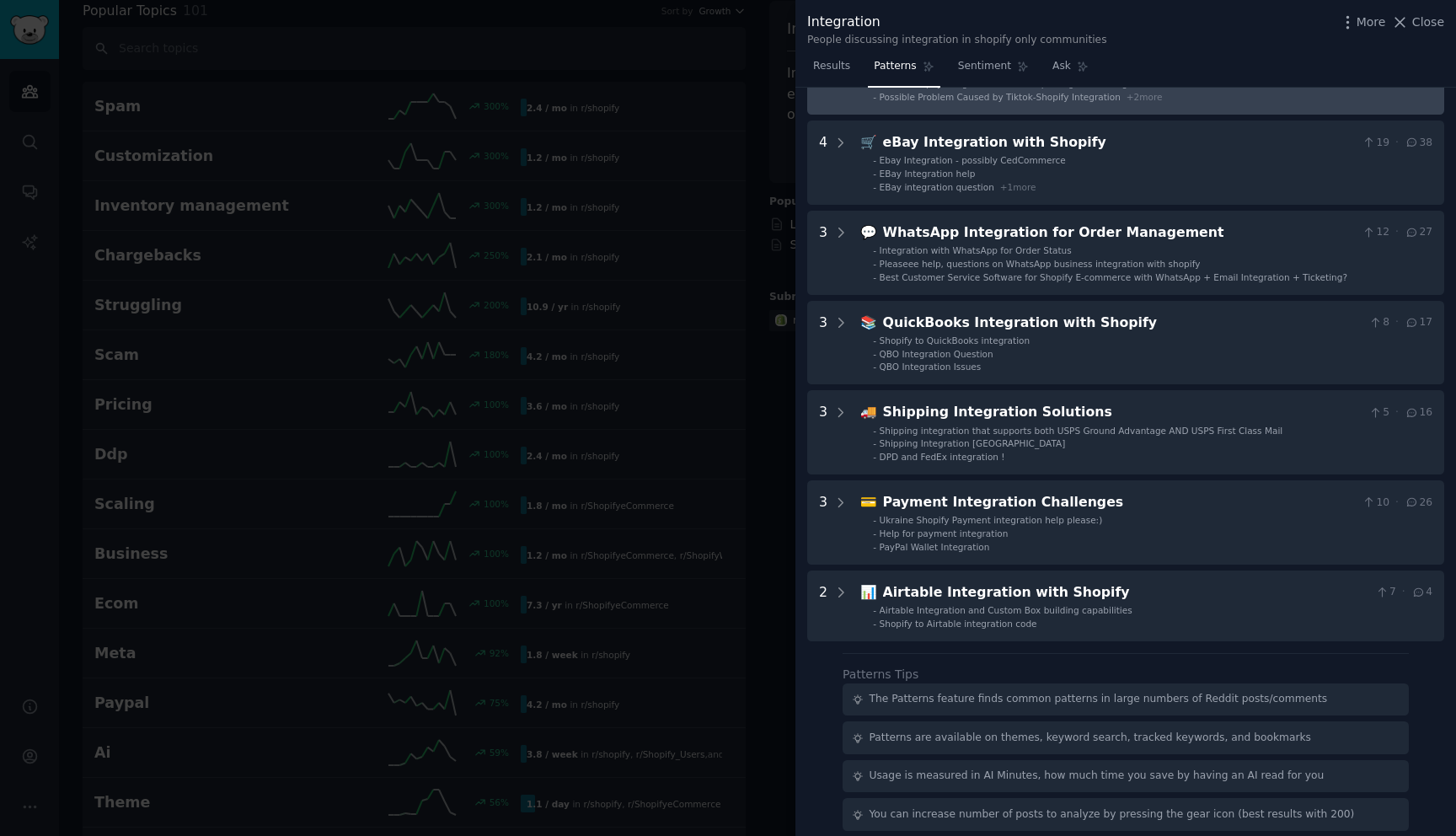
scroll to position [232, 0]
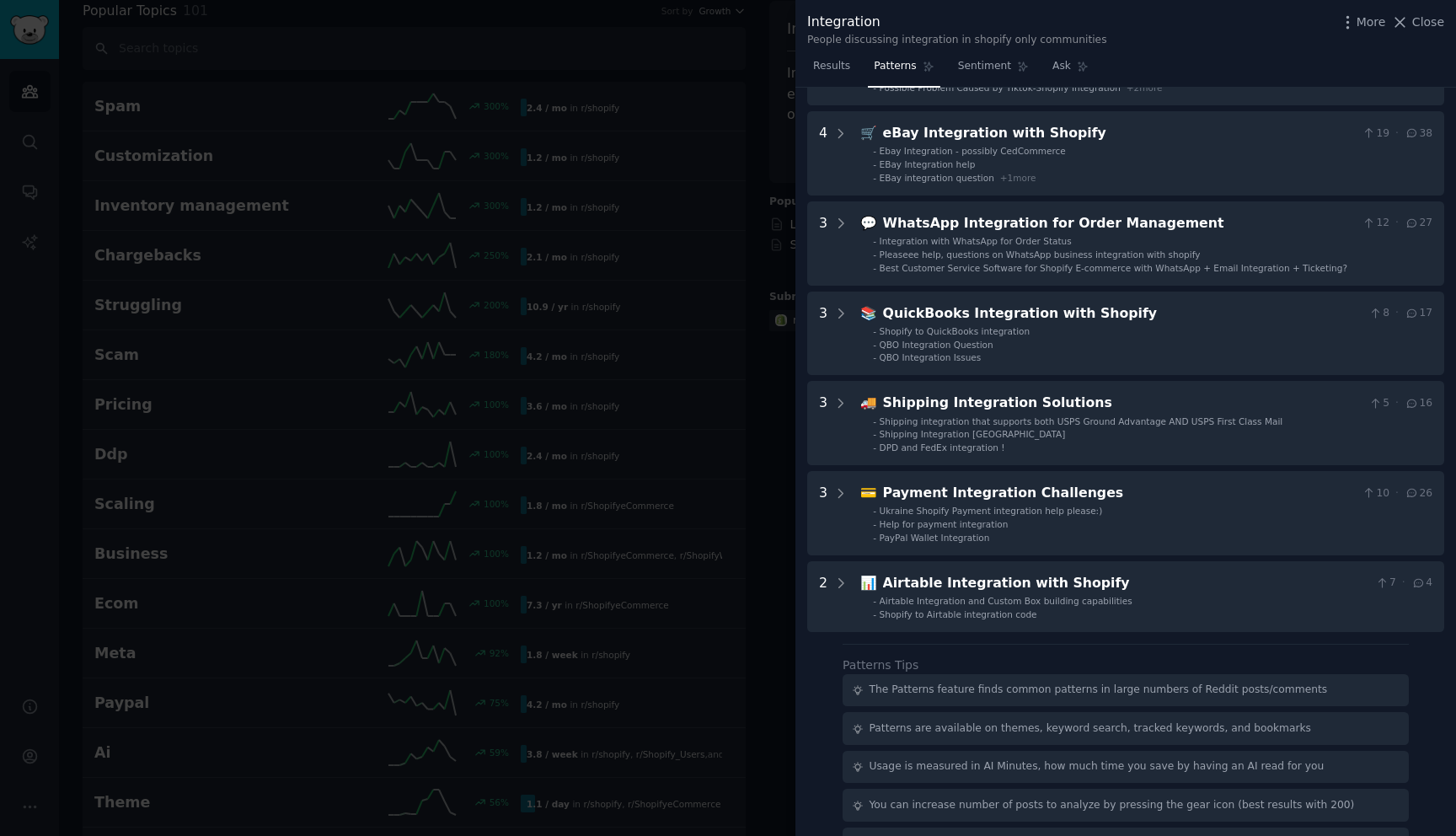
click at [663, 390] on div at bounding box center [728, 418] width 1456 height 836
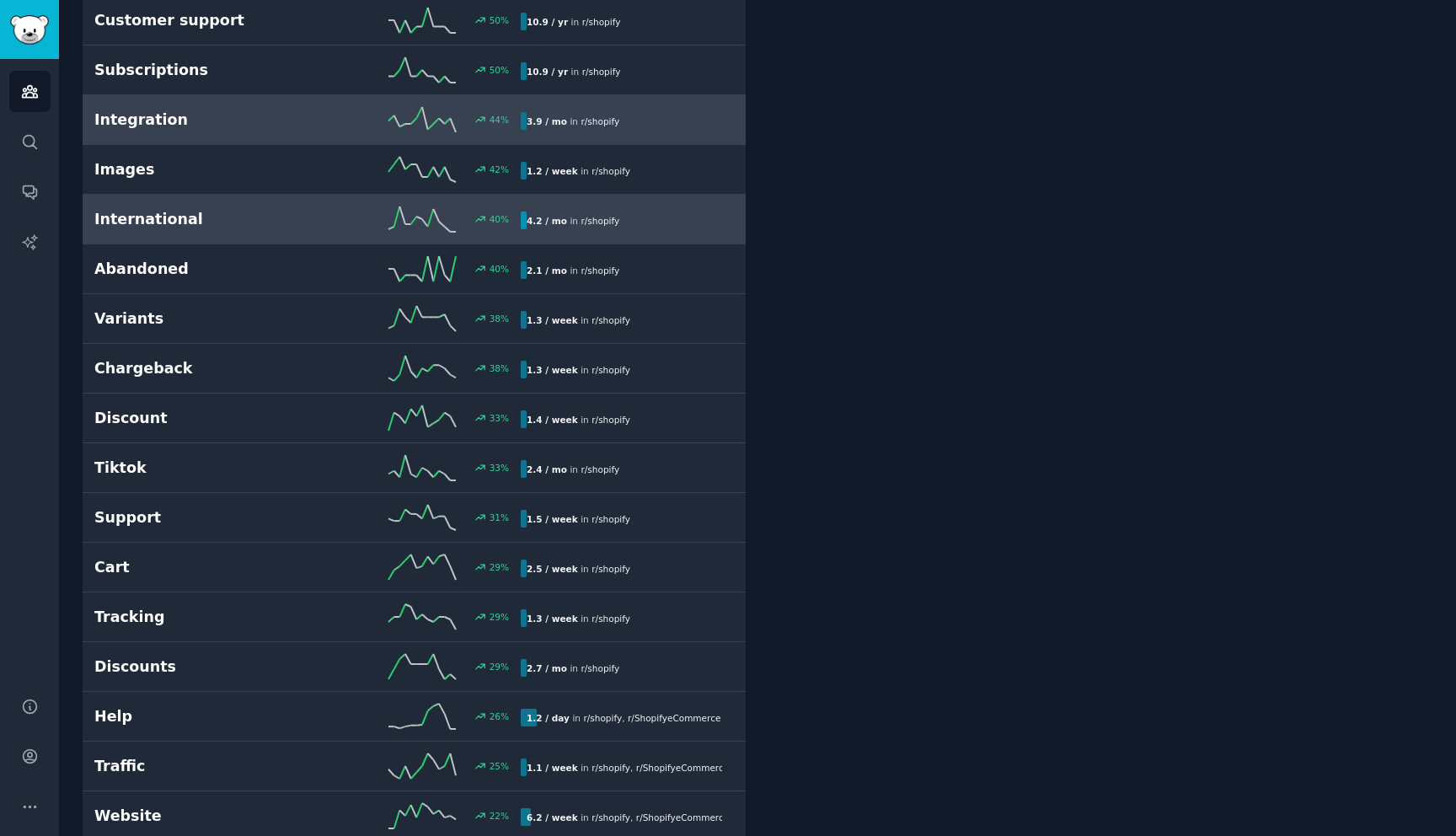
scroll to position [1038, 0]
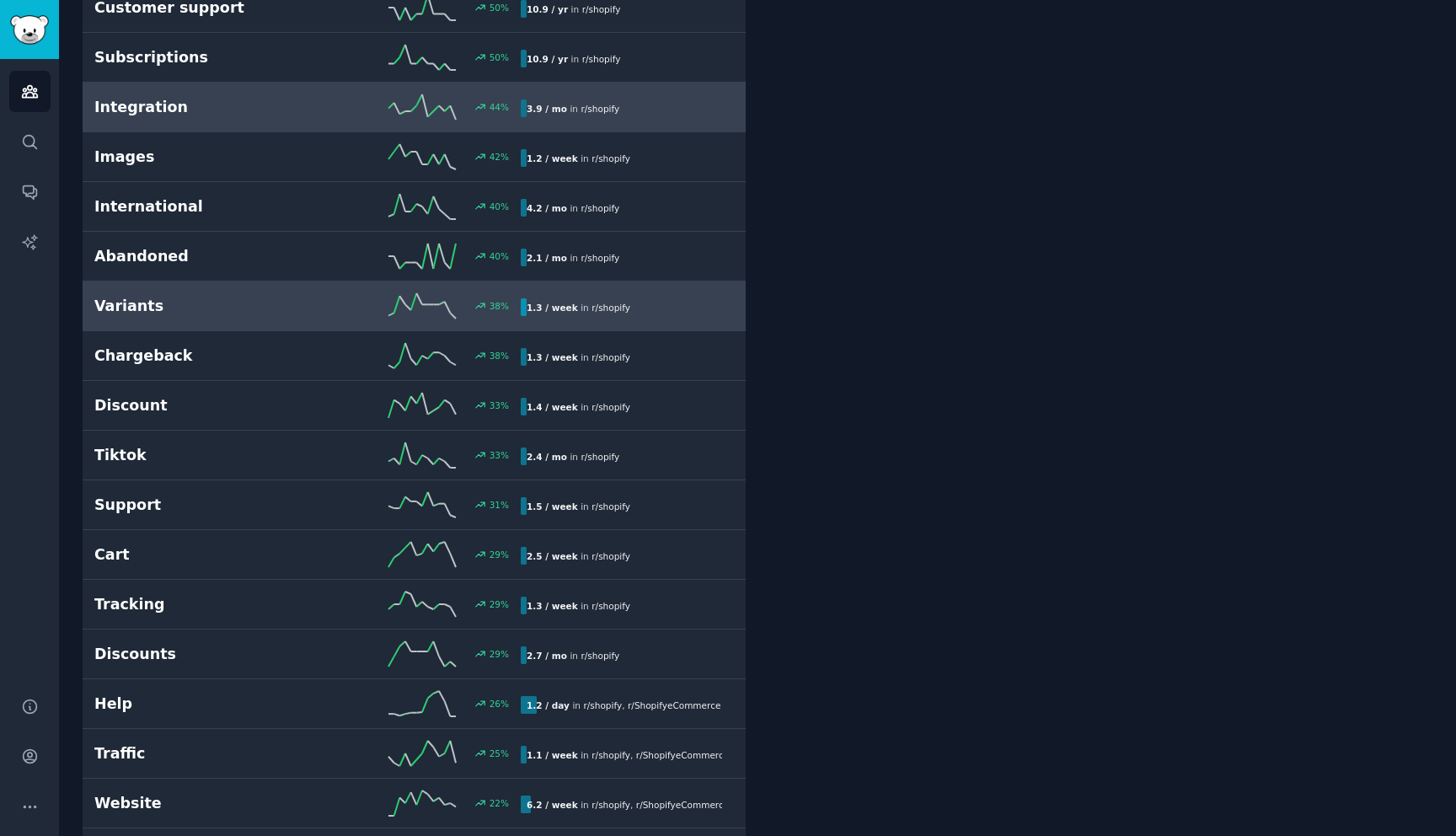
click at [300, 318] on link "Variants 38 % 1.3 / week in r/ shopify" at bounding box center [413, 306] width 663 height 50
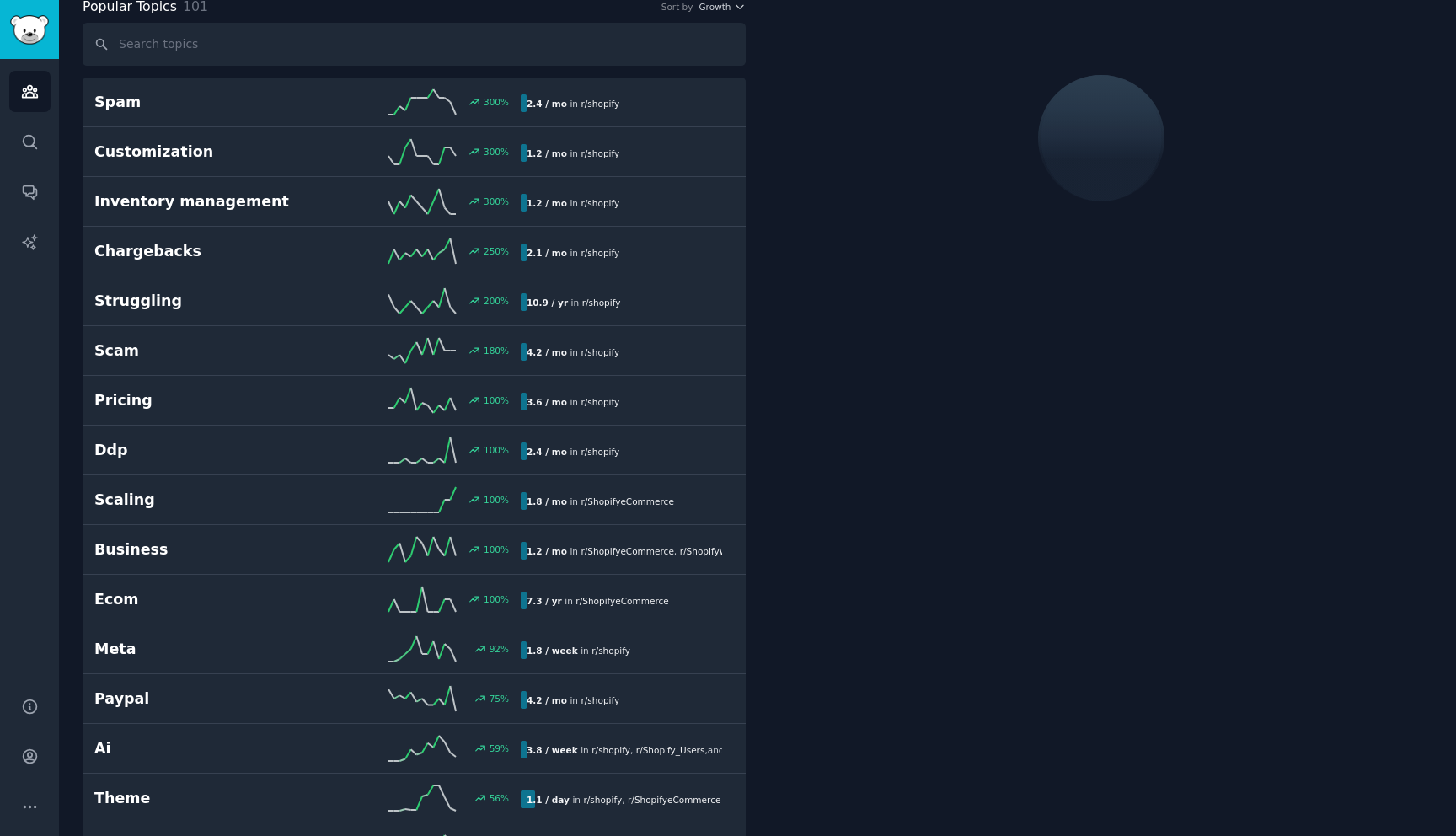
scroll to position [94, 0]
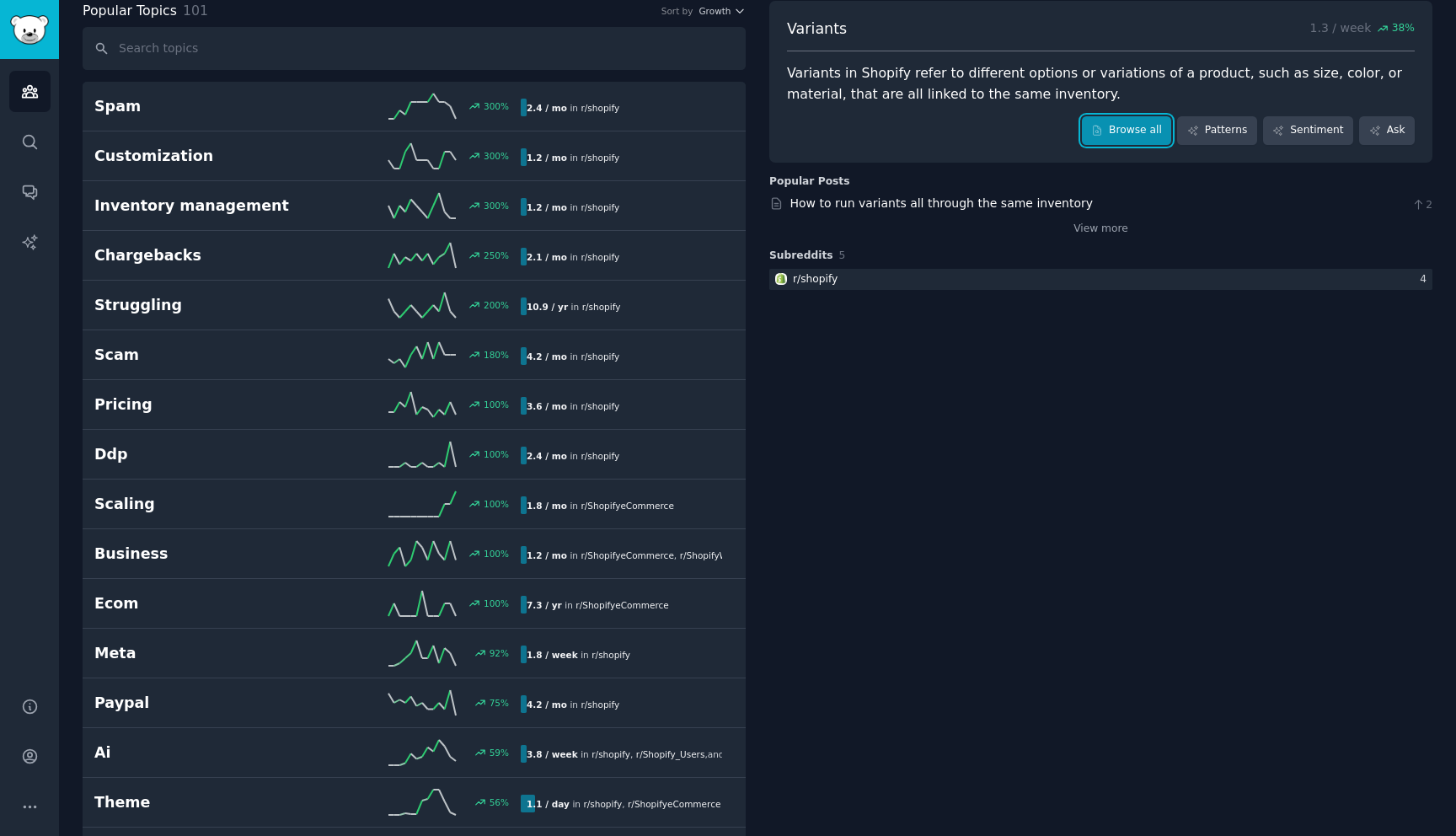
click at [1128, 130] on link "Browse all" at bounding box center [1127, 130] width 90 height 29
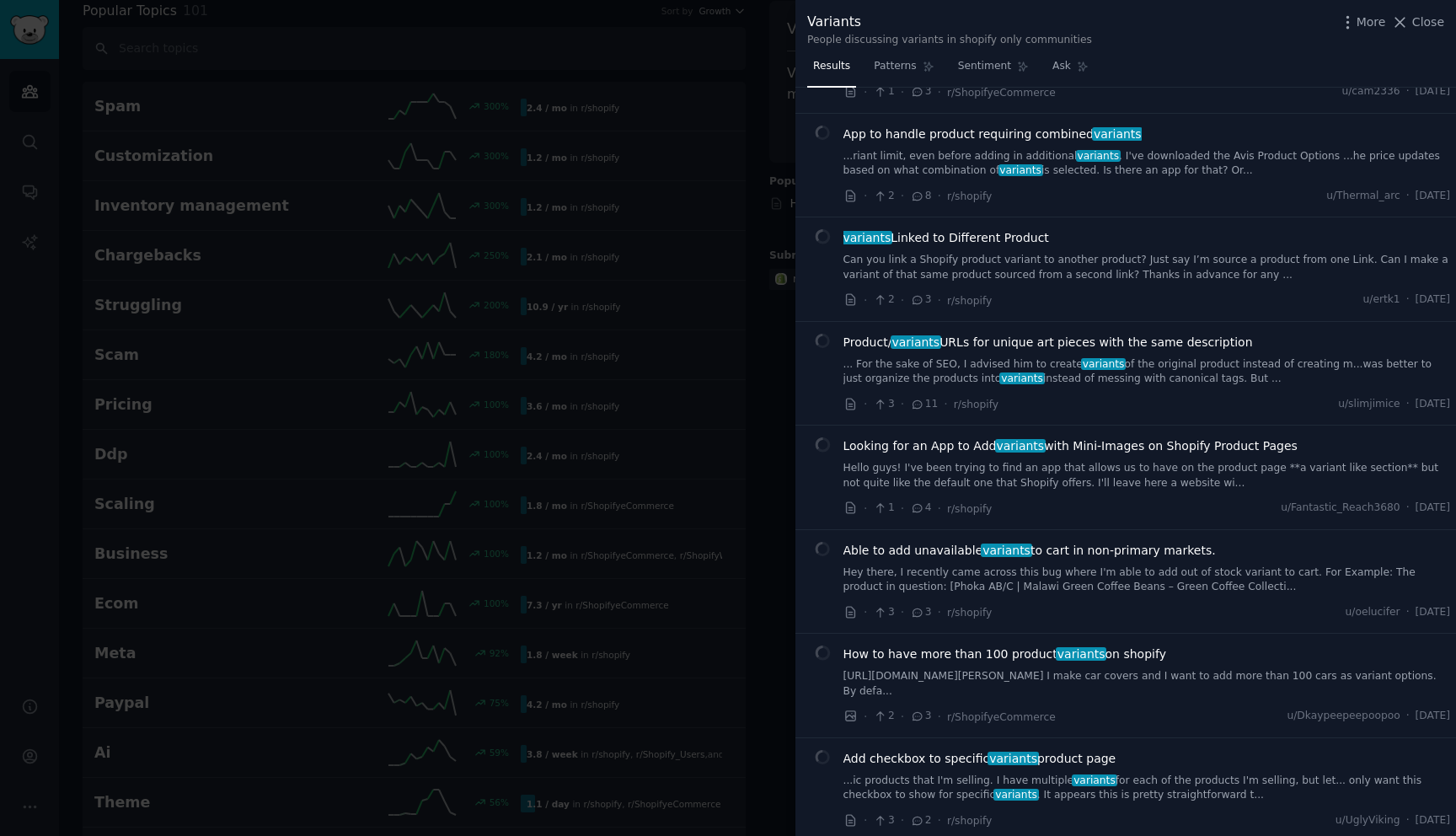
scroll to position [3222, 0]
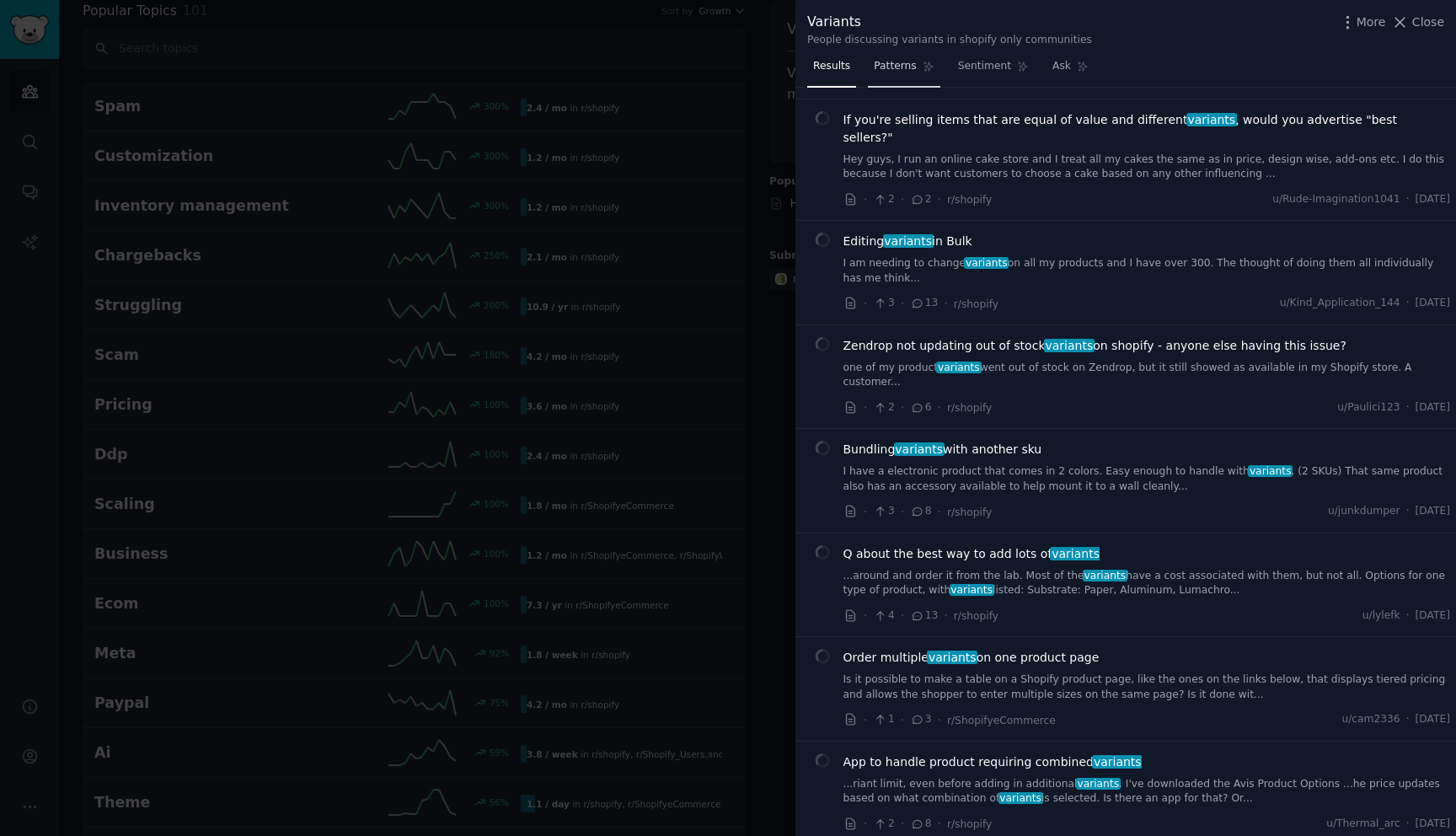
click at [903, 68] on span "Patterns" at bounding box center [895, 67] width 43 height 15
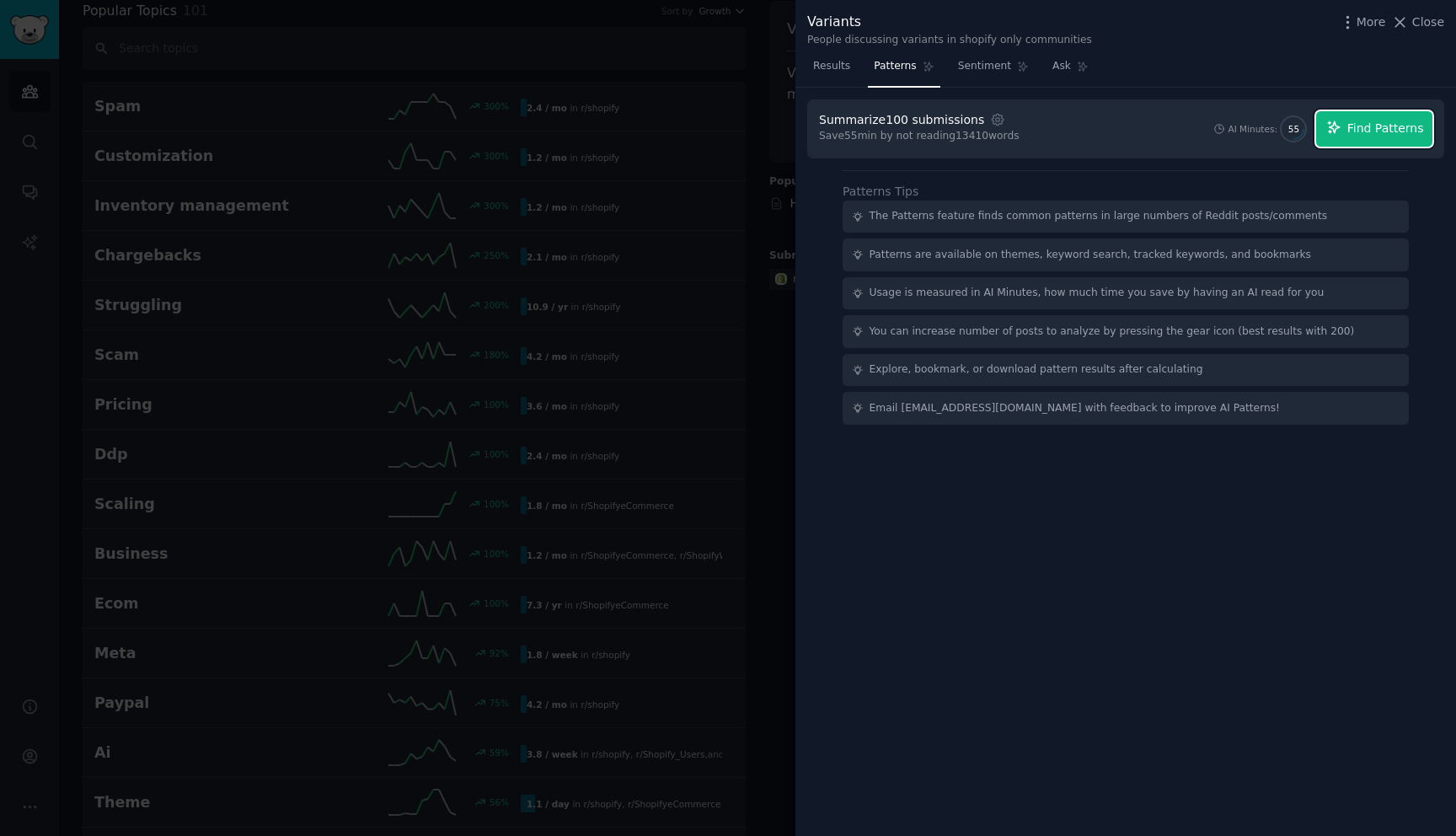
click at [1374, 131] on span "Find Patterns" at bounding box center [1386, 128] width 77 height 18
